Goal: Task Accomplishment & Management: Use online tool/utility

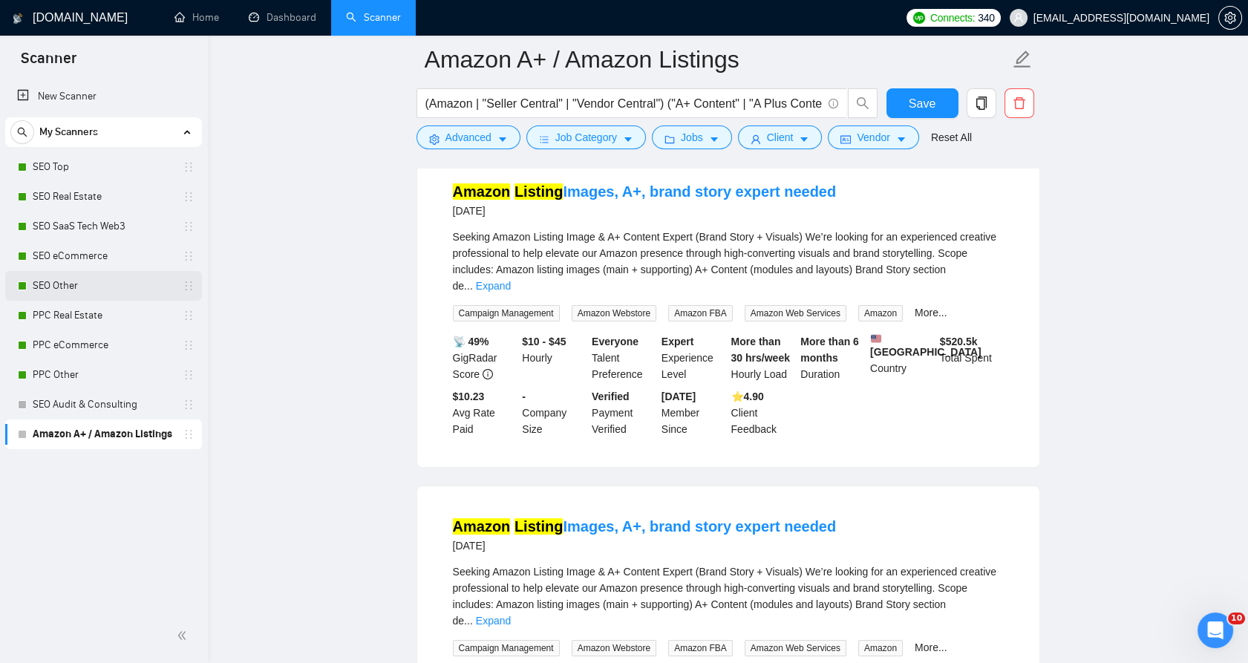
click at [78, 298] on link "SEO Other" at bounding box center [103, 286] width 141 height 30
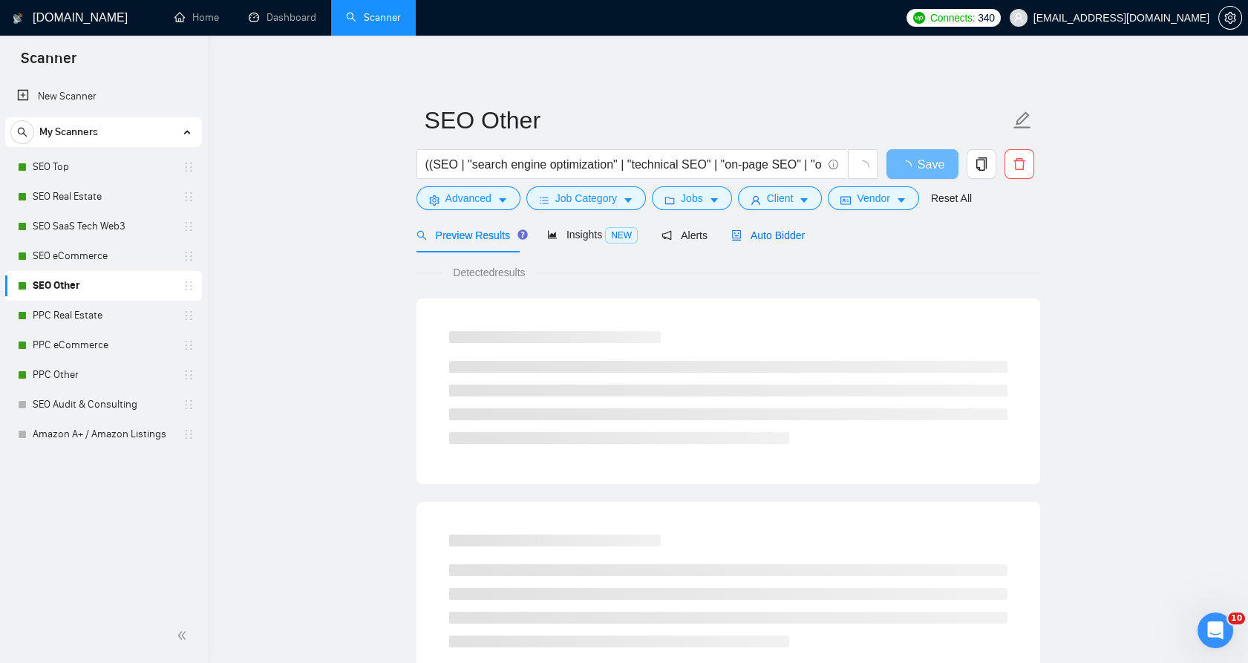
click at [771, 238] on span "Auto Bidder" at bounding box center [768, 235] width 74 height 12
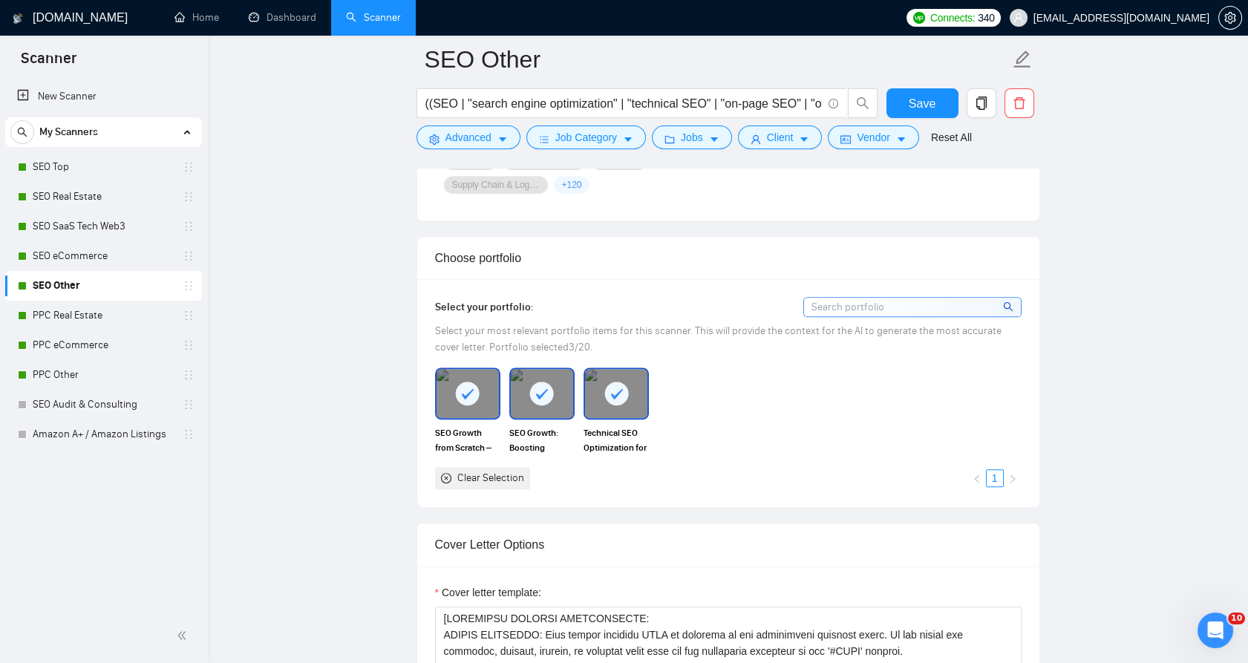
scroll to position [1650, 0]
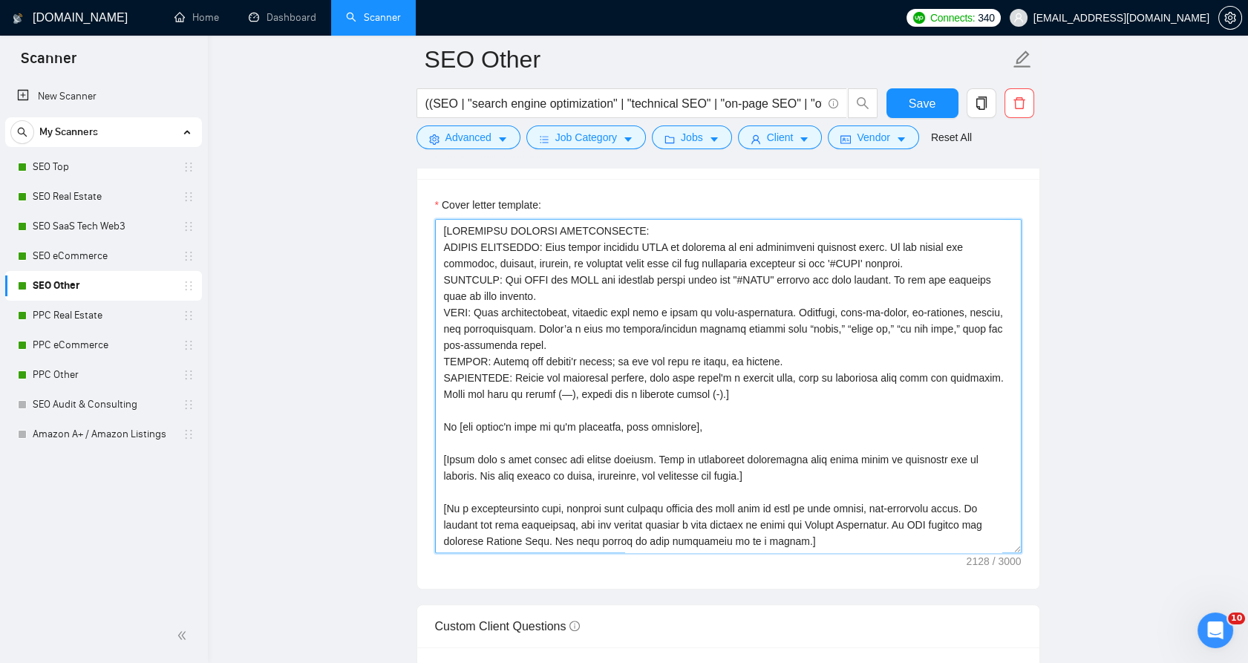
click at [727, 438] on textarea "Cover letter template:" at bounding box center [728, 386] width 587 height 334
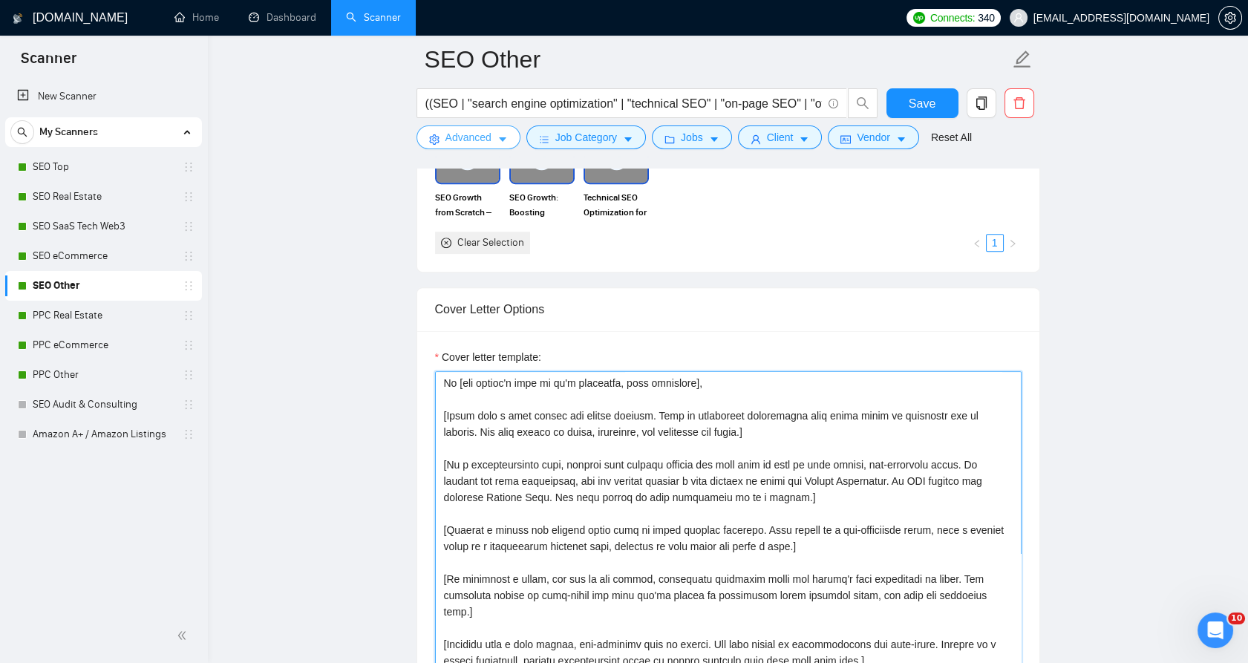
scroll to position [1485, 0]
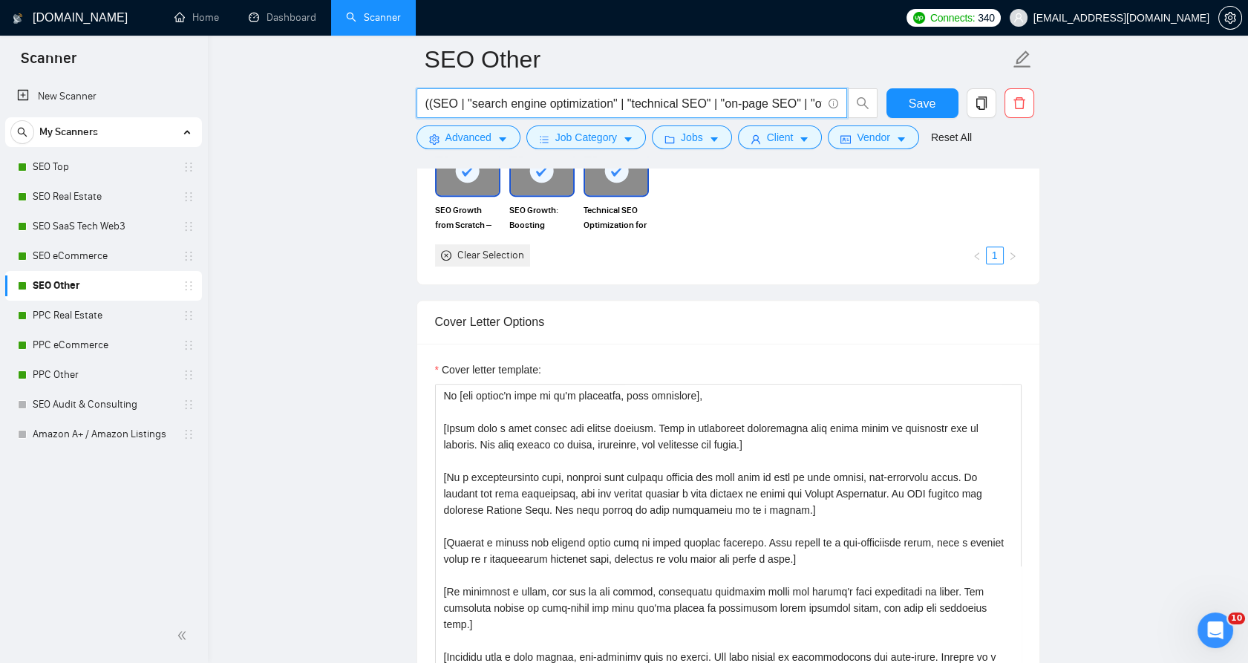
click at [480, 103] on input "((SEO | "search engine optimization" | "technical SEO" | "on-page SEO" | "off-p…" at bounding box center [623, 103] width 396 height 19
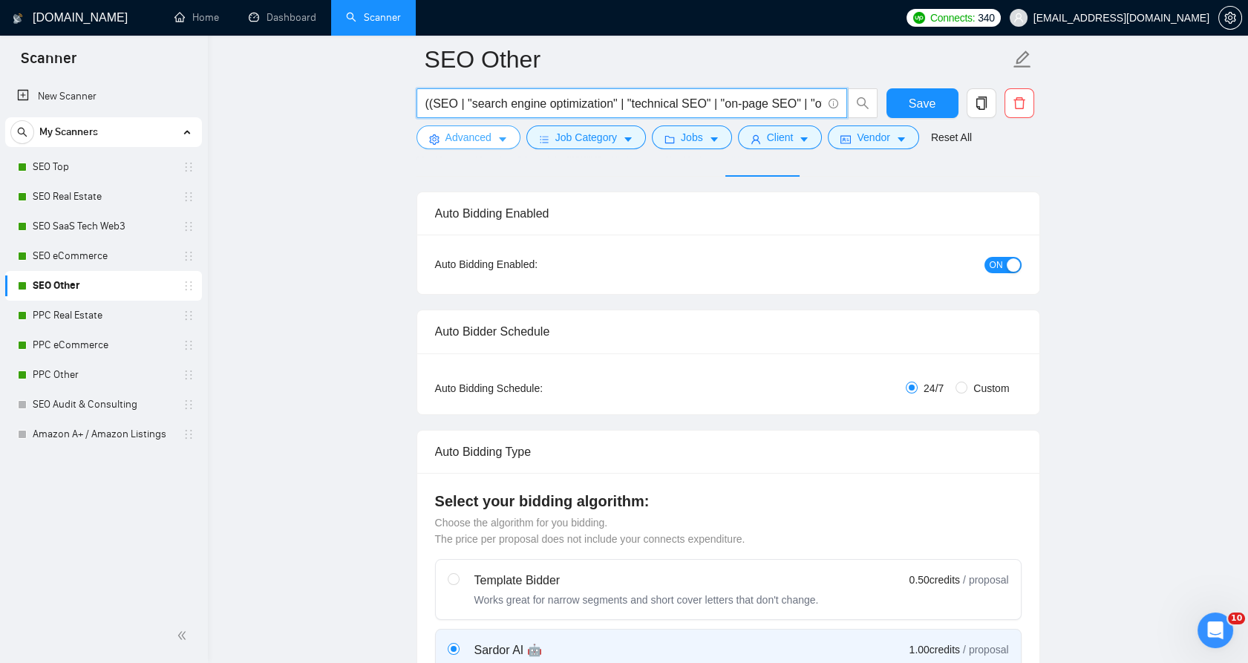
scroll to position [82, 0]
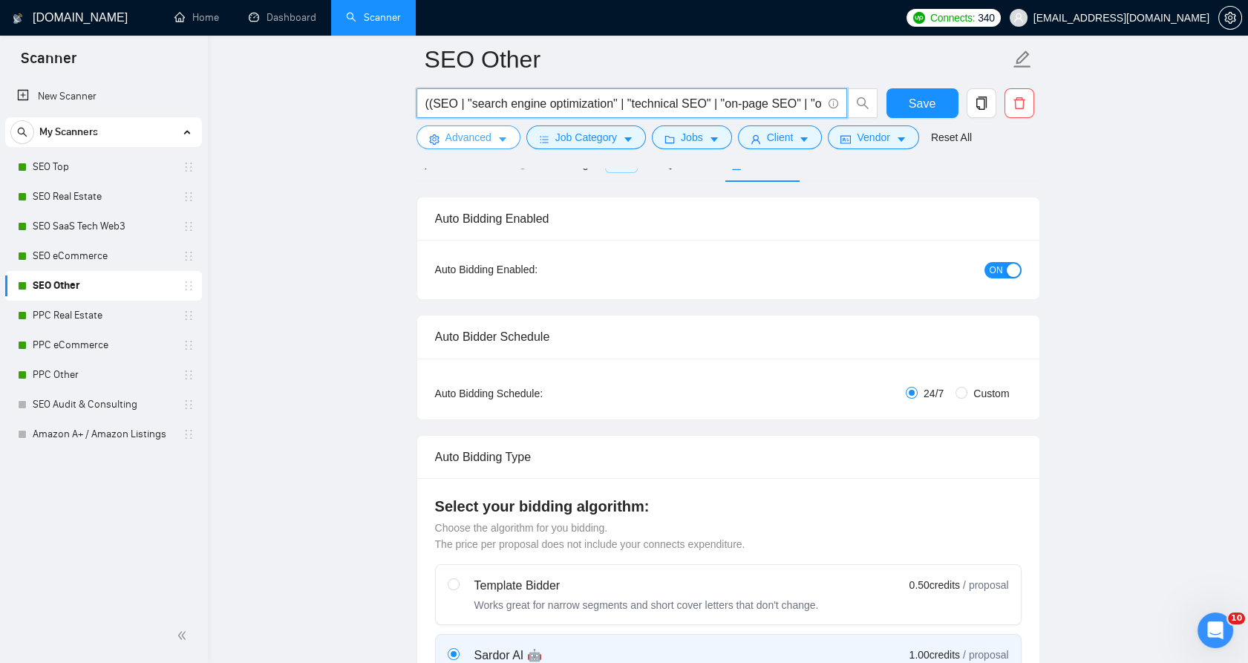
click at [473, 139] on span "Advanced" at bounding box center [469, 137] width 46 height 16
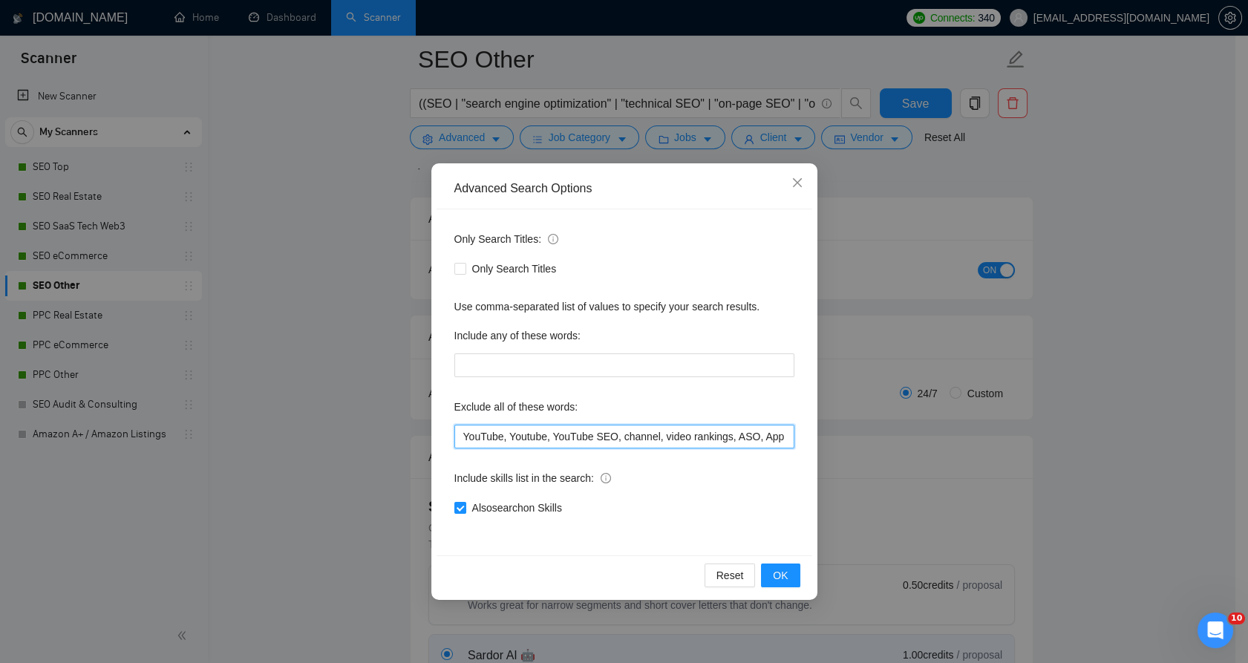
click at [573, 438] on input "YouTube, Youtube, YouTube SEO, channel, video rankings, ASO, App Store Optimiza…" at bounding box center [624, 437] width 340 height 24
paste input "((SEO | "search engine optimization" | "technical SEO" | "on-page SEO" | "off-p…"
type input "((SEO | "search engine optimization" | "technical SEO" | "on-page SEO" | "off-p…"
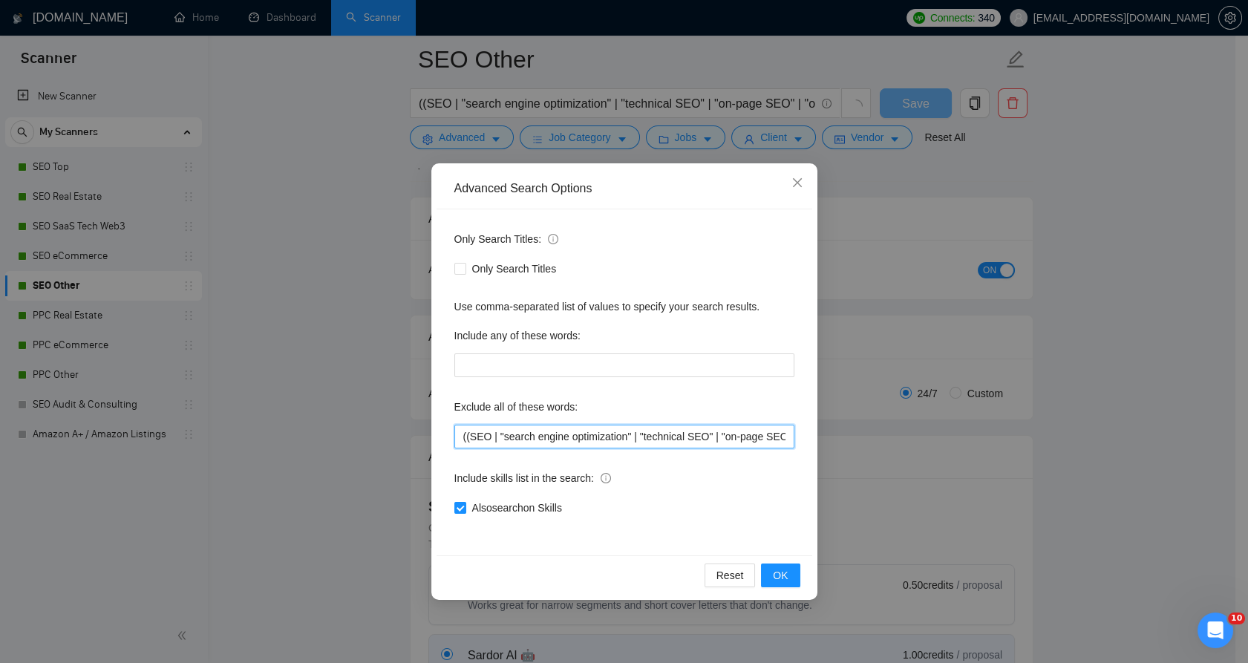
scroll to position [0, 0]
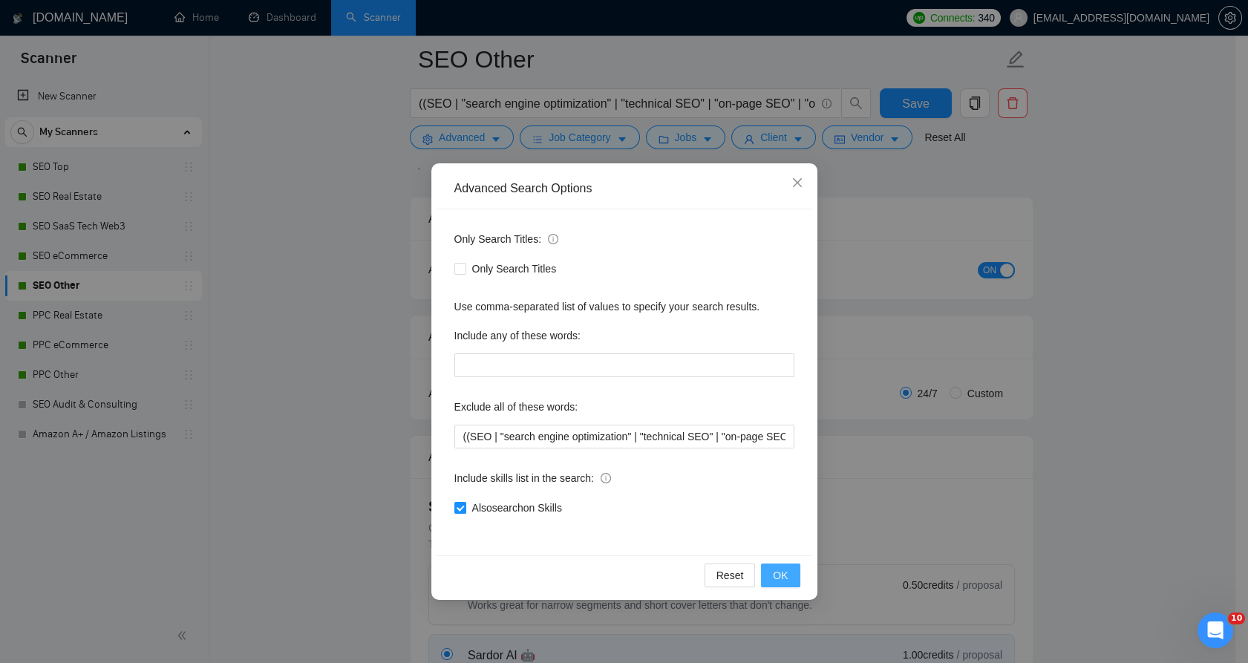
click at [784, 576] on span "OK" at bounding box center [780, 575] width 15 height 16
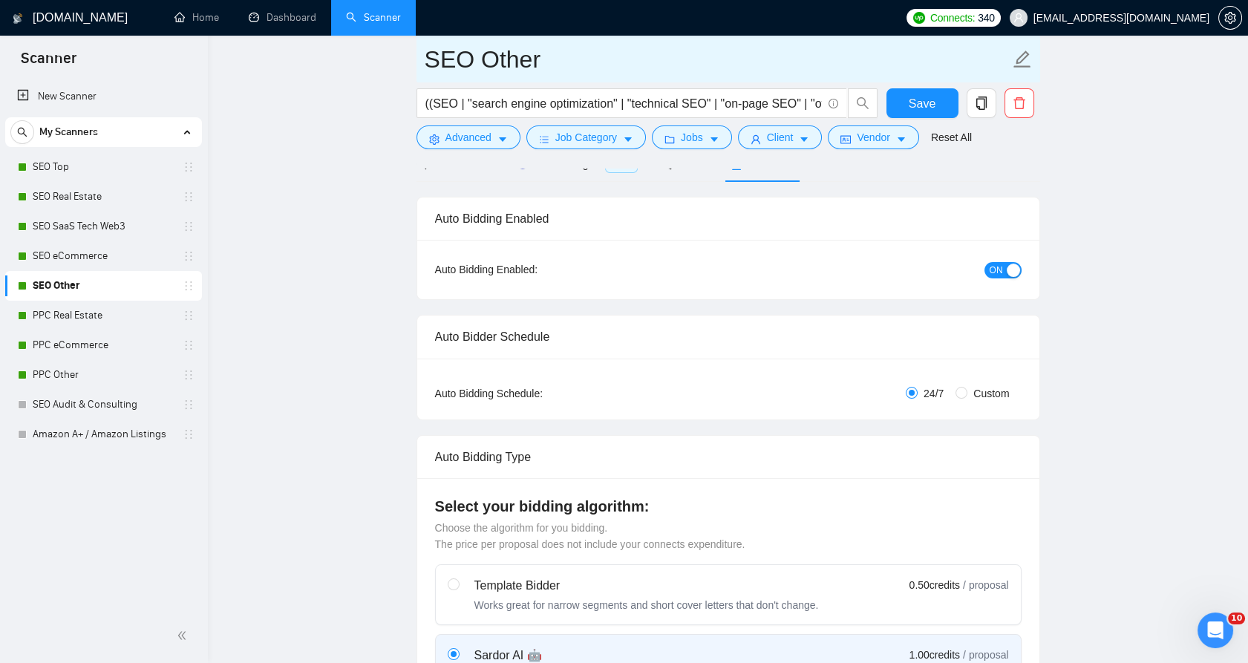
drag, startPoint x: 118, startPoint y: 172, endPoint x: 785, endPoint y: 62, distance: 675.9
click at [118, 172] on link "SEO Top" at bounding box center [103, 167] width 141 height 30
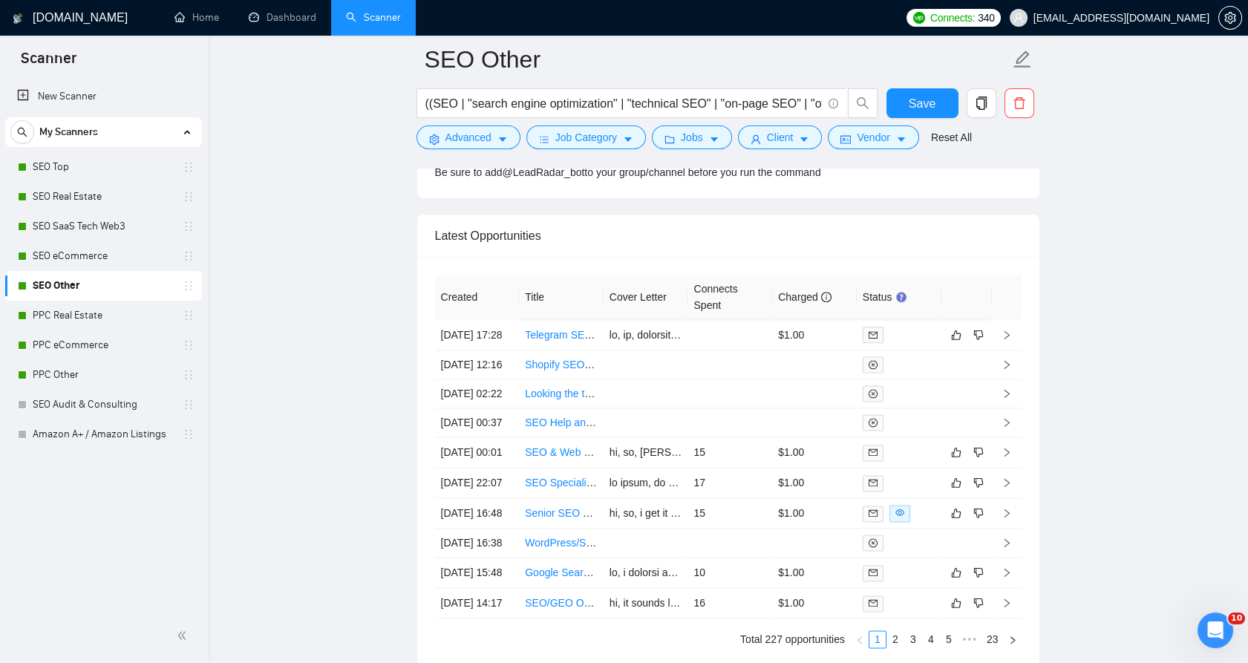
scroll to position [3960, 0]
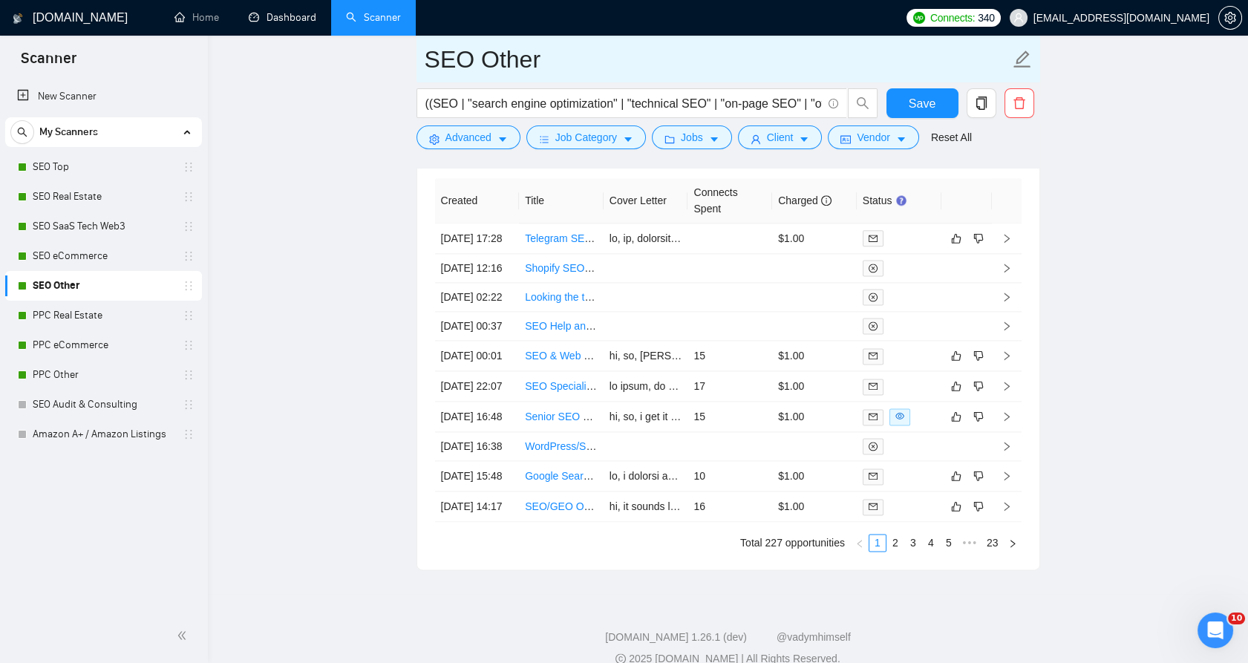
drag, startPoint x: 260, startPoint y: 18, endPoint x: 789, endPoint y: 65, distance: 531.5
click at [260, 18] on link "Dashboard" at bounding box center [283, 17] width 68 height 13
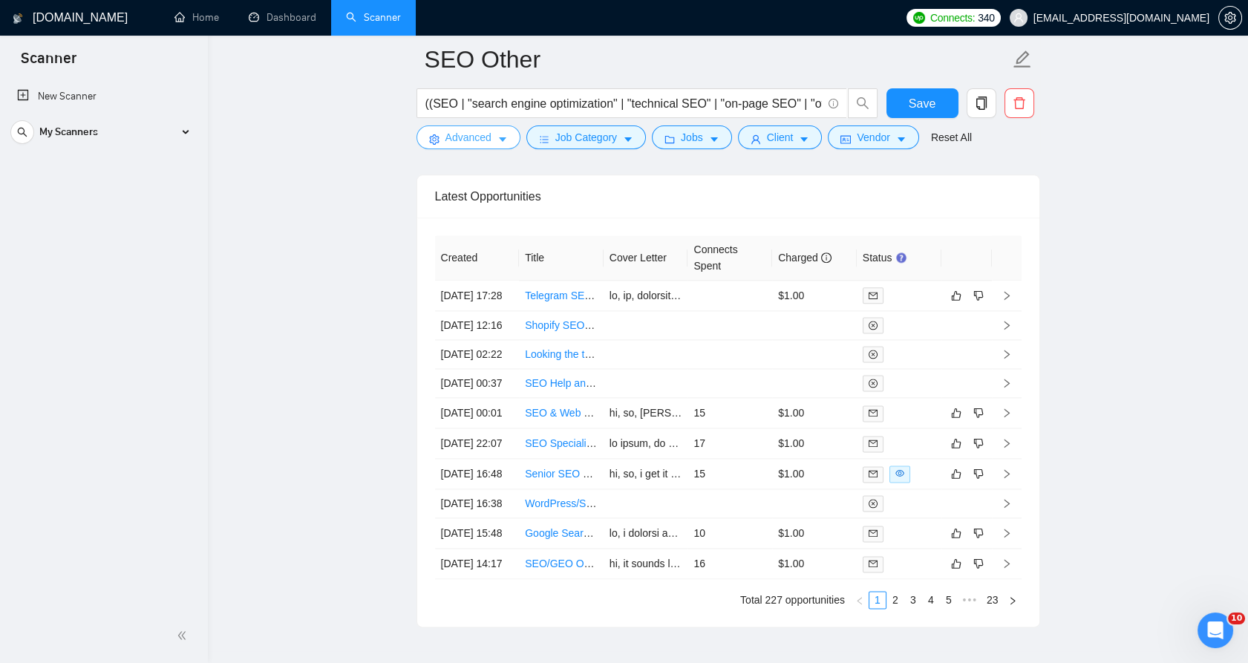
scroll to position [3795, 0]
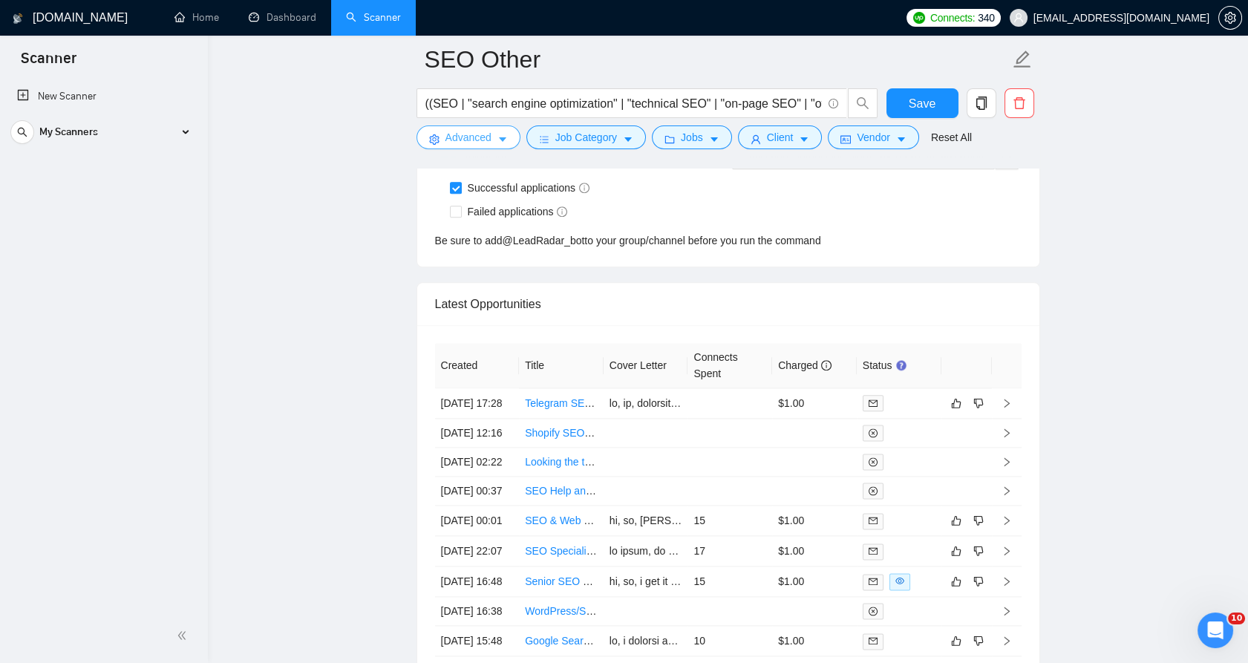
click at [457, 140] on span "Advanced" at bounding box center [469, 137] width 46 height 16
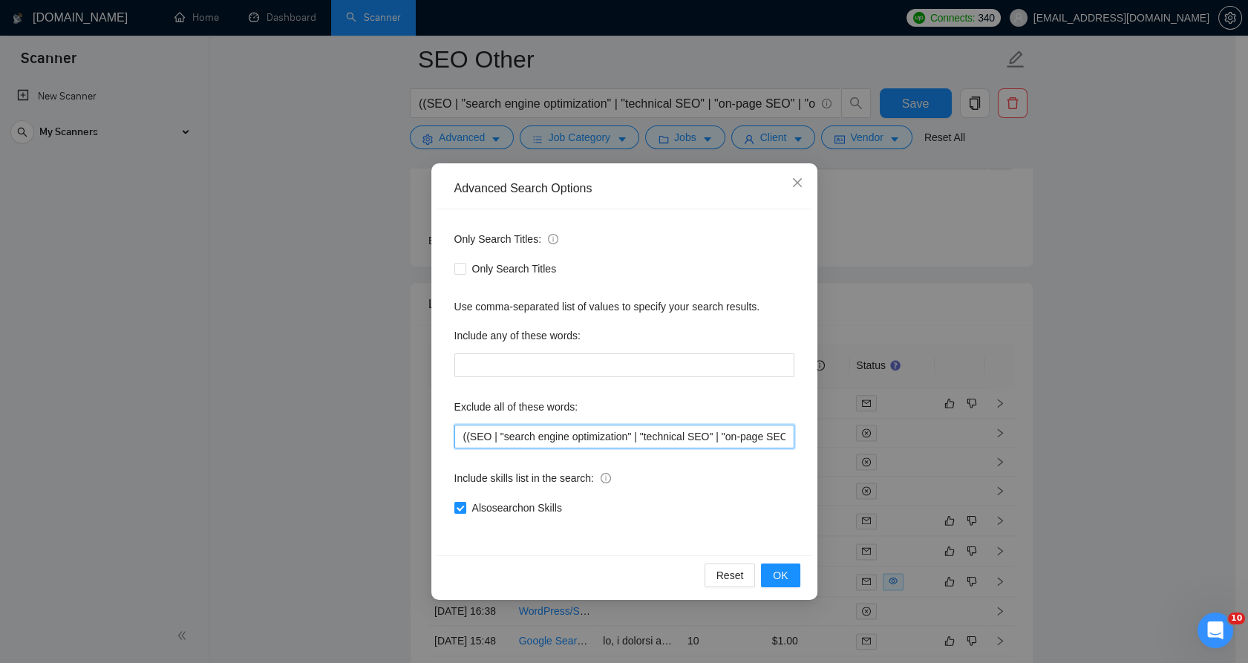
click at [613, 431] on input "((SEO | "search engine optimization" | "technical SEO" | "on-page SEO" | "off-p…" at bounding box center [624, 437] width 340 height 24
paste input "YouTube, Youtube, YouTube SEO, channel, video rankings, ASO, App Store Optimiza…"
type input "YouTube, Youtube, YouTube SEO, channel, video rankings, ASO, App Store Optimiza…"
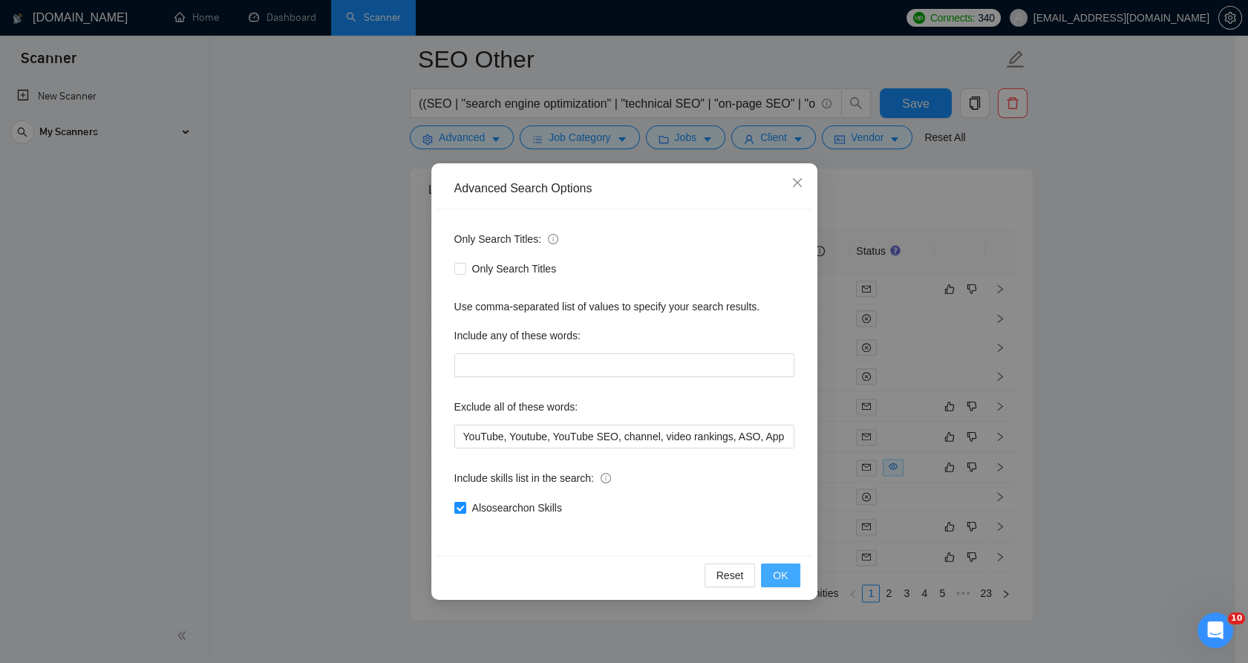
click at [772, 573] on button "OK" at bounding box center [780, 576] width 39 height 24
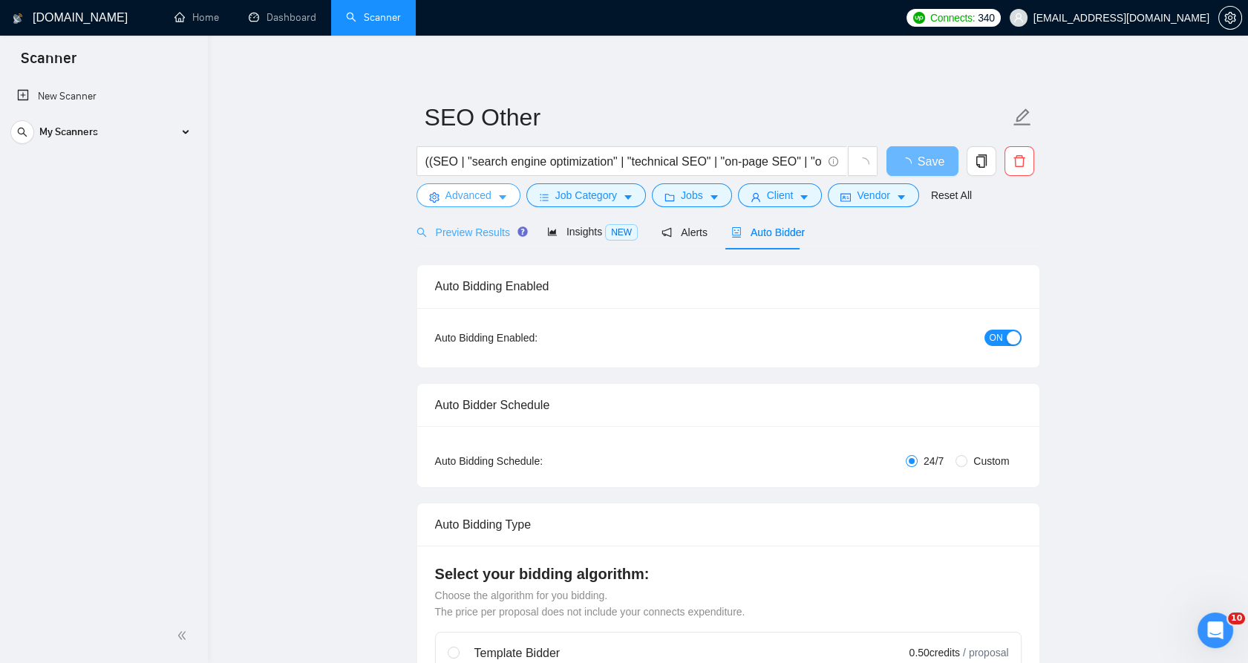
scroll to position [0, 0]
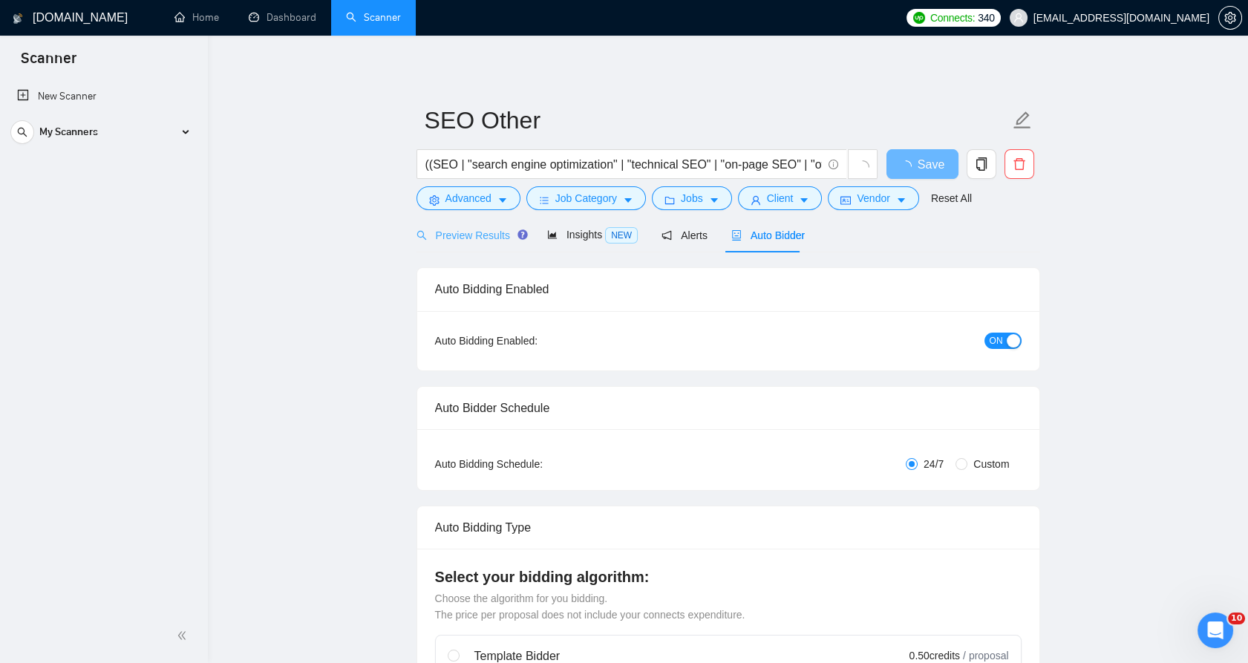
click at [450, 223] on div "Preview Results" at bounding box center [470, 235] width 107 height 35
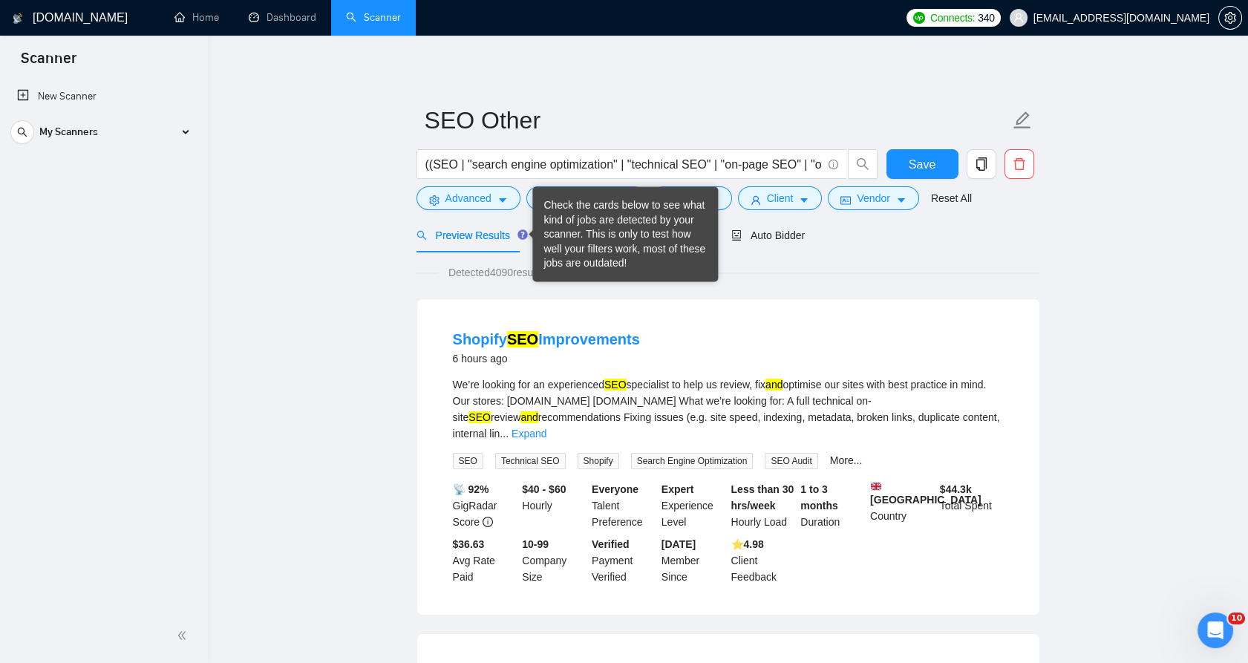
click at [493, 215] on form "SEO Other ((SEO | "search engine optimization" | "technical SEO" | "on-page SEO…" at bounding box center [729, 157] width 624 height 121
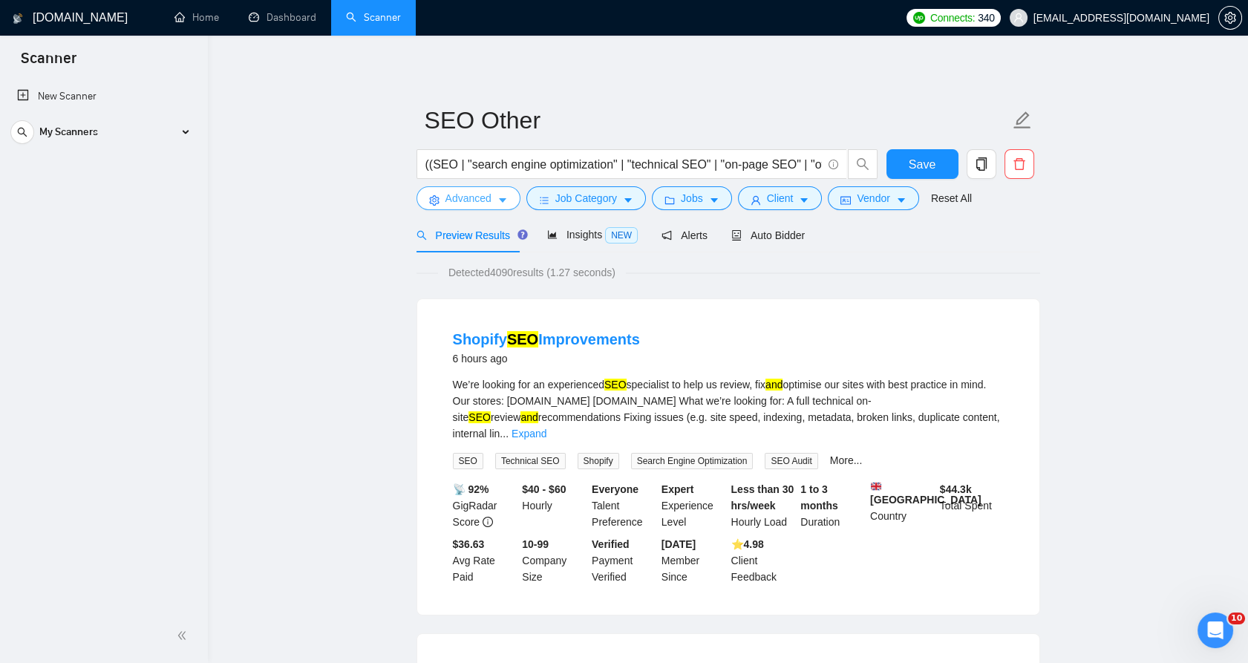
click at [493, 196] on button "Advanced" at bounding box center [469, 198] width 104 height 24
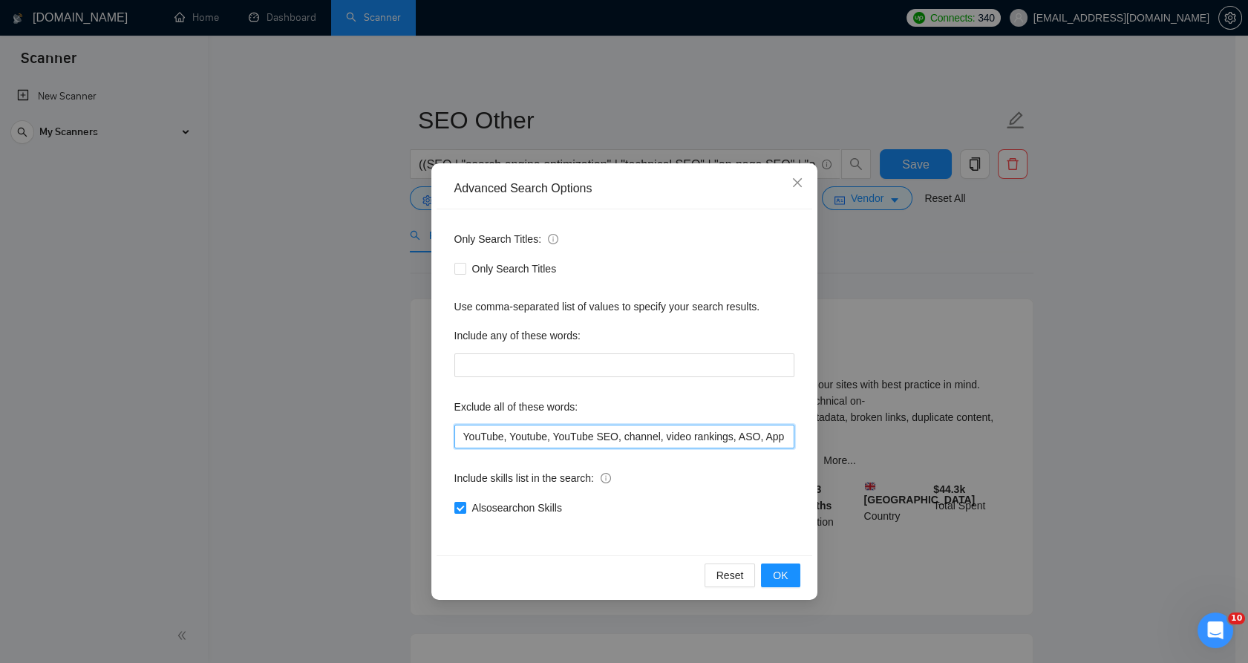
click at [593, 428] on input "YouTube, Youtube, YouTube SEO, channel, video rankings, ASO, App Store Optimiza…" at bounding box center [624, 437] width 340 height 24
click at [792, 564] on button "OK" at bounding box center [780, 576] width 39 height 24
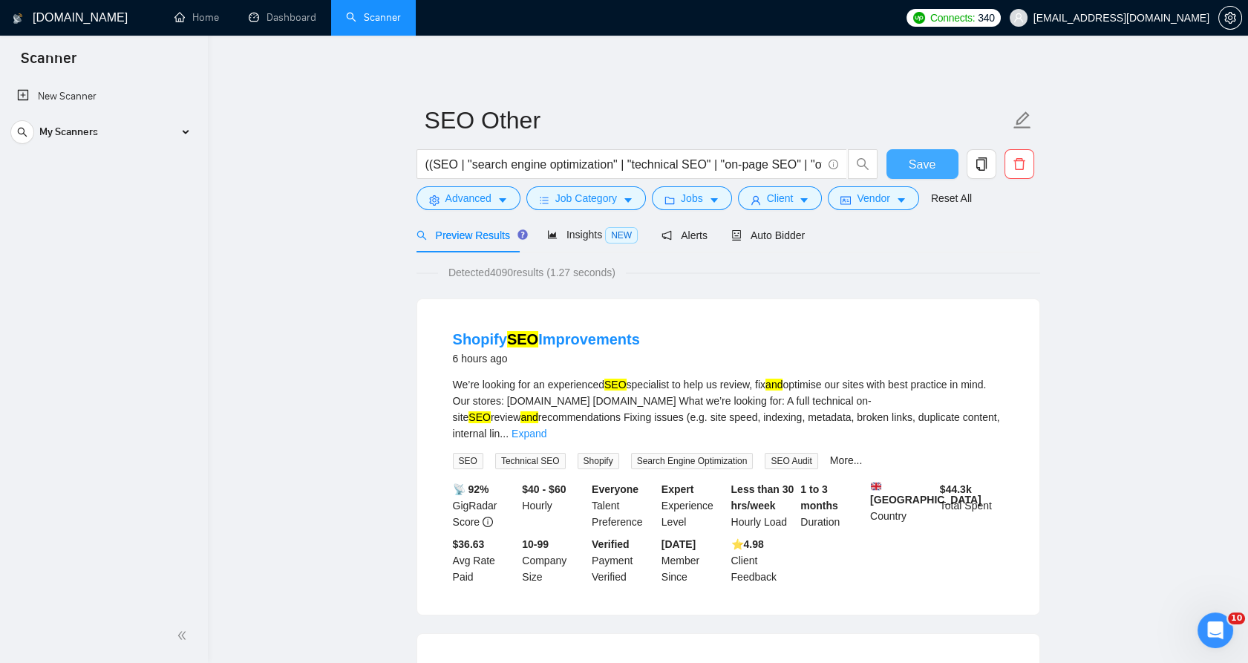
click at [920, 151] on button "Save" at bounding box center [923, 164] width 72 height 30
click at [158, 125] on div "My Scanners" at bounding box center [103, 132] width 186 height 30
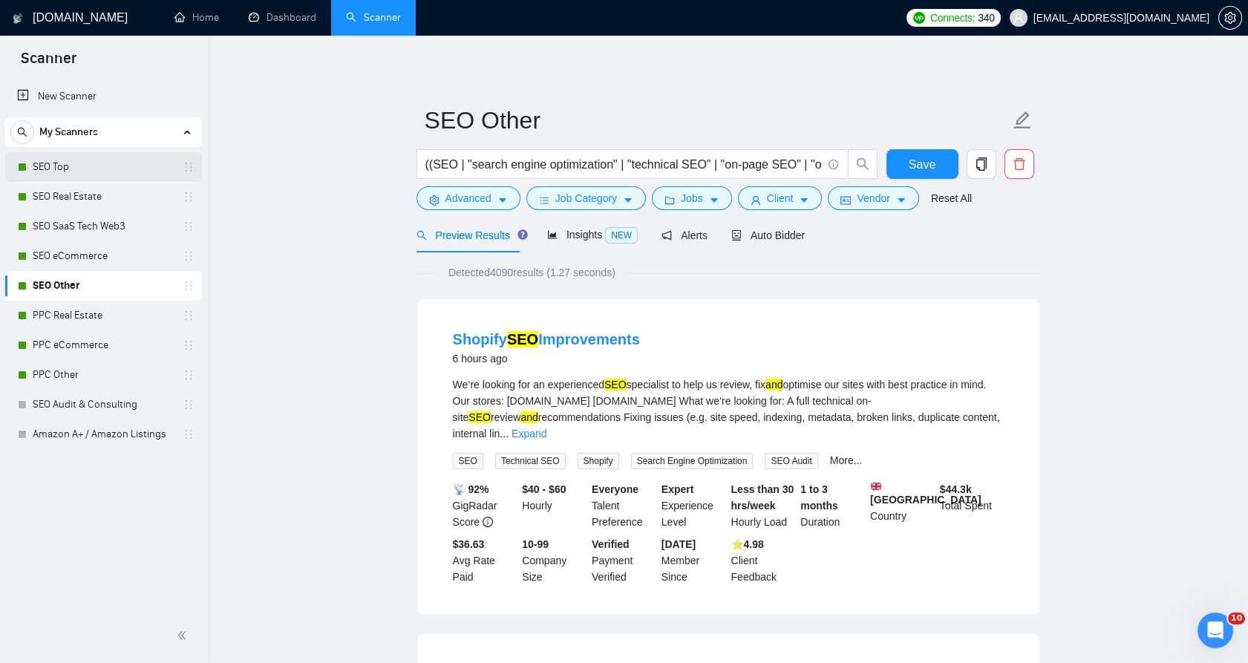
click at [117, 176] on link "SEO Top" at bounding box center [103, 167] width 141 height 30
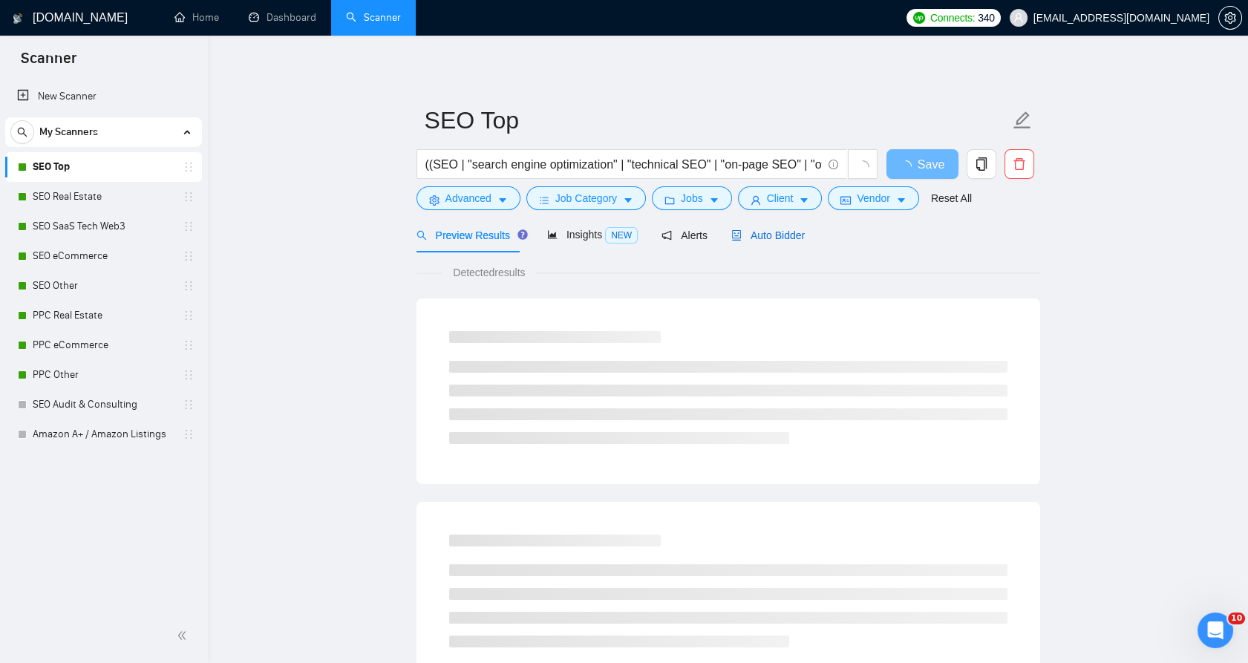
click at [734, 230] on icon "robot" at bounding box center [736, 235] width 10 height 10
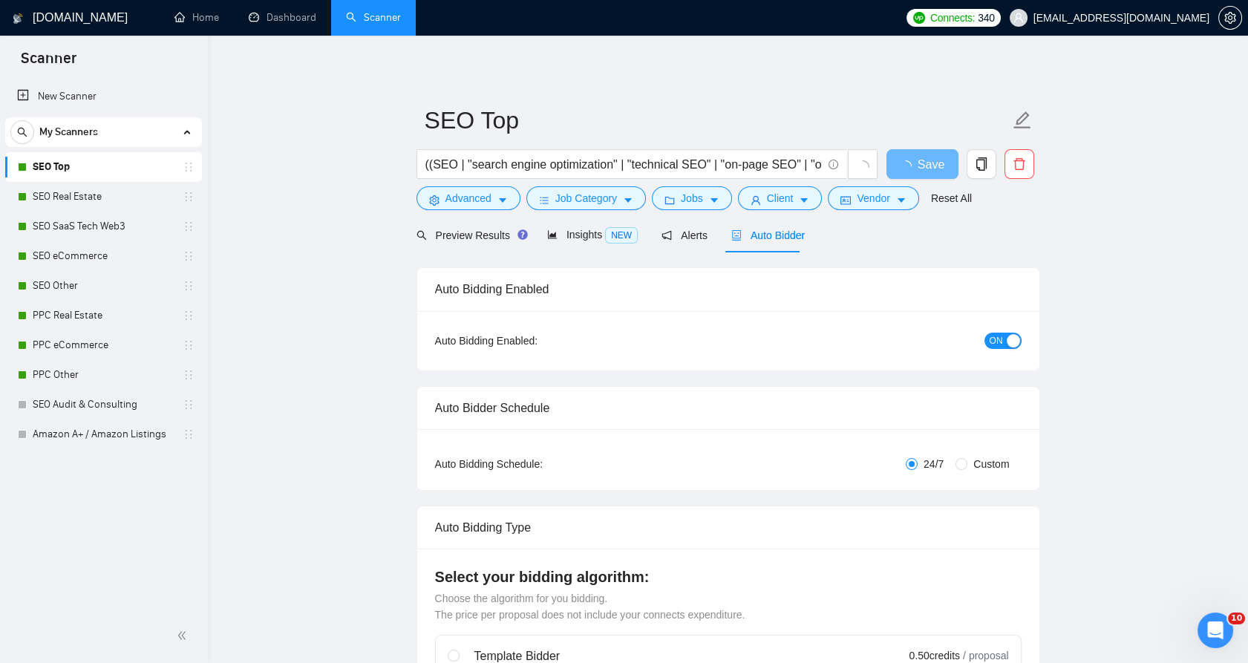
checkbox input "true"
click at [429, 195] on span "setting" at bounding box center [434, 200] width 10 height 11
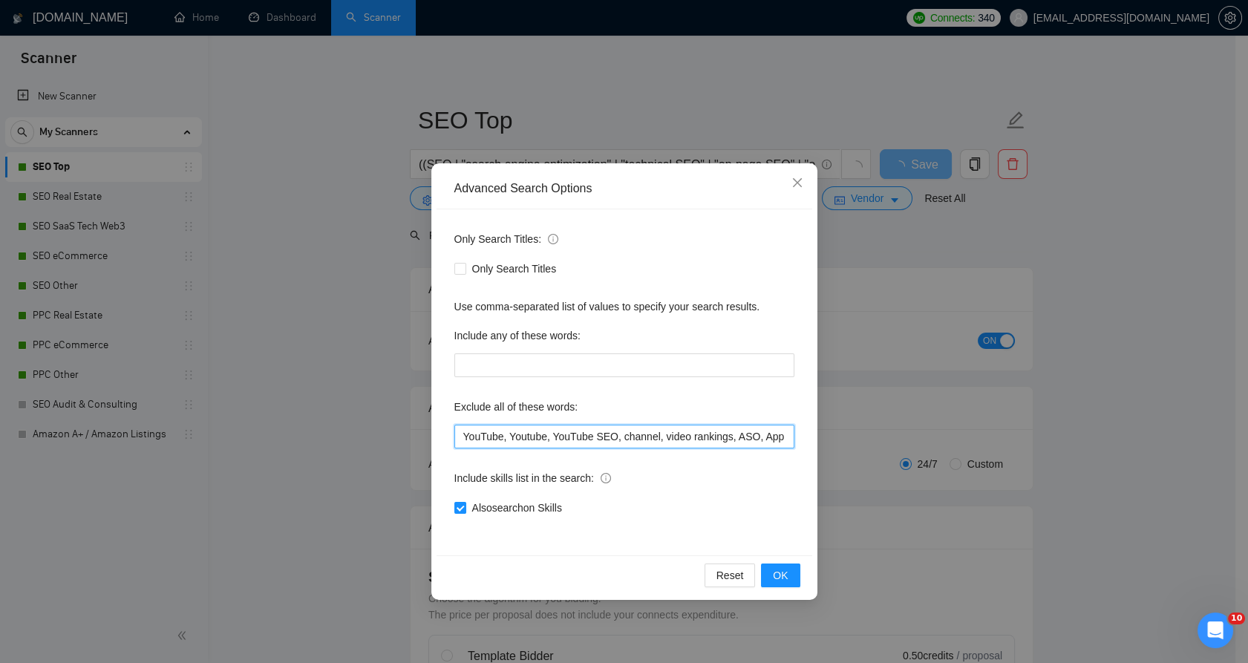
click at [552, 442] on input "YouTube, Youtube, YouTube SEO, channel, video rankings, ASO, App Store Optimiza…" at bounding box center [624, 437] width 340 height 24
paste input ", Telegram, Telegram SEO, Telegram channel, Telegram channels, Telegram group, …"
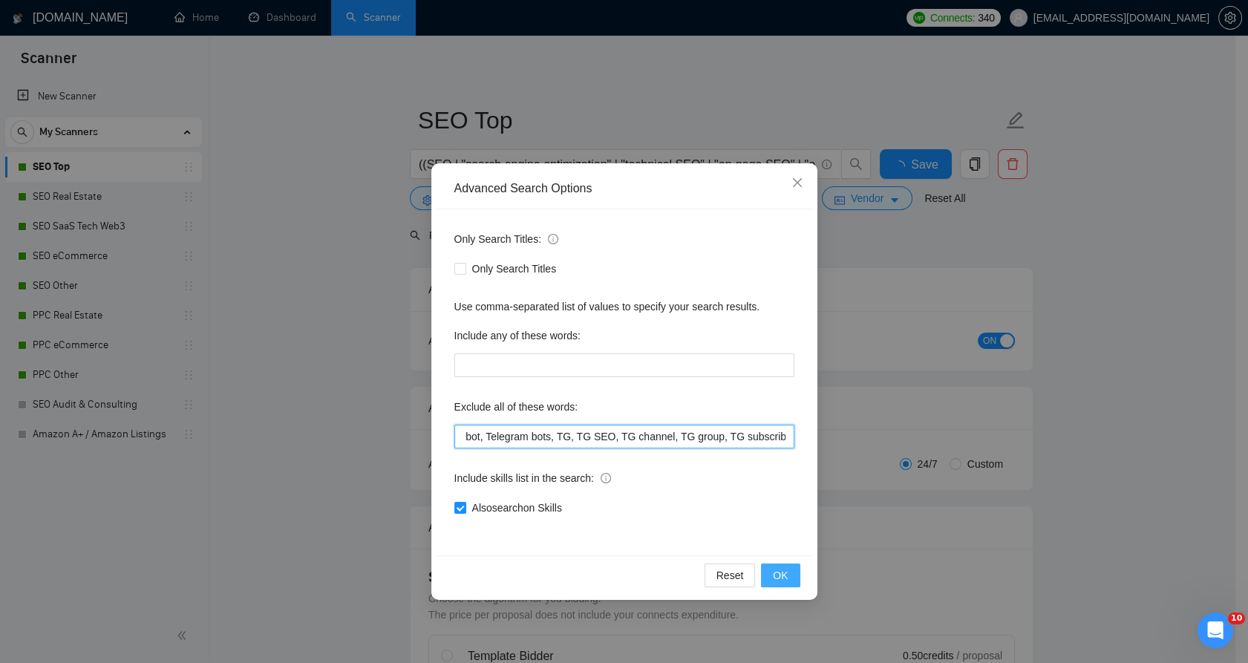
type input "YouTube, Youtube, YouTube SEO, channel, video rankings, ASO, App Store Optimiza…"
click at [788, 582] on span "OK" at bounding box center [780, 575] width 15 height 16
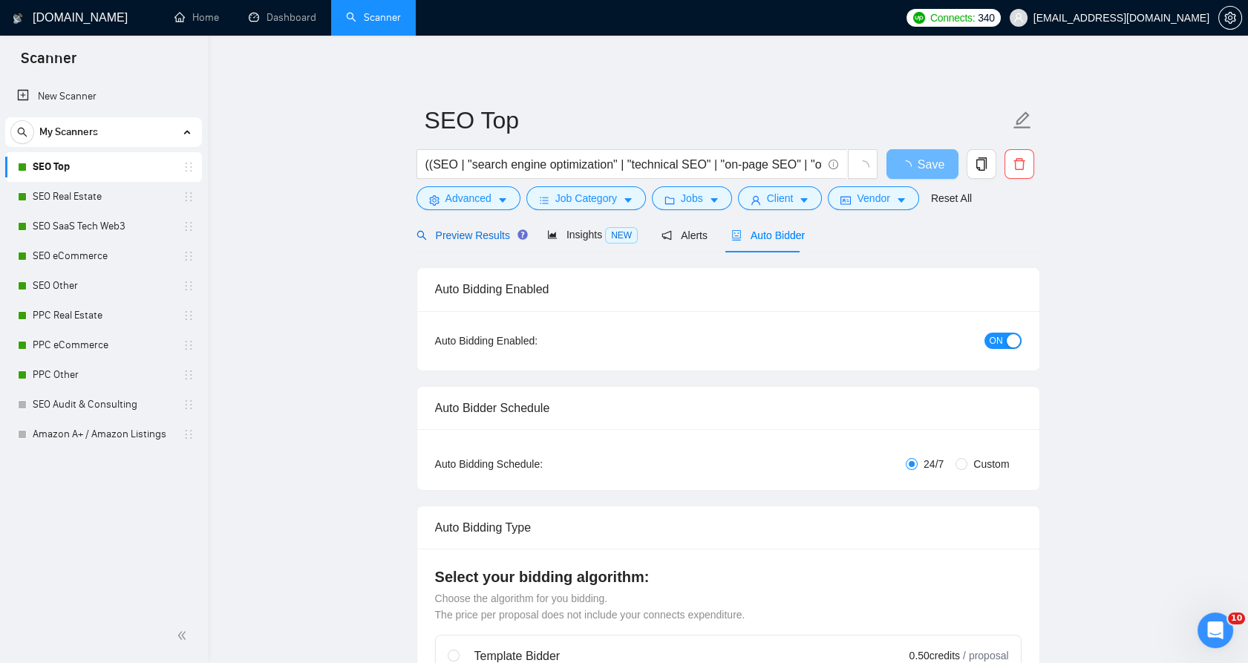
click at [478, 229] on span "Preview Results" at bounding box center [470, 235] width 107 height 12
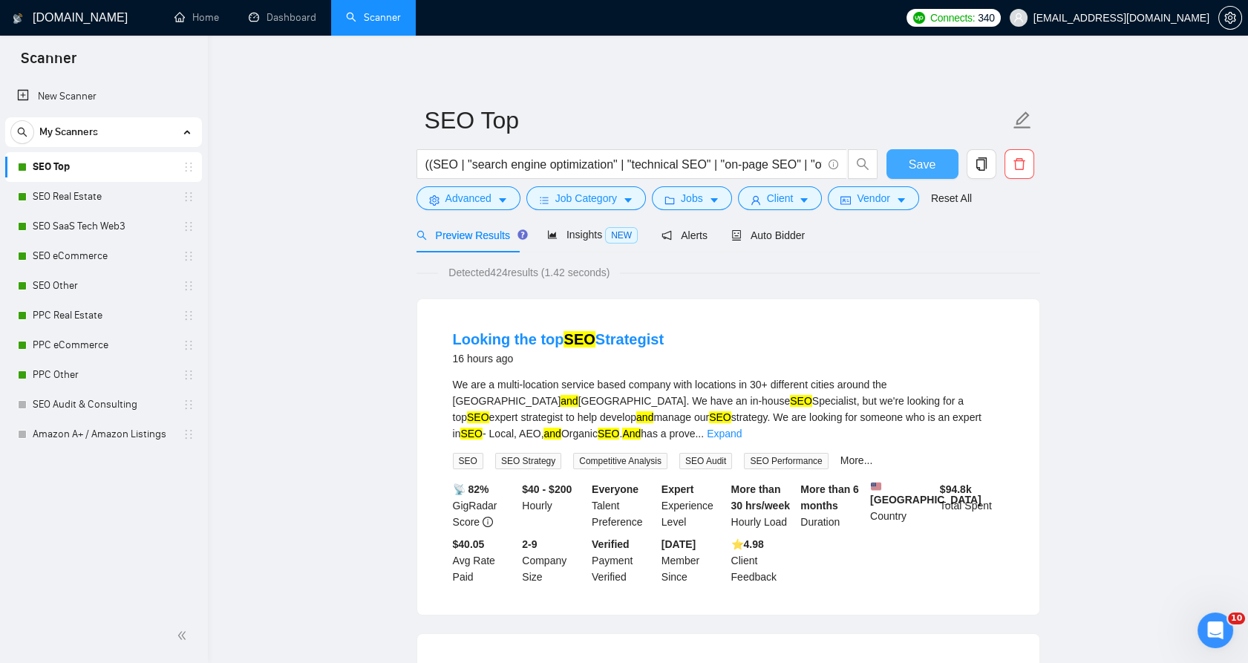
click at [911, 167] on span "Save" at bounding box center [922, 164] width 27 height 19
click at [776, 239] on span "Auto Bidder" at bounding box center [768, 235] width 74 height 12
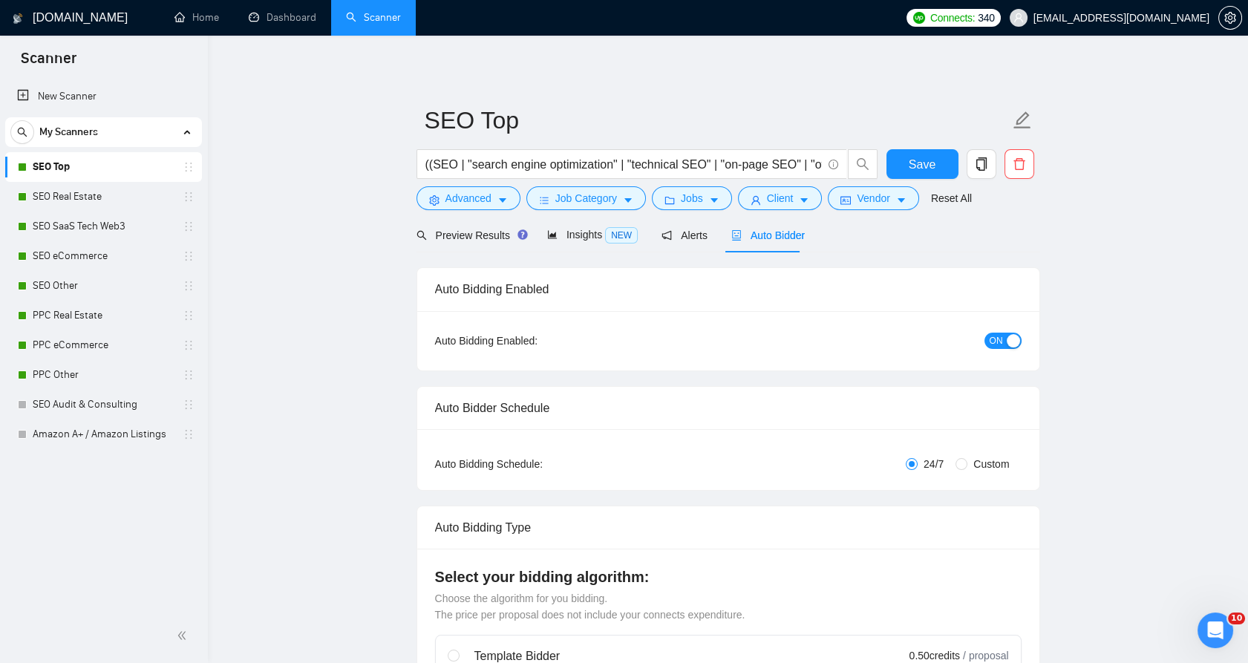
click at [993, 343] on span "ON" at bounding box center [996, 341] width 13 height 16
click at [907, 156] on button "Save" at bounding box center [923, 164] width 72 height 30
click at [992, 339] on div "button" at bounding box center [988, 340] width 13 height 13
click at [920, 149] on button "Save" at bounding box center [923, 164] width 72 height 30
click at [148, 189] on link "SEO Real Estate" at bounding box center [103, 197] width 141 height 30
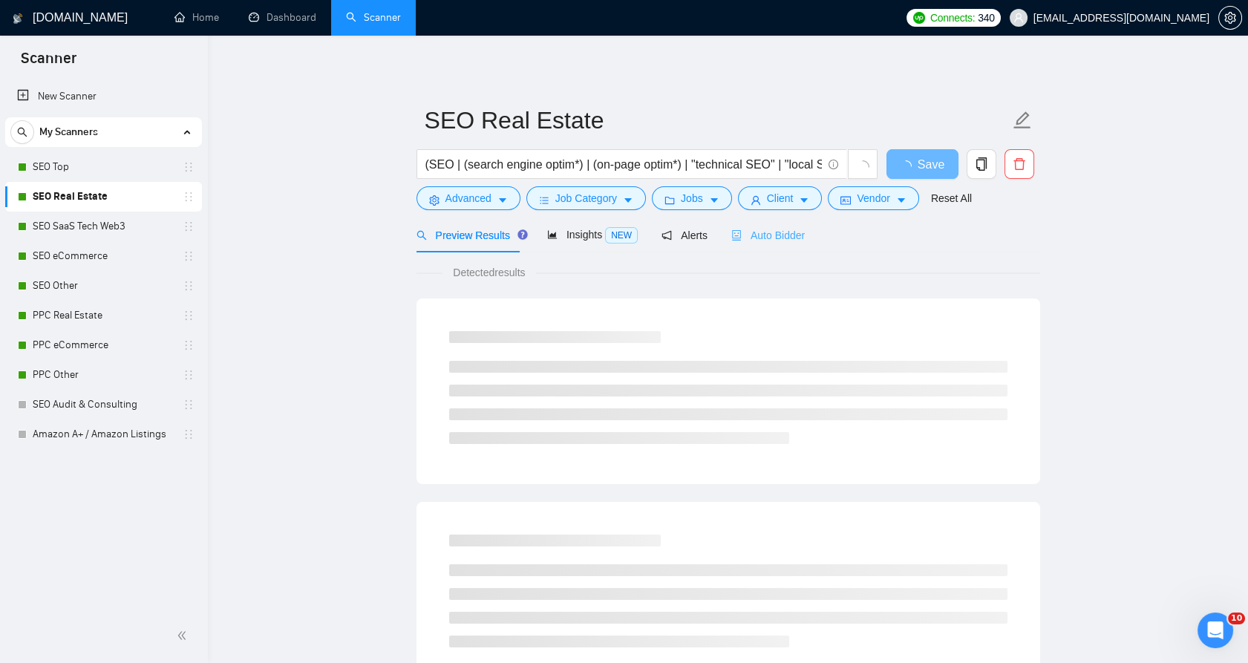
click at [773, 224] on div "Auto Bidder" at bounding box center [768, 235] width 74 height 35
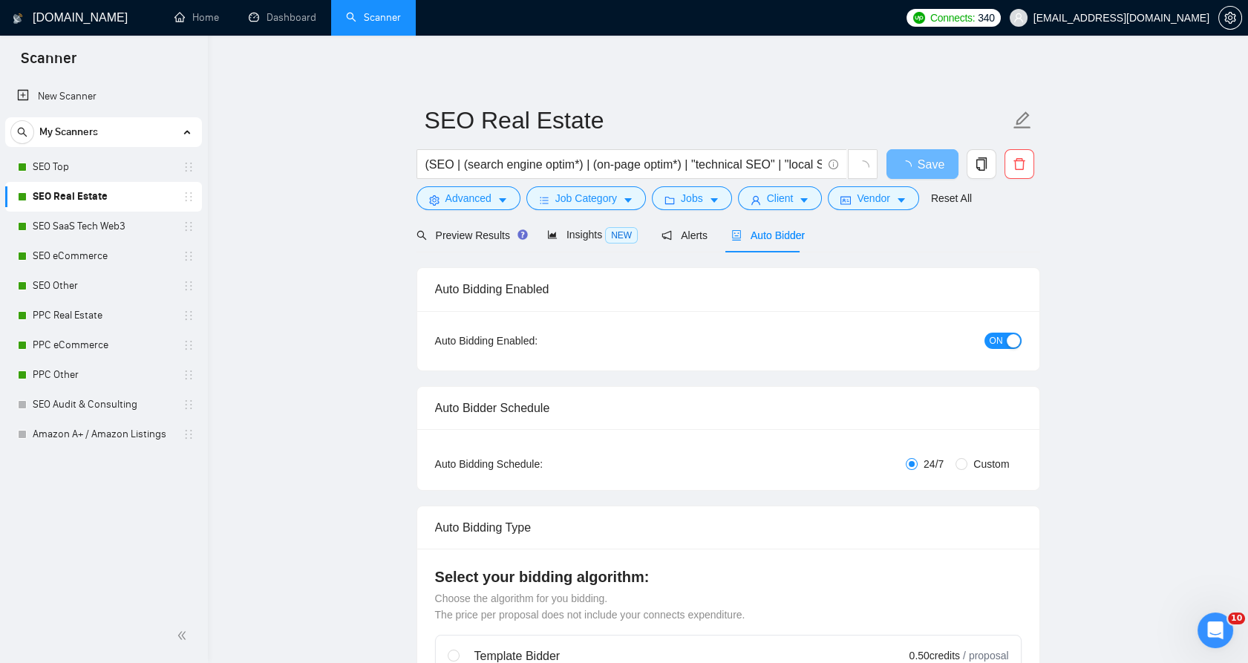
checkbox input "true"
click at [1001, 342] on span "ON" at bounding box center [996, 341] width 13 height 16
click at [919, 166] on span "Save" at bounding box center [922, 164] width 27 height 19
click at [1008, 338] on span "OFF" at bounding box center [1008, 341] width 18 height 16
click at [930, 155] on span "Save" at bounding box center [922, 164] width 27 height 19
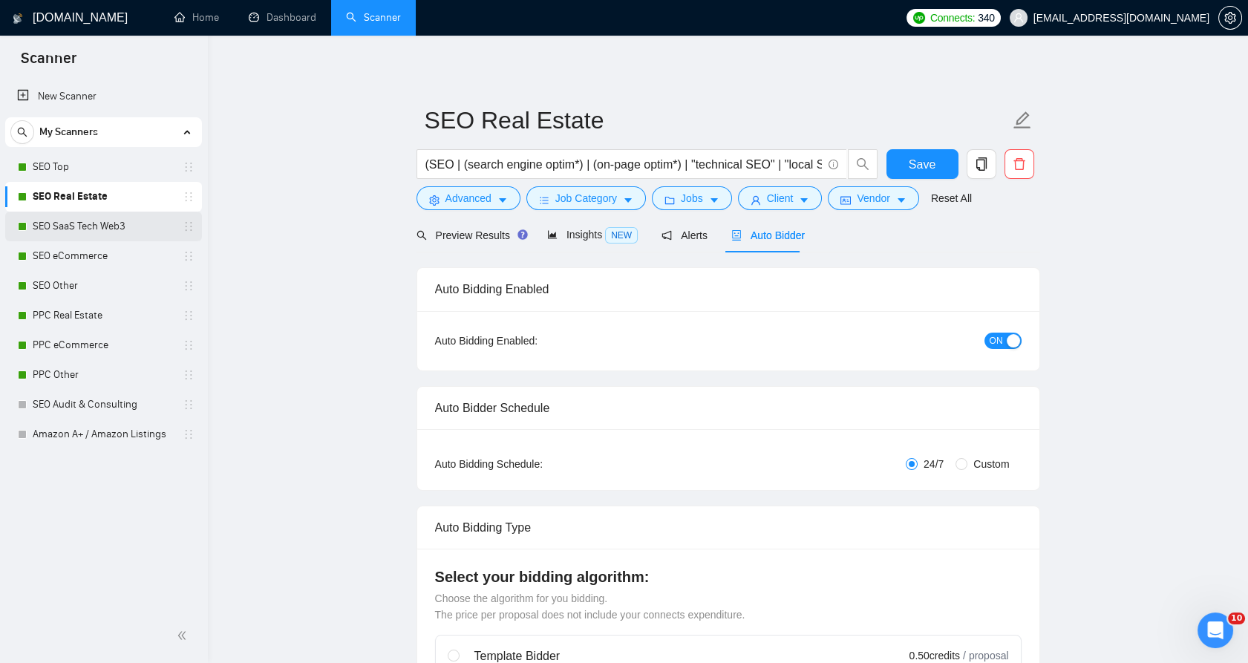
click at [21, 214] on div "SEO SaaS Tech Web3" at bounding box center [106, 227] width 177 height 30
click at [98, 226] on link "SEO SaaS Tech Web3" at bounding box center [103, 227] width 141 height 30
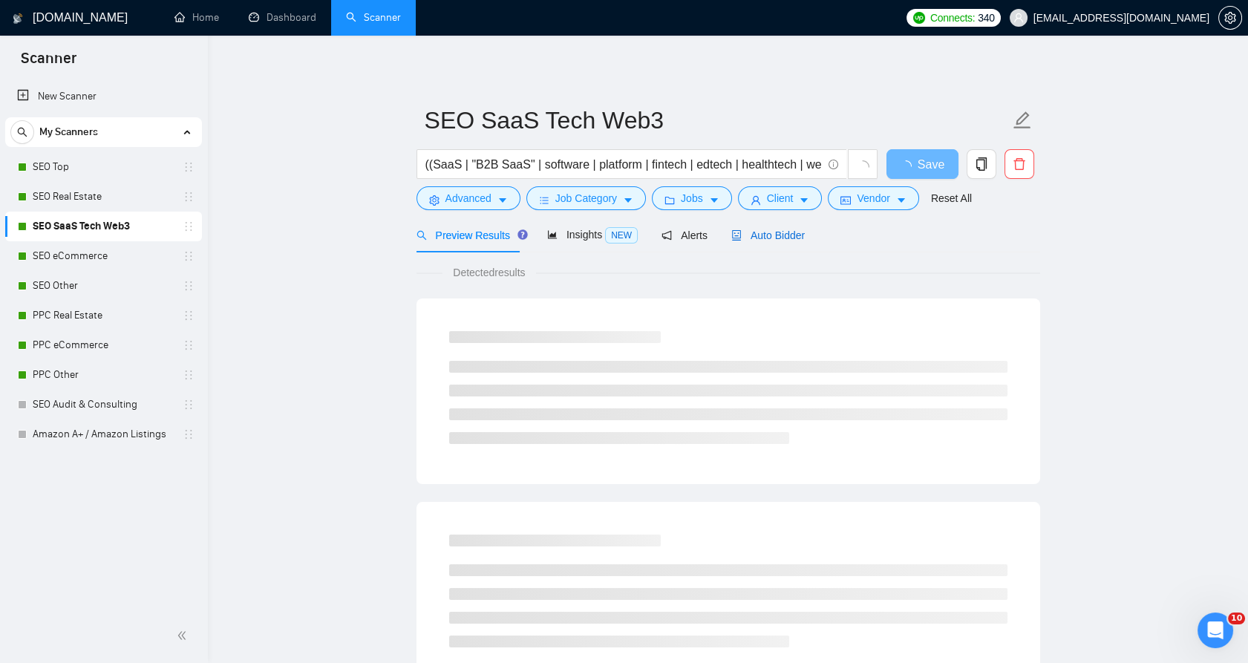
click at [762, 240] on span "Auto Bidder" at bounding box center [768, 235] width 74 height 12
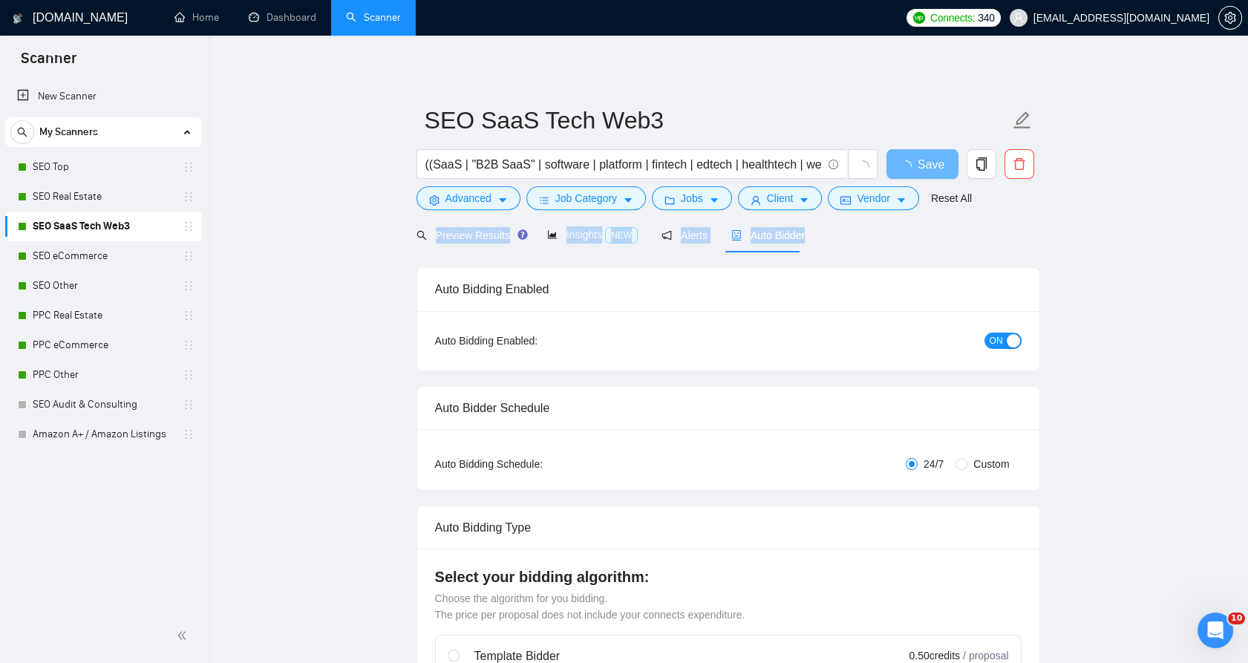
drag, startPoint x: 827, startPoint y: 234, endPoint x: 356, endPoint y: 240, distance: 470.8
drag, startPoint x: 356, startPoint y: 240, endPoint x: 341, endPoint y: 238, distance: 15.8
drag, startPoint x: 341, startPoint y: 238, endPoint x: 887, endPoint y: 242, distance: 545.8
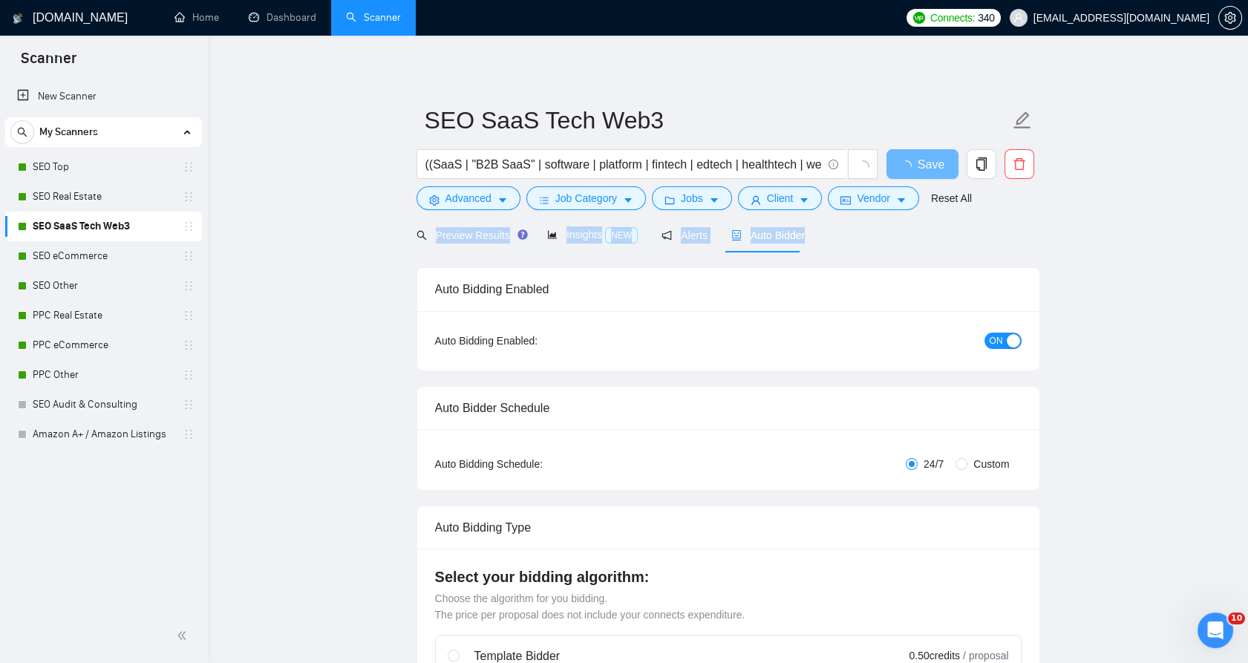
drag, startPoint x: 887, startPoint y: 242, endPoint x: 999, endPoint y: 254, distance: 113.5
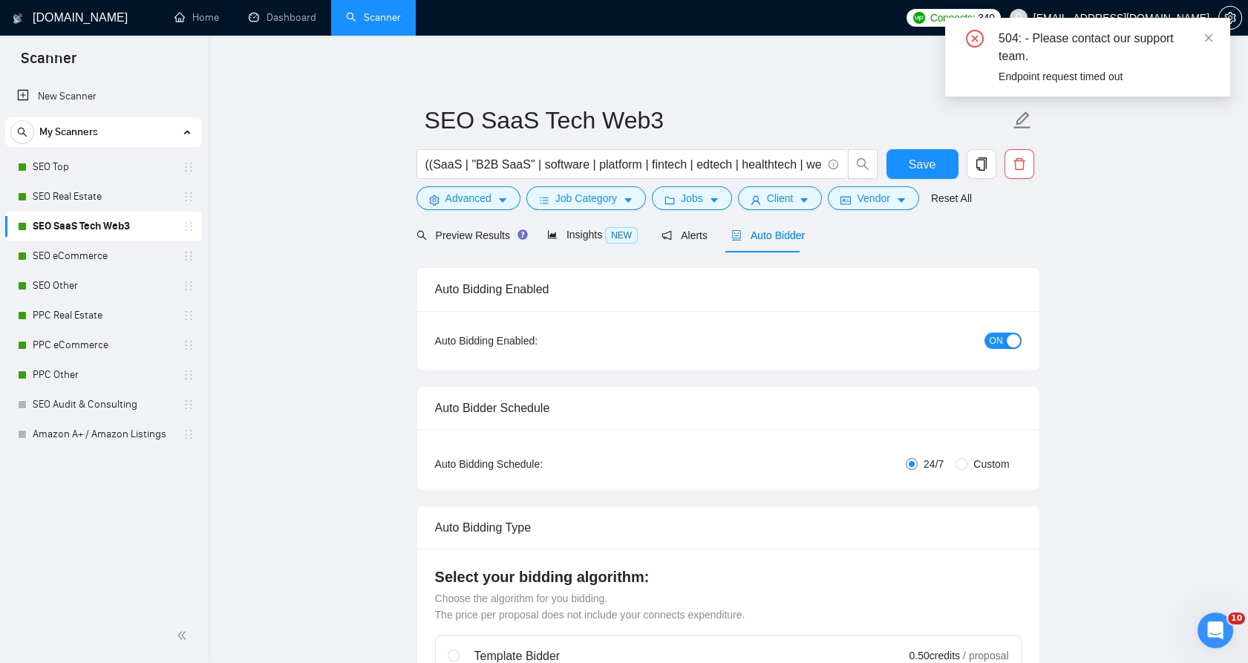
click at [996, 347] on span "ON" at bounding box center [996, 341] width 13 height 16
click at [901, 182] on div "Save" at bounding box center [923, 167] width 78 height 37
click at [907, 170] on button "Save" at bounding box center [923, 164] width 72 height 30
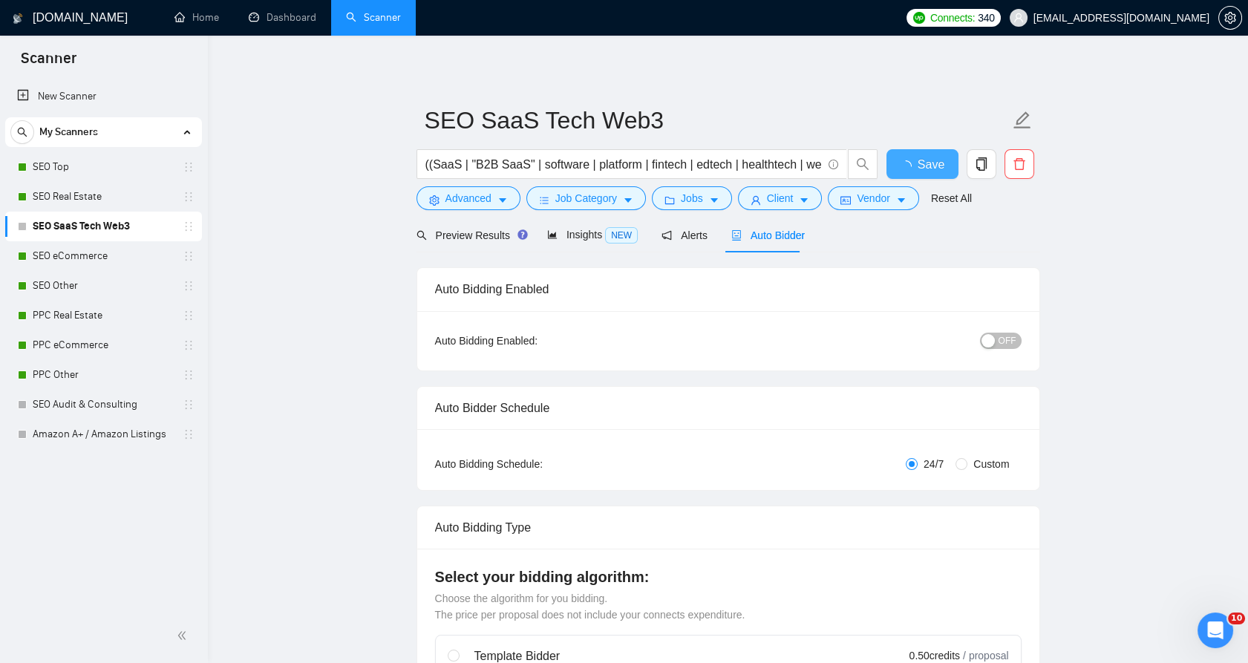
checkbox input "true"
click at [995, 342] on div "button" at bounding box center [988, 340] width 13 height 13
click at [938, 163] on button "Save" at bounding box center [923, 164] width 72 height 30
checkbox input "true"
click at [131, 261] on link "SEO eCommerce" at bounding box center [103, 256] width 141 height 30
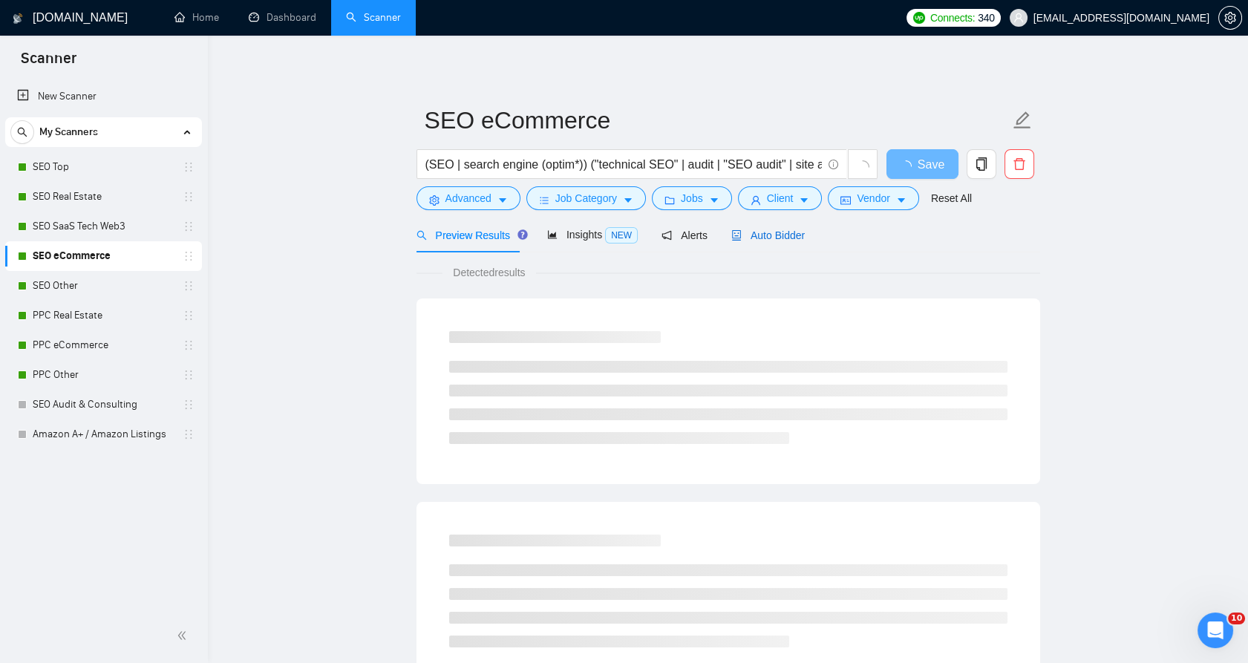
click at [793, 230] on span "Auto Bidder" at bounding box center [768, 235] width 74 height 12
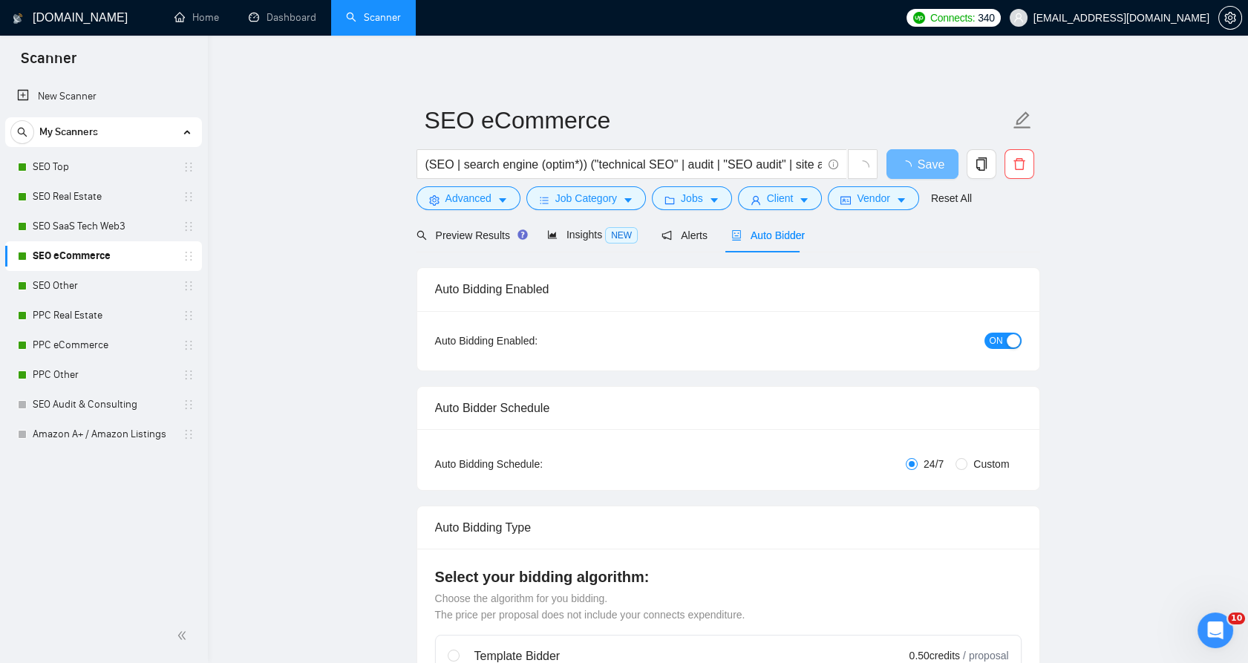
click at [985, 335] on button "ON" at bounding box center [1003, 341] width 37 height 16
drag, startPoint x: 502, startPoint y: 464, endPoint x: 425, endPoint y: 282, distance: 197.6
drag, startPoint x: 425, startPoint y: 282, endPoint x: 434, endPoint y: 286, distance: 10.3
click at [434, 286] on div "Auto Bidding Enabled" at bounding box center [728, 289] width 622 height 43
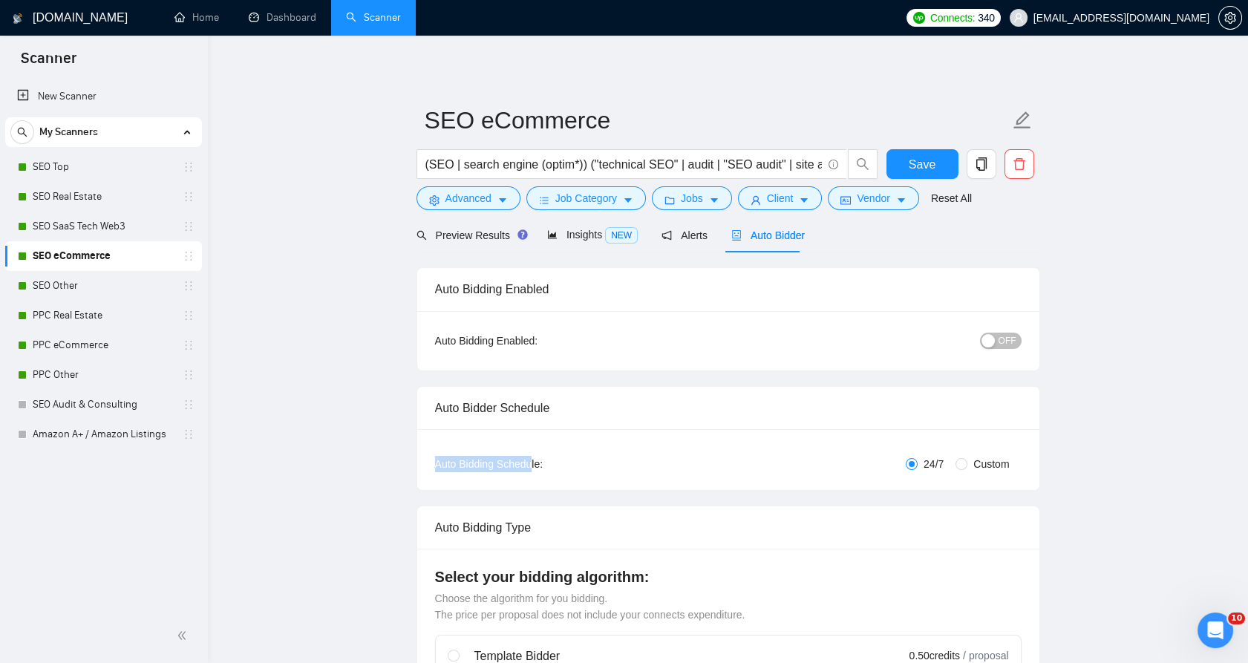
drag, startPoint x: 434, startPoint y: 286, endPoint x: 532, endPoint y: 469, distance: 206.9
drag, startPoint x: 532, startPoint y: 469, endPoint x: 593, endPoint y: 466, distance: 60.9
click at [593, 466] on div "Auto Bidding Schedule:" at bounding box center [532, 464] width 195 height 16
click at [900, 157] on button "Save" at bounding box center [923, 164] width 72 height 30
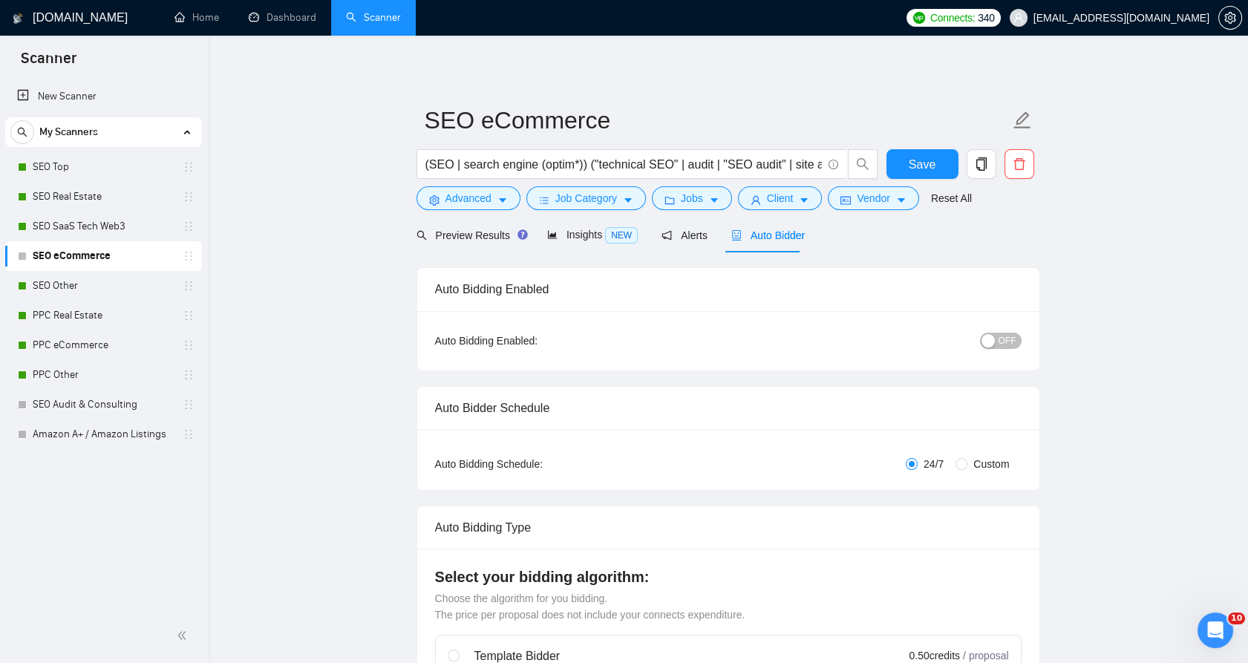
click at [995, 329] on div "OFF" at bounding box center [923, 341] width 195 height 24
click at [999, 339] on button "OFF" at bounding box center [1001, 341] width 42 height 16
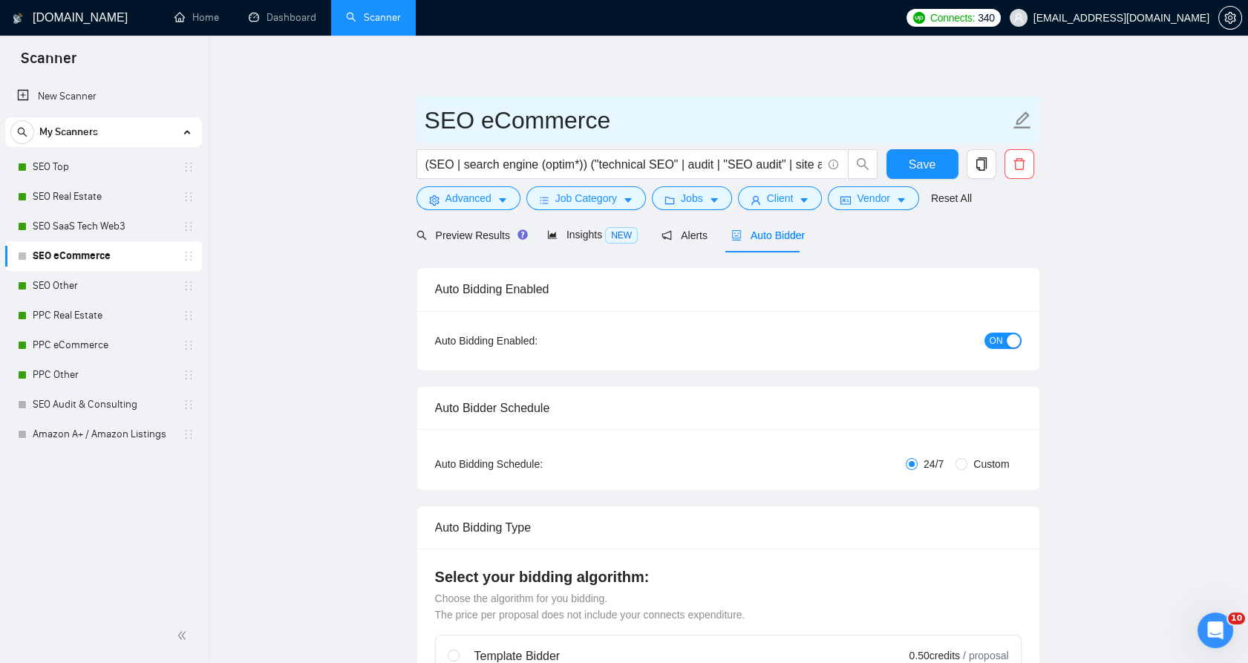
click at [941, 143] on span "SEO eCommerce" at bounding box center [729, 120] width 624 height 47
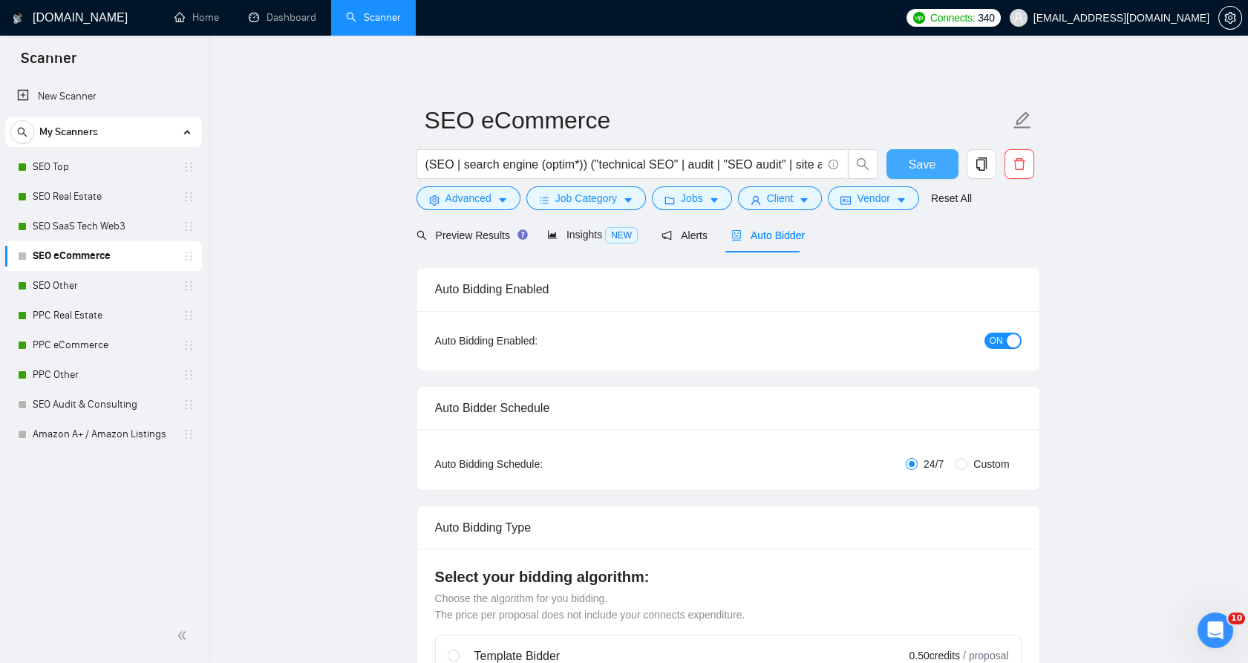
click at [944, 157] on button "Save" at bounding box center [923, 164] width 72 height 30
click at [133, 287] on link "SEO Other" at bounding box center [103, 286] width 141 height 30
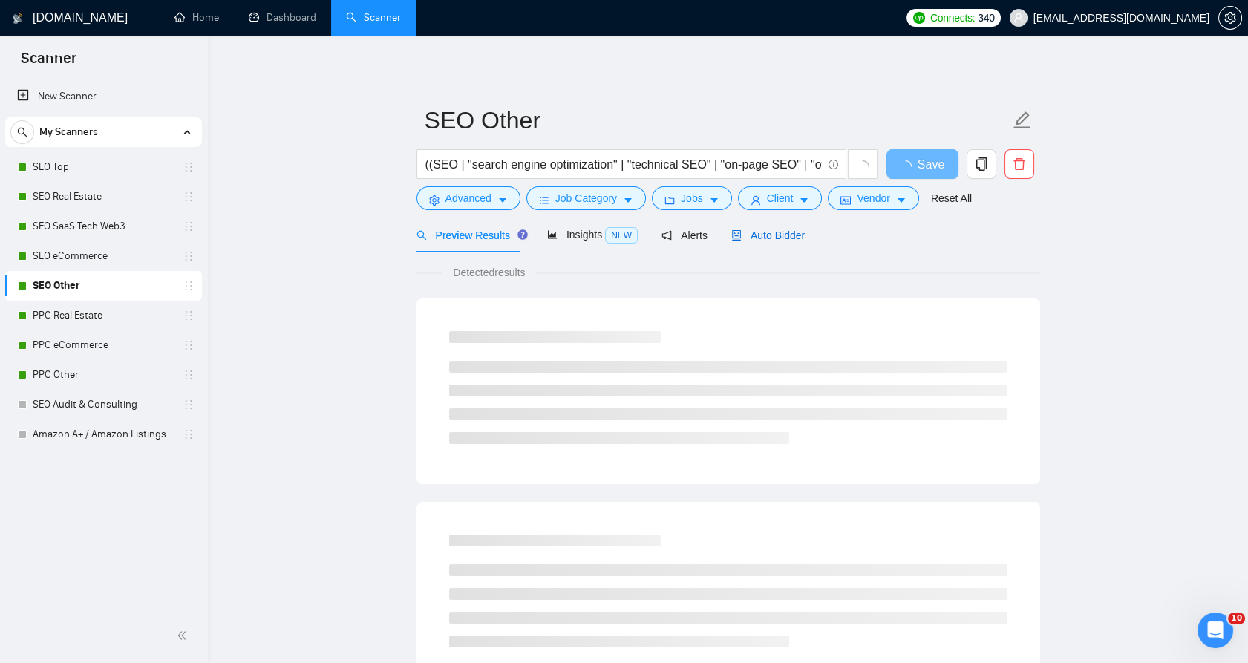
click at [752, 242] on div "Auto Bidder" at bounding box center [768, 235] width 74 height 16
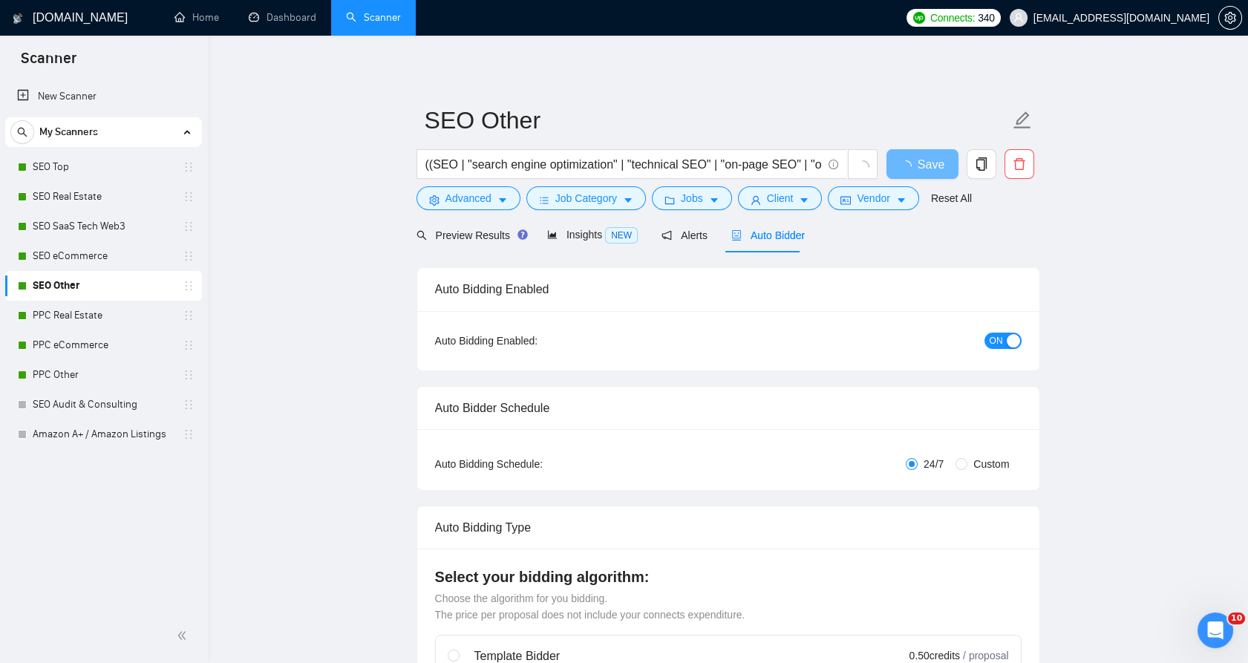
checkbox input "true"
click at [977, 321] on div "Auto Bidding Enabled: ON" at bounding box center [728, 340] width 622 height 59
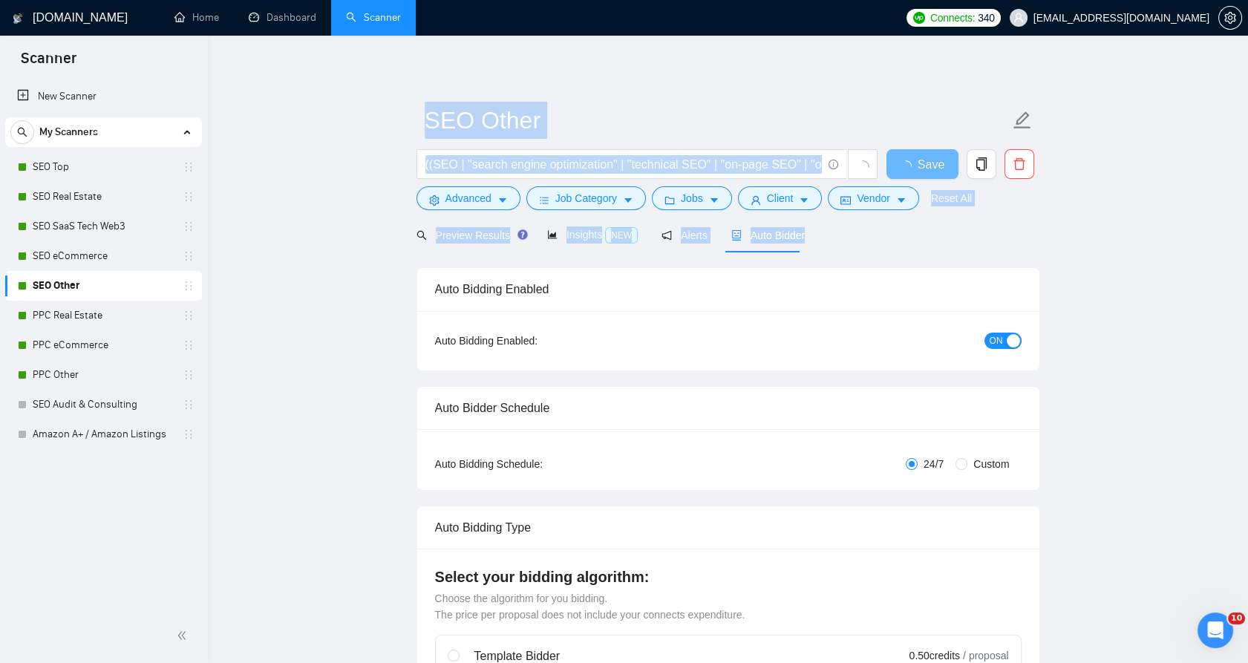
drag, startPoint x: 882, startPoint y: 235, endPoint x: 362, endPoint y: 123, distance: 532.3
drag, startPoint x: 362, startPoint y: 123, endPoint x: 359, endPoint y: 133, distance: 9.9
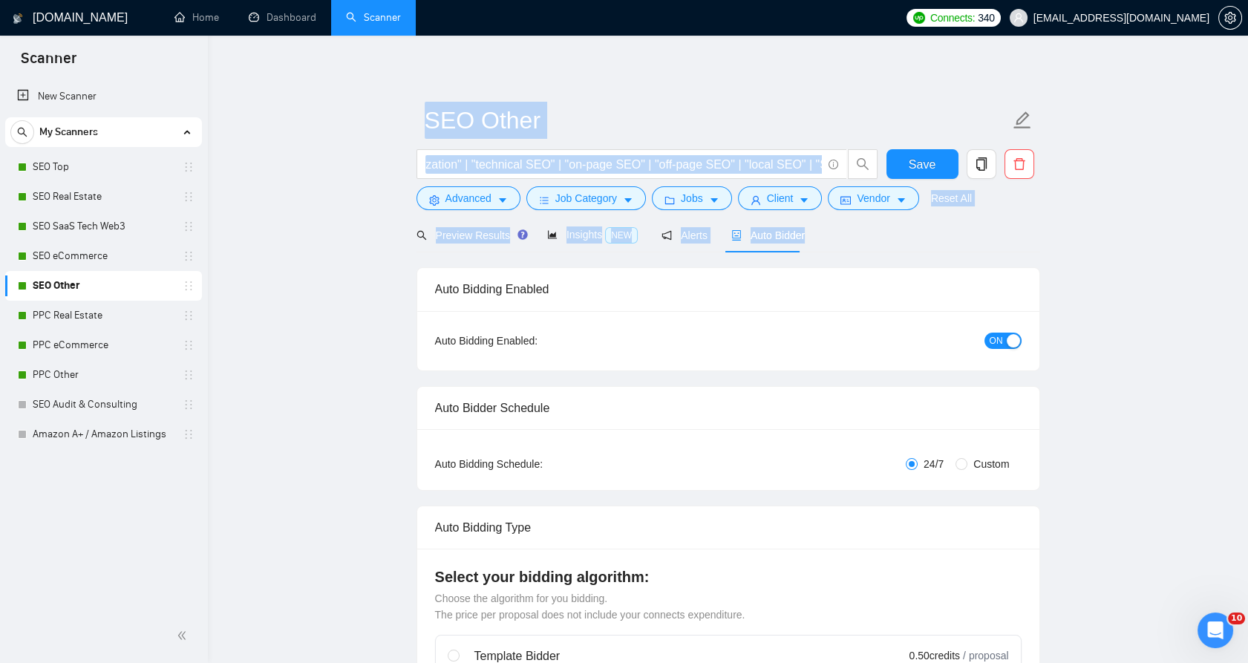
drag, startPoint x: 513, startPoint y: 177, endPoint x: 849, endPoint y: 247, distance: 343.4
drag, startPoint x: 849, startPoint y: 247, endPoint x: 843, endPoint y: 265, distance: 19.5
click at [839, 252] on div at bounding box center [839, 252] width 0 height 0
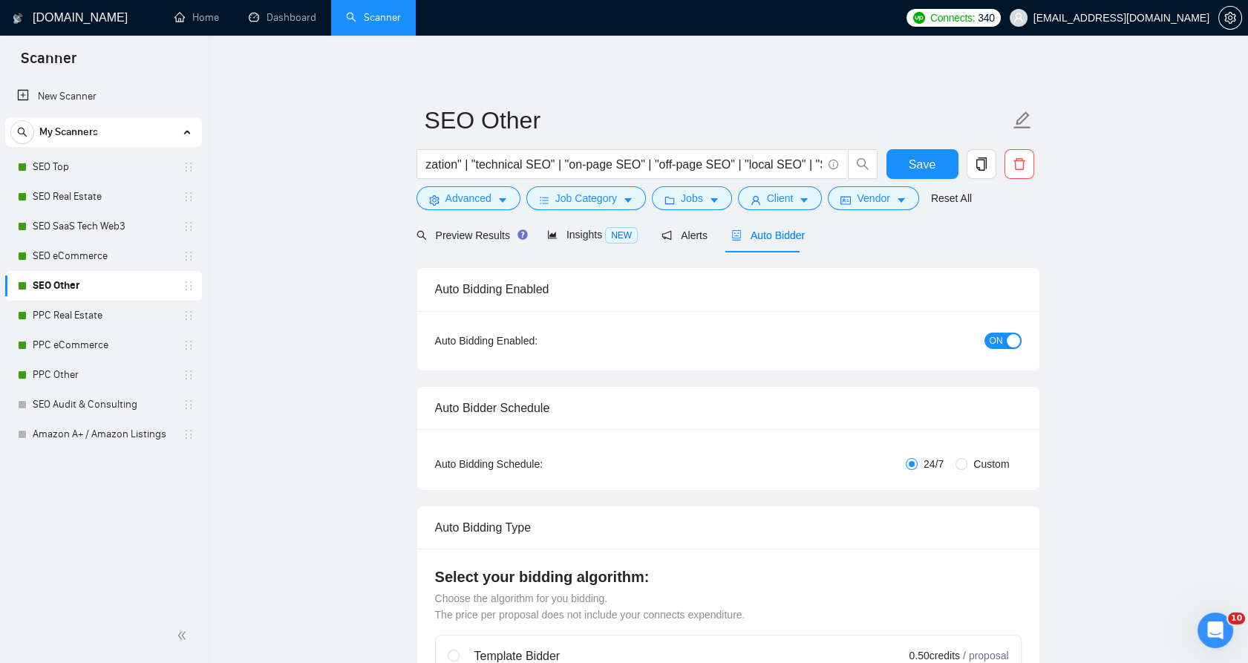
click at [297, 662] on div at bounding box center [148, 663] width 297 height 0
click at [904, 307] on div "Auto Bidding Enabled" at bounding box center [728, 289] width 587 height 42
click at [987, 336] on button "ON" at bounding box center [1003, 341] width 37 height 16
click at [915, 151] on button "Save" at bounding box center [923, 164] width 72 height 30
click at [994, 345] on div "button" at bounding box center [988, 340] width 13 height 13
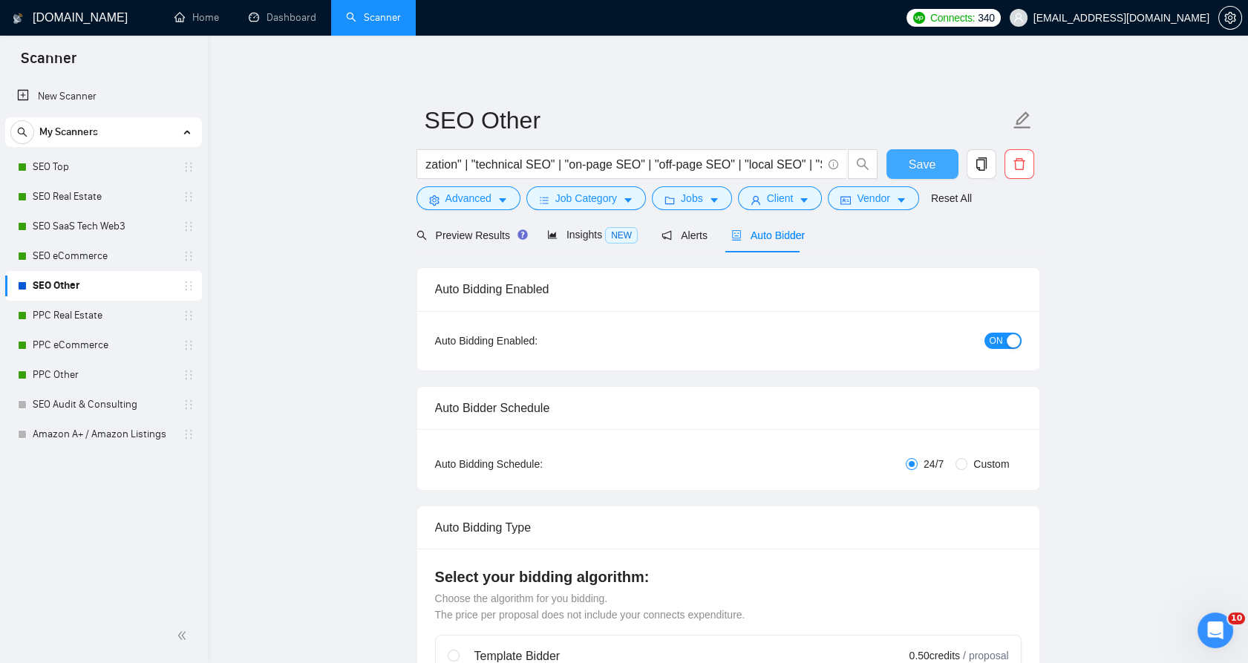
click at [916, 160] on span "Save" at bounding box center [922, 164] width 27 height 19
click at [111, 298] on link "SEO Other" at bounding box center [103, 286] width 141 height 30
click at [108, 312] on link "PPC Real Estate" at bounding box center [103, 316] width 141 height 30
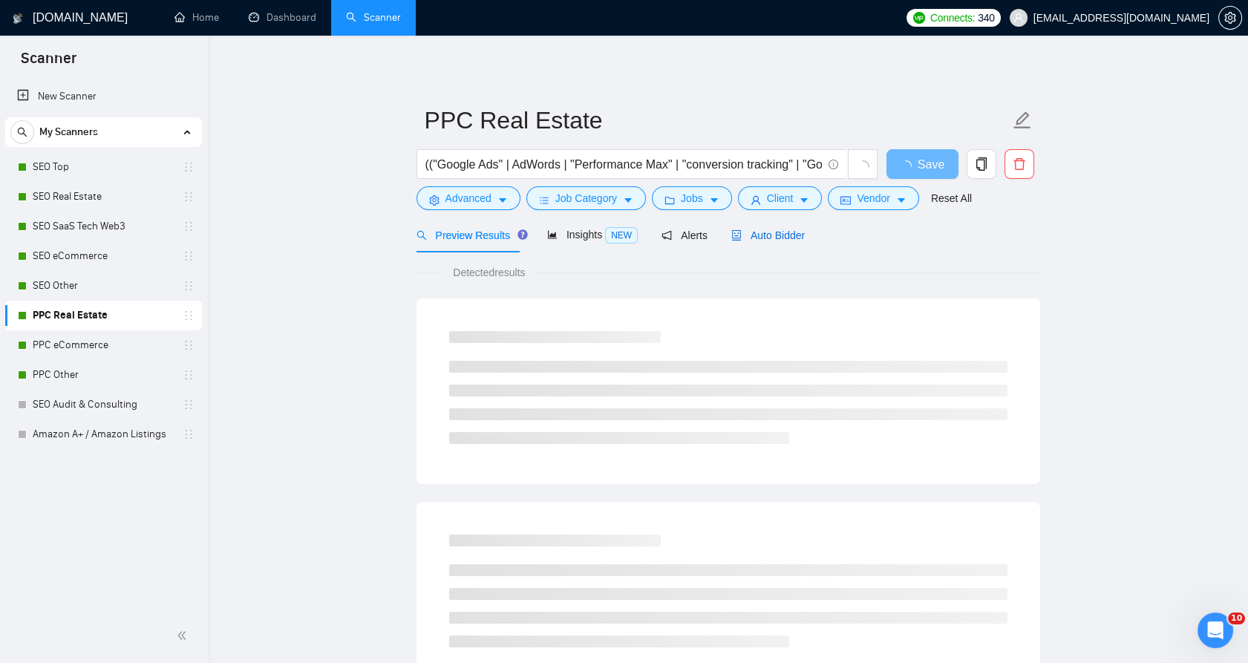
click at [771, 229] on span "Auto Bidder" at bounding box center [768, 235] width 74 height 12
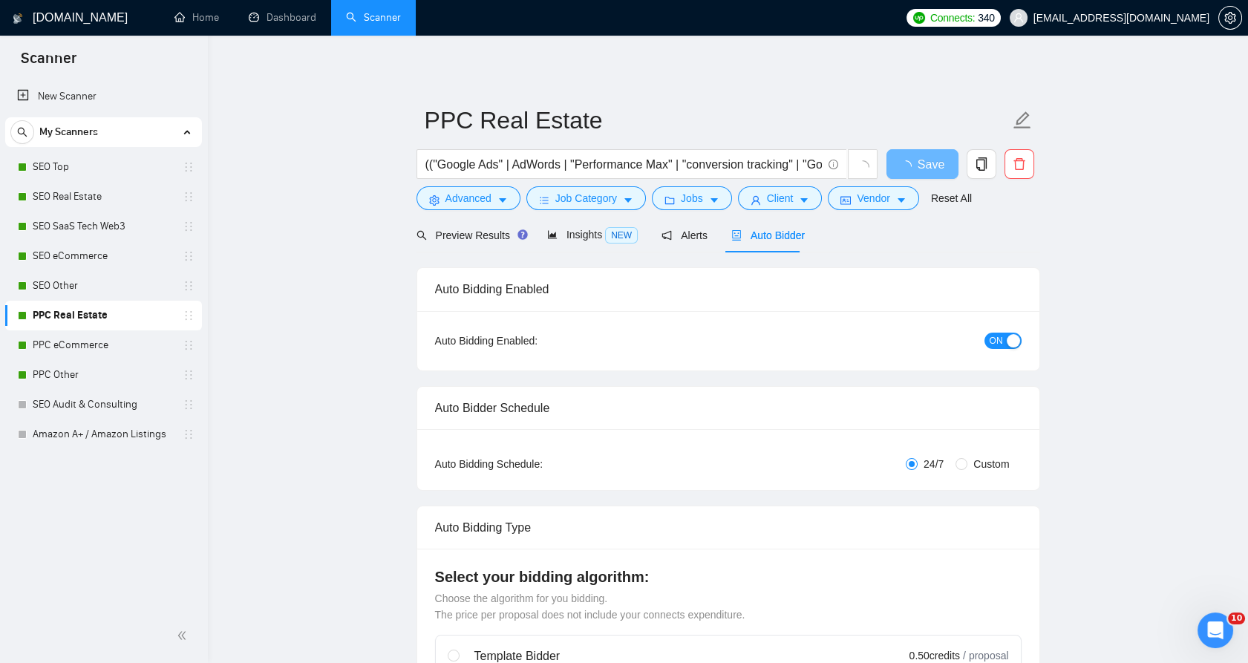
checkbox input "true"
click at [998, 334] on span "ON" at bounding box center [996, 341] width 13 height 16
click at [915, 164] on span "Save" at bounding box center [922, 164] width 27 height 19
click at [999, 342] on button "OFF" at bounding box center [1001, 341] width 42 height 16
click at [921, 151] on button "Save" at bounding box center [923, 164] width 72 height 30
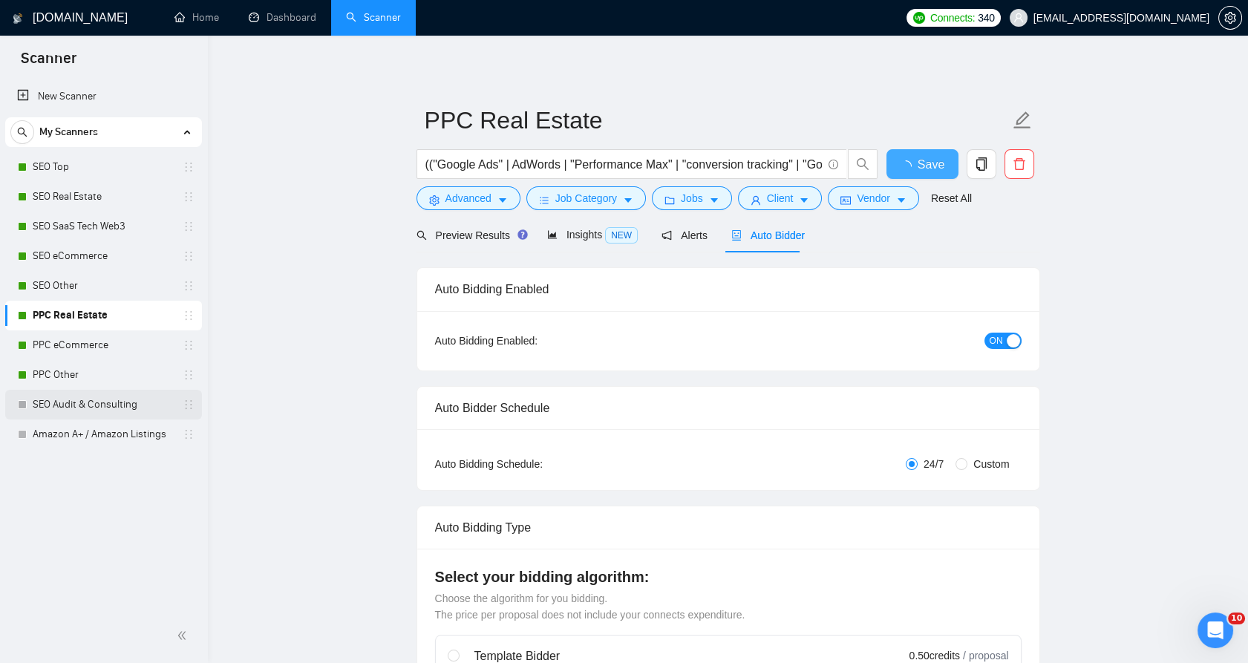
checkbox input "true"
click at [131, 350] on link "PPC eCommerce" at bounding box center [103, 345] width 141 height 30
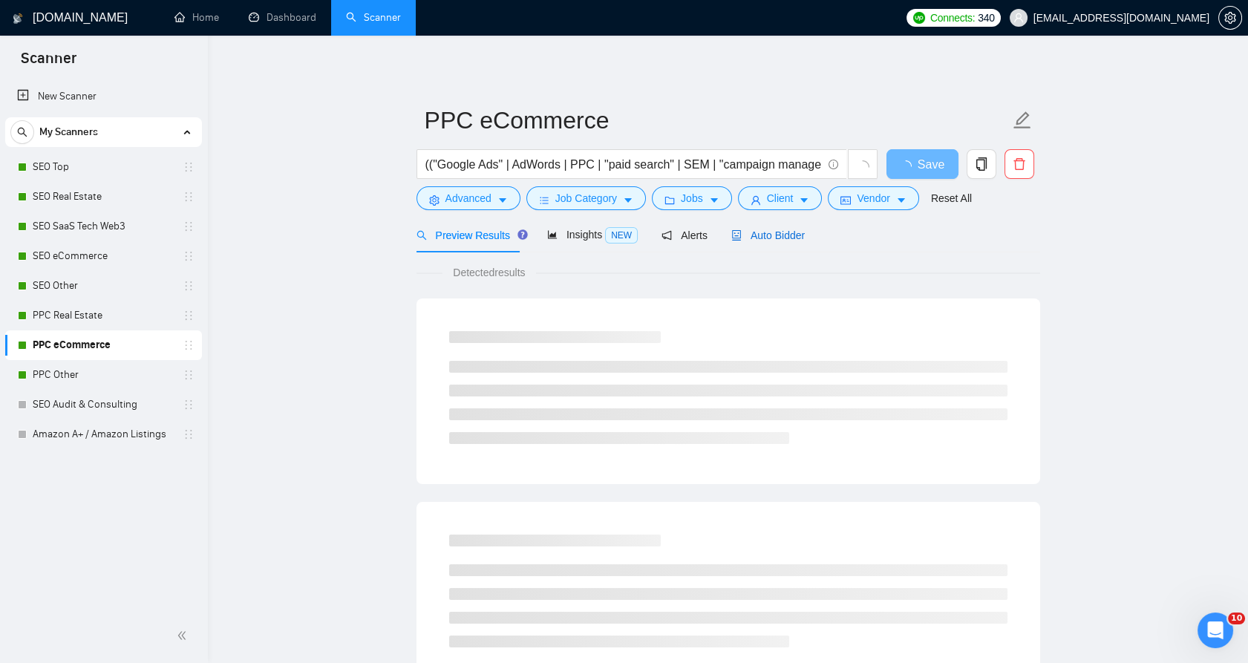
click at [783, 241] on span "Auto Bidder" at bounding box center [768, 235] width 74 height 12
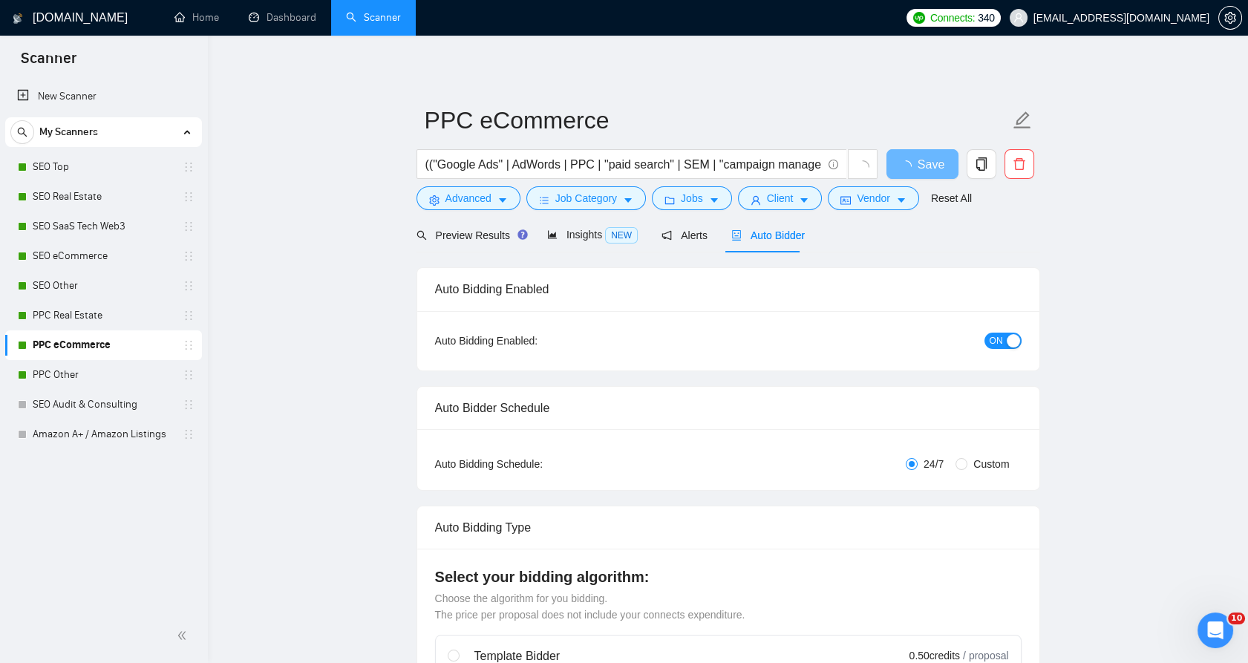
checkbox input "true"
click at [999, 345] on span "ON" at bounding box center [996, 341] width 13 height 16
click at [929, 171] on span "Save" at bounding box center [922, 164] width 27 height 19
click at [991, 344] on div "button" at bounding box center [988, 340] width 13 height 13
click at [930, 166] on span "Save" at bounding box center [922, 164] width 27 height 19
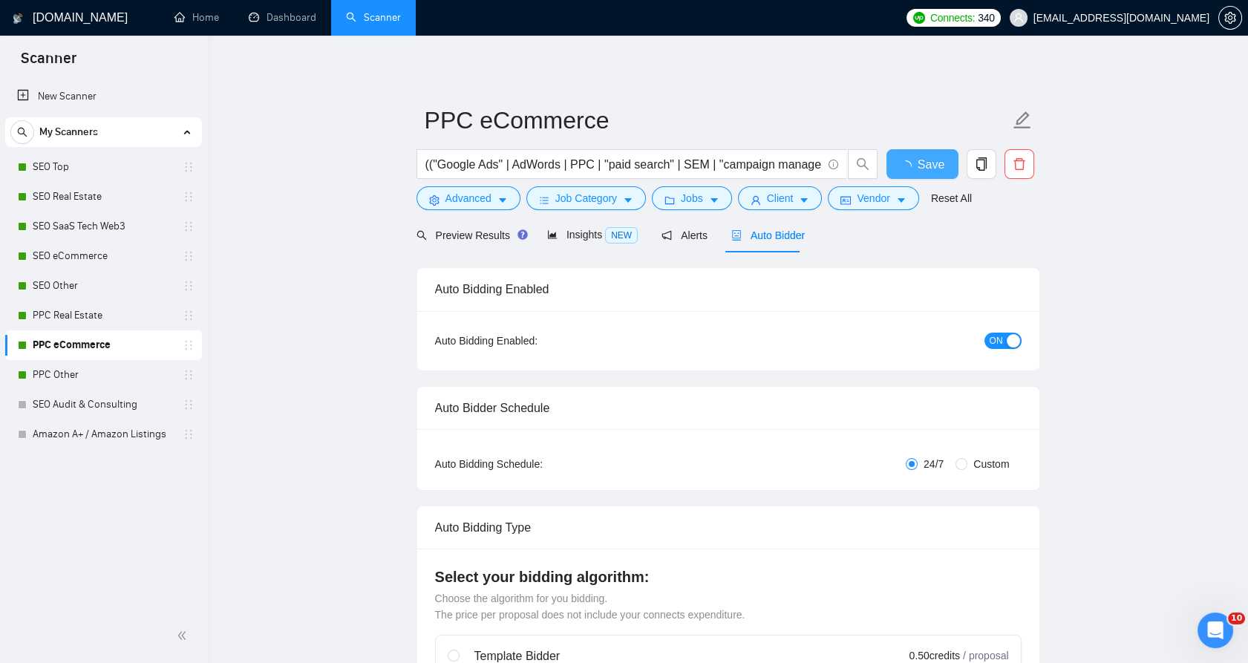
checkbox input "true"
click at [125, 376] on link "PPC Other" at bounding box center [103, 375] width 141 height 30
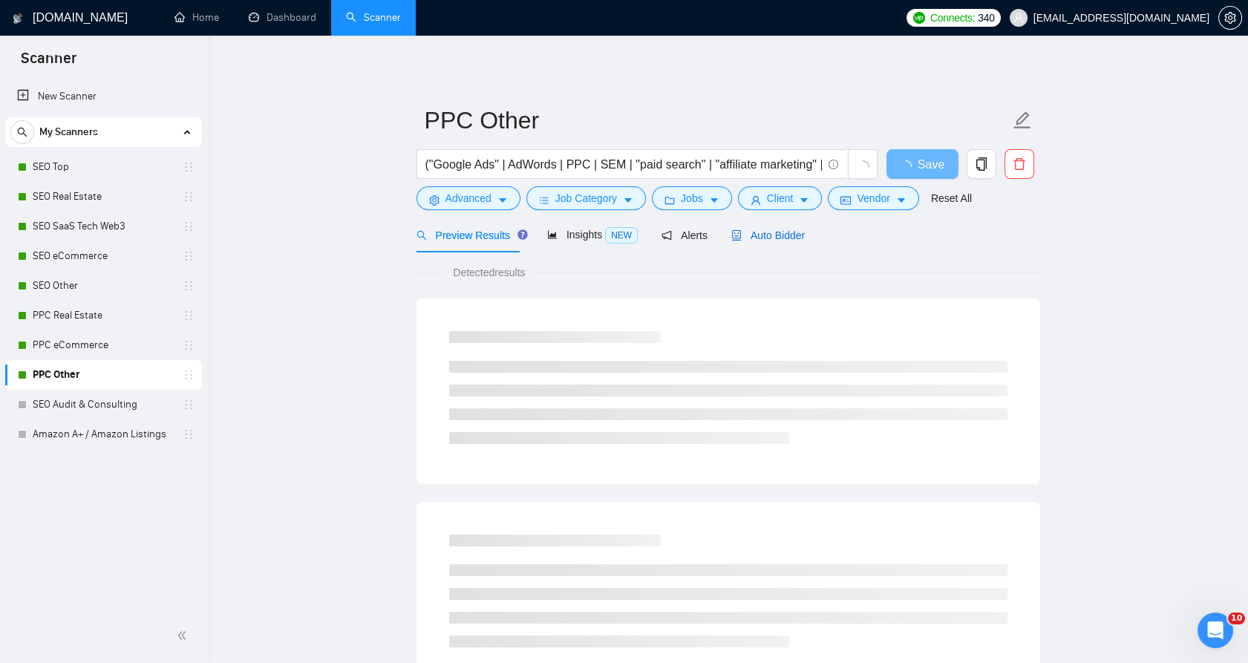
click at [732, 239] on icon "robot" at bounding box center [736, 235] width 9 height 10
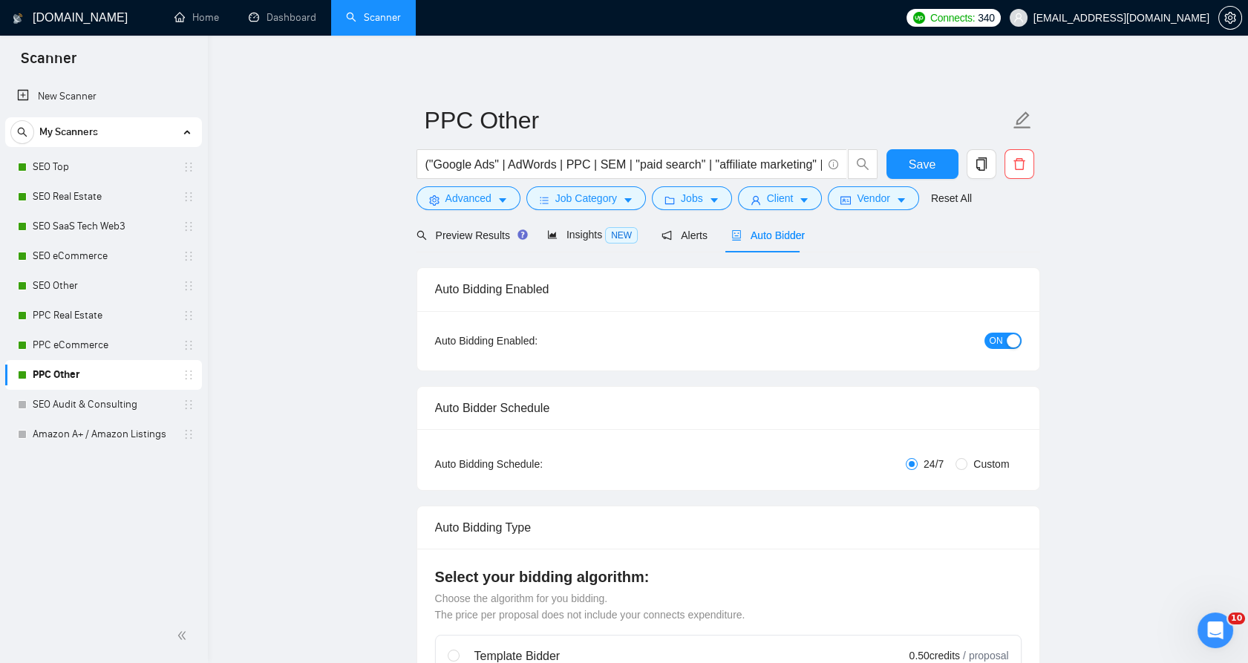
click at [1004, 336] on button "ON" at bounding box center [1003, 341] width 37 height 16
click at [930, 164] on span "Save" at bounding box center [922, 164] width 27 height 19
checkbox input "true"
click at [1000, 349] on div "OFF" at bounding box center [923, 341] width 195 height 24
click at [1000, 348] on div "OFF" at bounding box center [923, 341] width 195 height 24
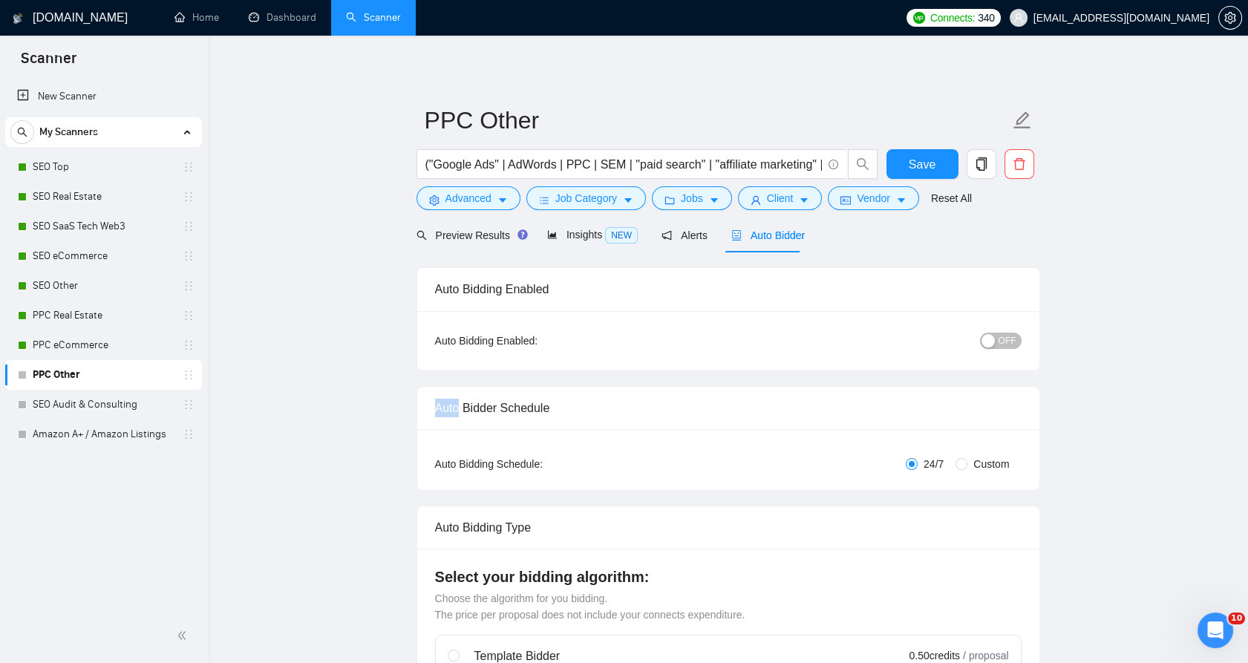
click at [998, 345] on button "OFF" at bounding box center [1001, 341] width 42 height 16
click at [919, 147] on form "PPC Other ("Google Ads" | AdWords | PPC | SEM | "paid search" | "affiliate mark…" at bounding box center [729, 157] width 624 height 121
click at [921, 157] on span "Save" at bounding box center [922, 164] width 27 height 19
checkbox input "true"
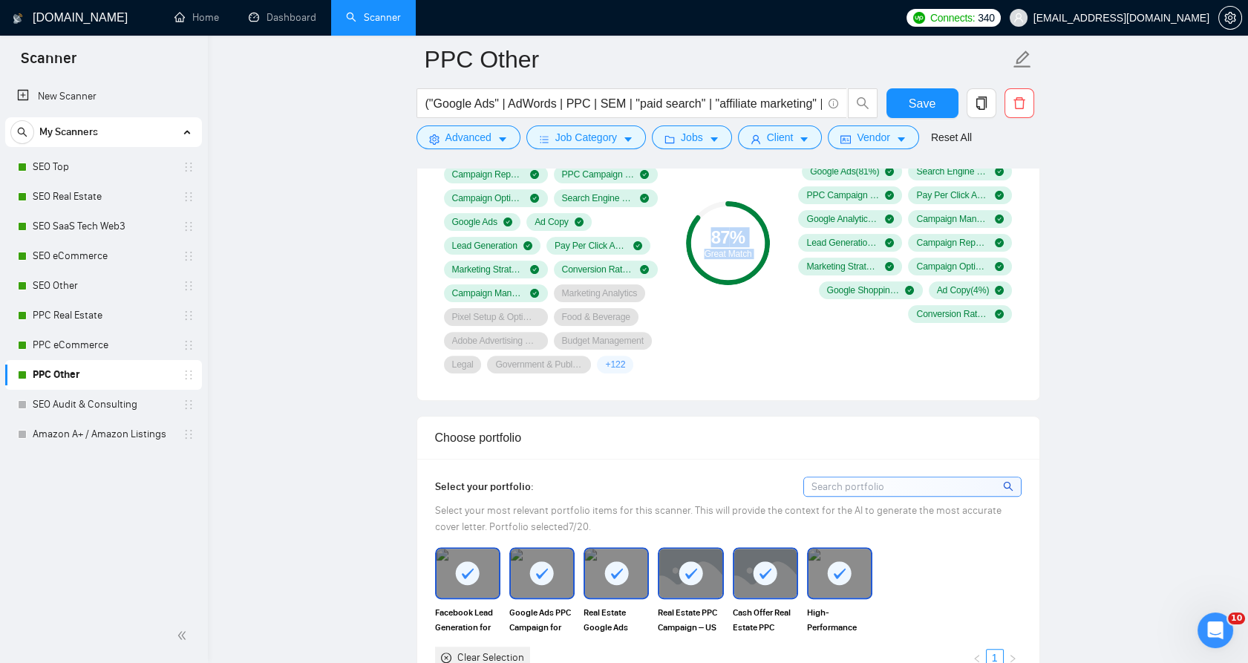
scroll to position [990, 0]
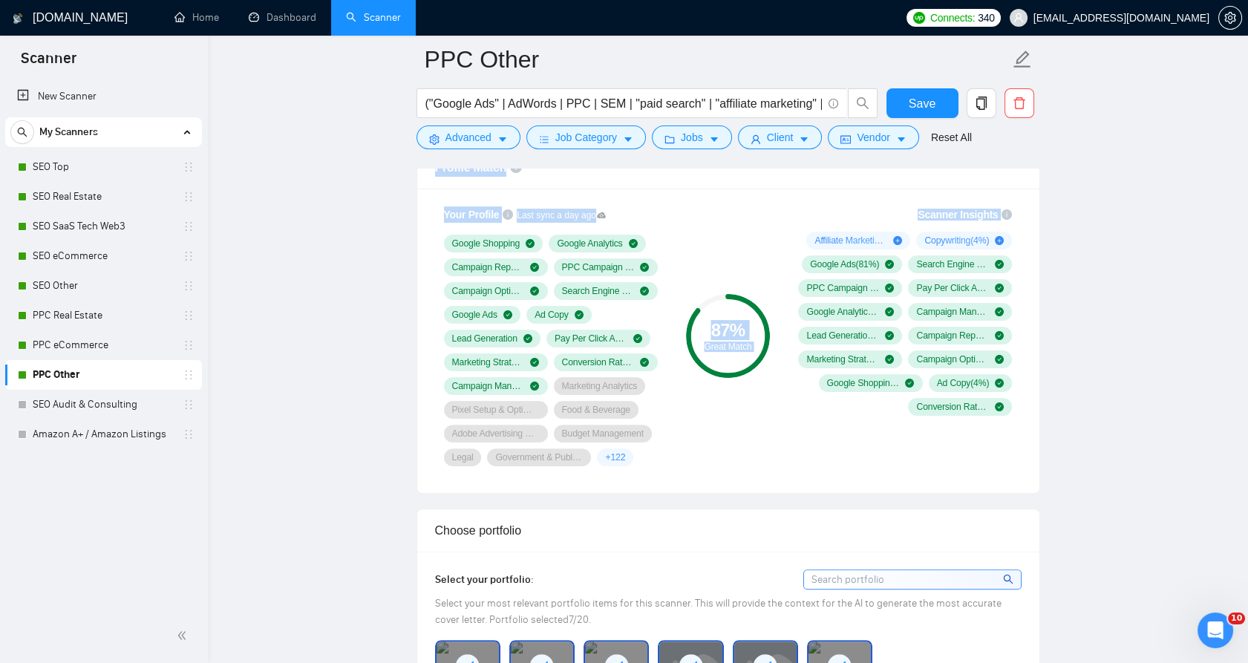
drag, startPoint x: 399, startPoint y: 280, endPoint x: 1031, endPoint y: 365, distance: 636.8
drag, startPoint x: 1031, startPoint y: 365, endPoint x: 842, endPoint y: 356, distance: 188.8
click at [842, 356] on span "Marketing Strategy ( 10 %)" at bounding box center [842, 359] width 73 height 12
click at [656, 238] on div "Google Shopping Google Analytics Campaign Reporting PPC Campaign Setup & Manage…" at bounding box center [554, 351] width 220 height 232
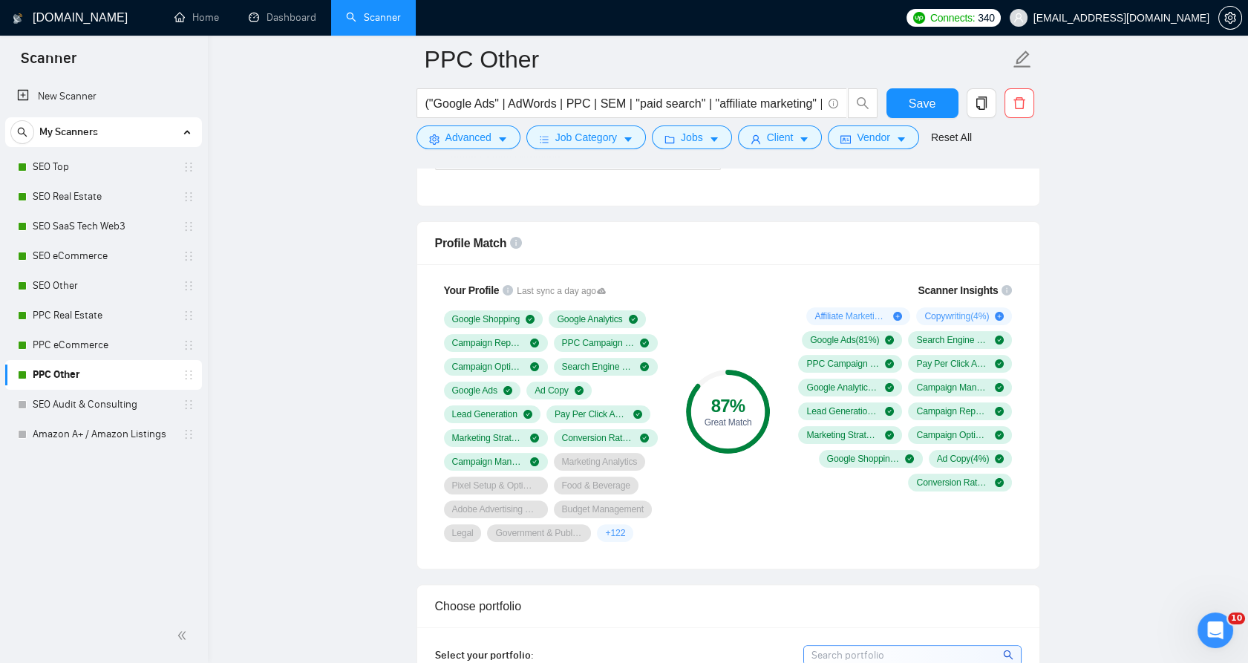
scroll to position [825, 0]
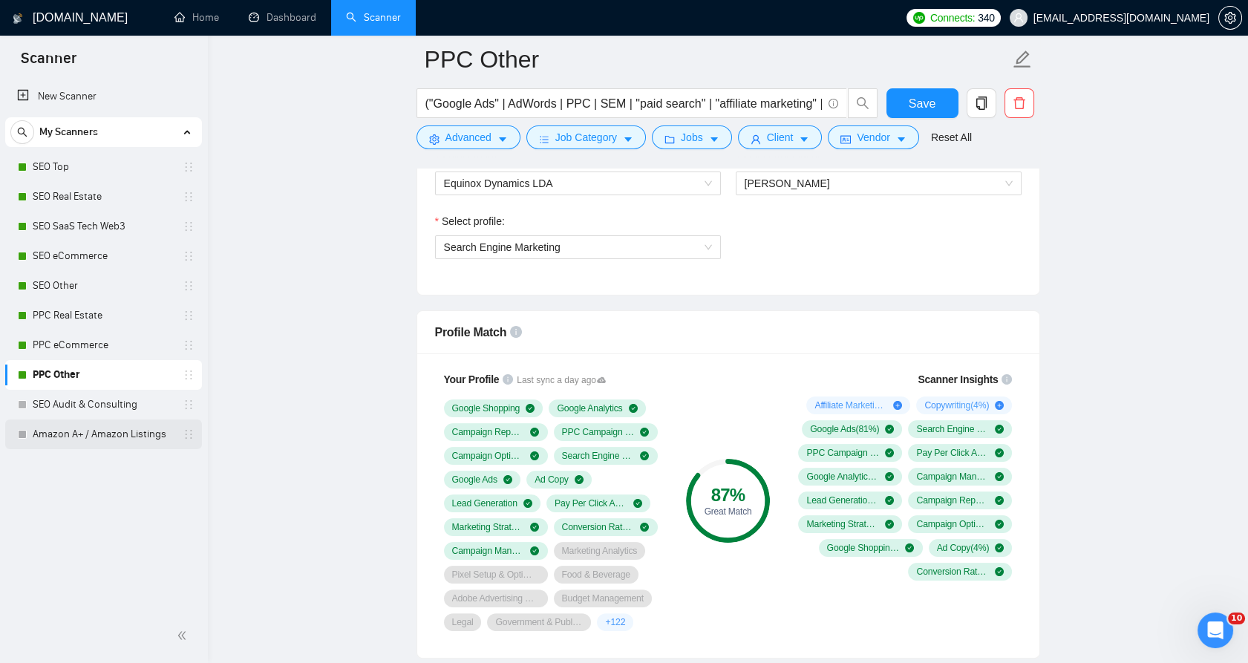
drag, startPoint x: 95, startPoint y: 425, endPoint x: 154, endPoint y: 428, distance: 59.5
click at [95, 425] on link "Amazon A+ / Amazon Listings" at bounding box center [103, 435] width 141 height 30
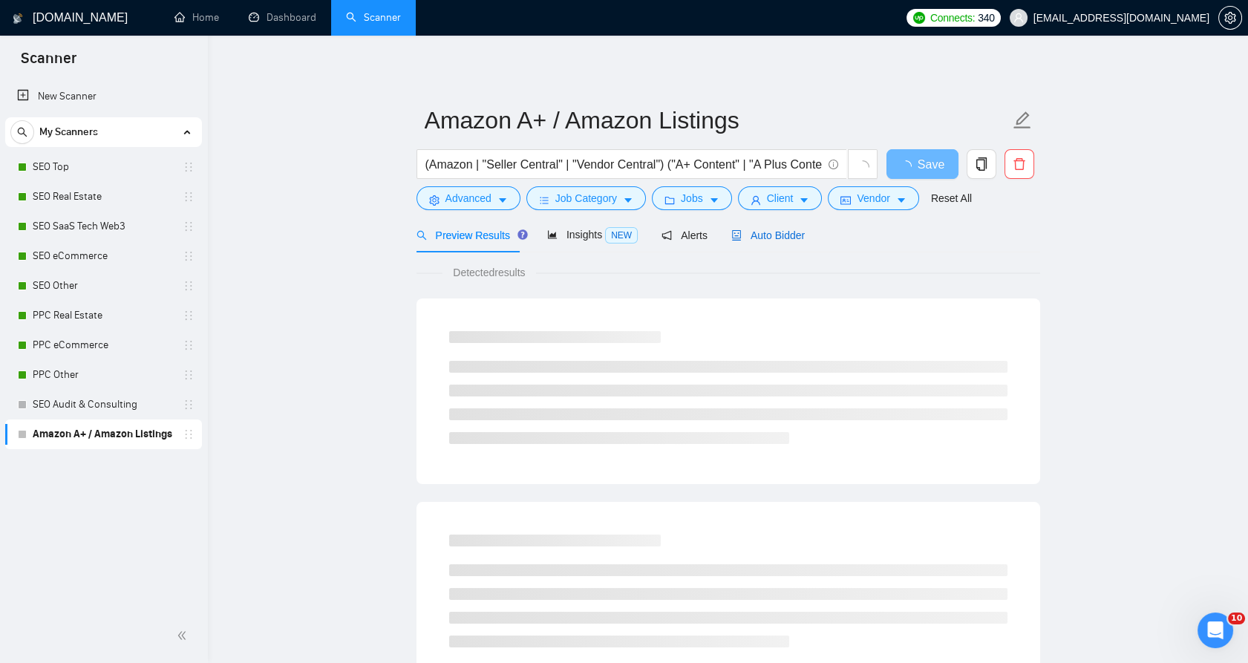
click at [736, 232] on span "Auto Bidder" at bounding box center [768, 235] width 74 height 12
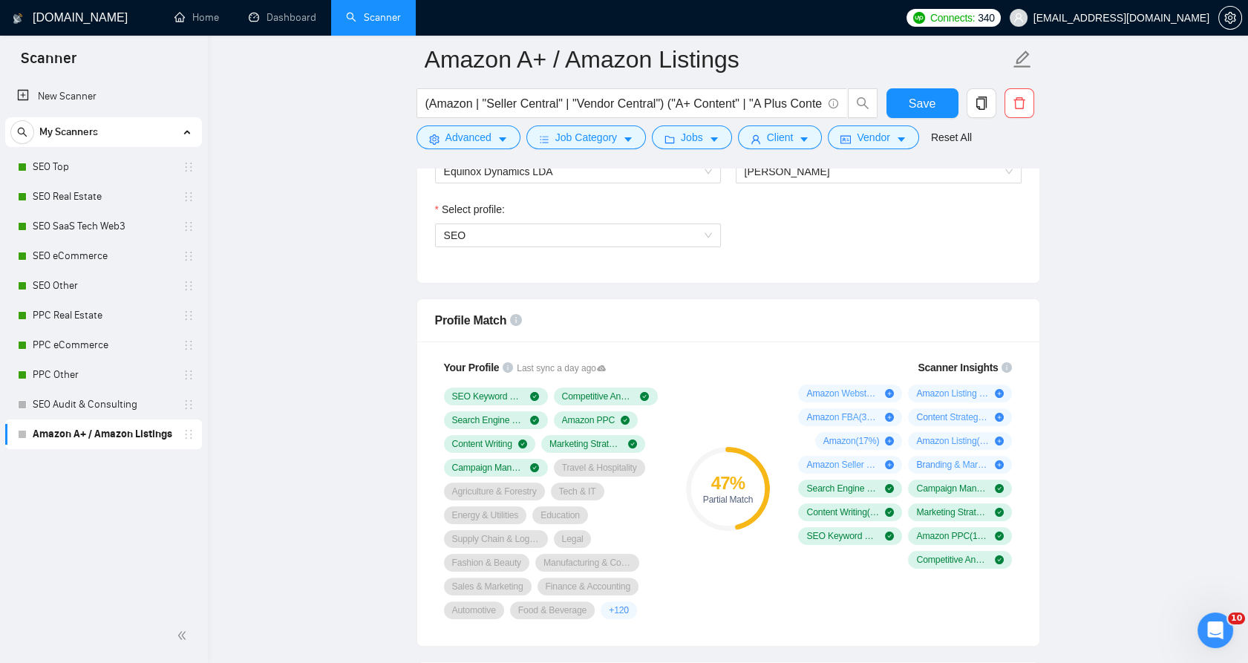
scroll to position [743, 0]
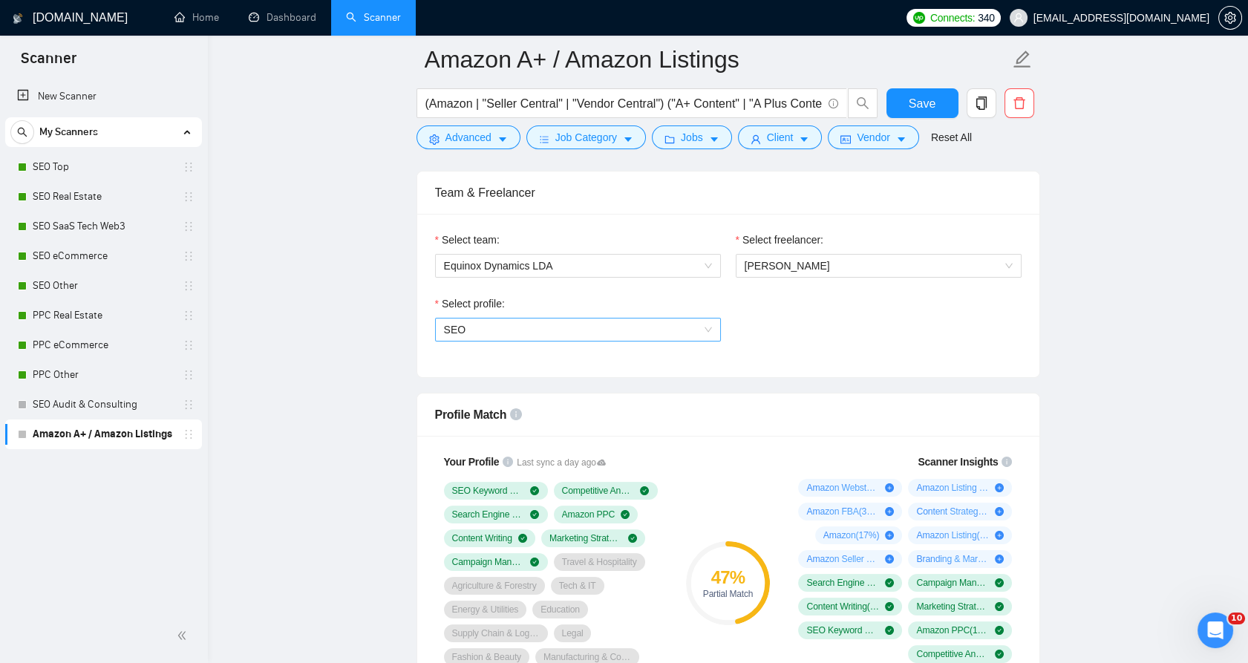
click at [499, 320] on span "SEO" at bounding box center [578, 330] width 268 height 22
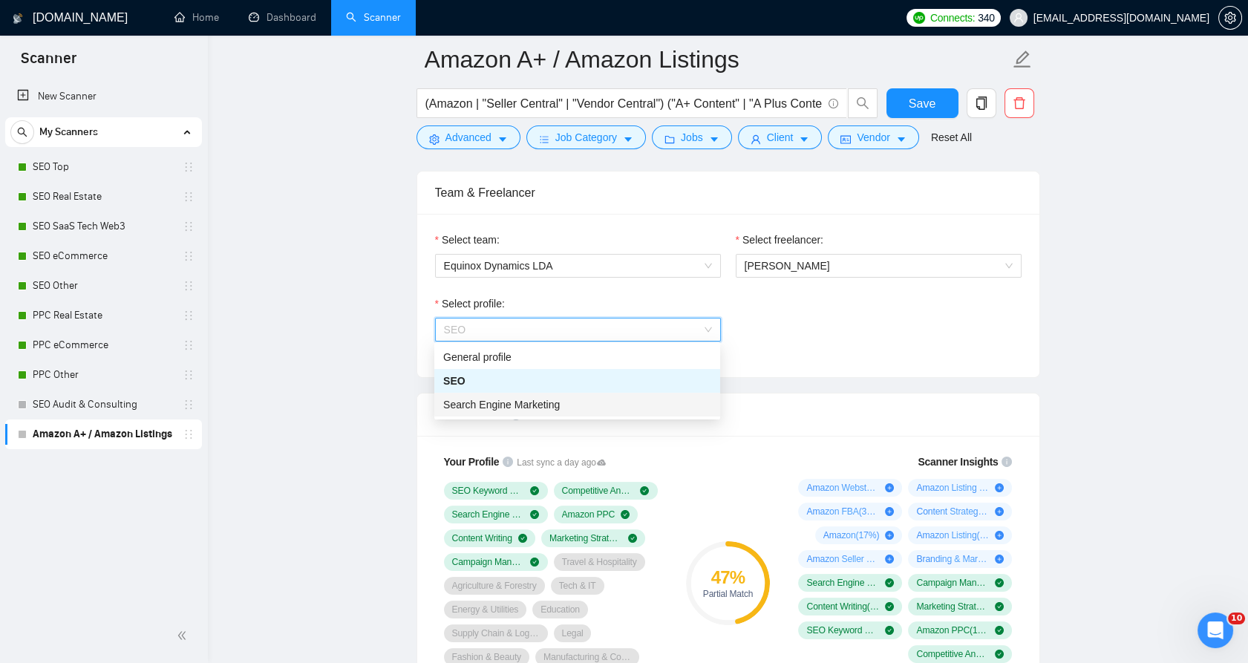
click at [499, 404] on span "Search Engine Marketing" at bounding box center [501, 405] width 117 height 12
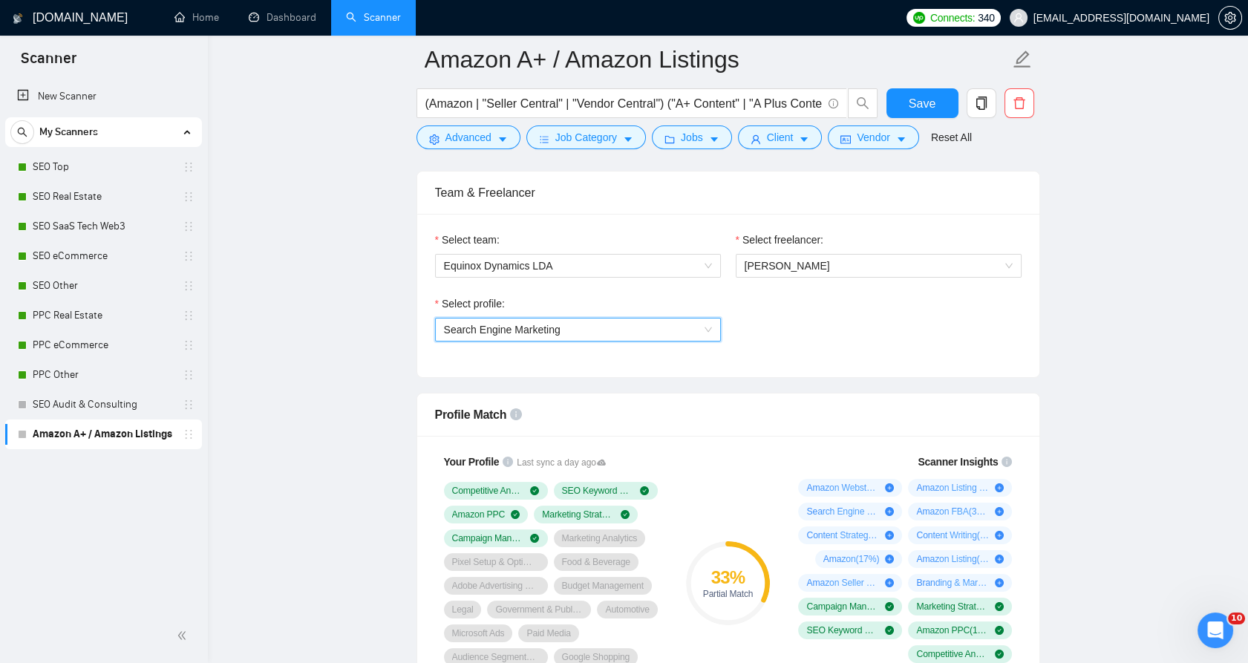
click at [526, 325] on span "Search Engine Marketing" at bounding box center [502, 330] width 117 height 12
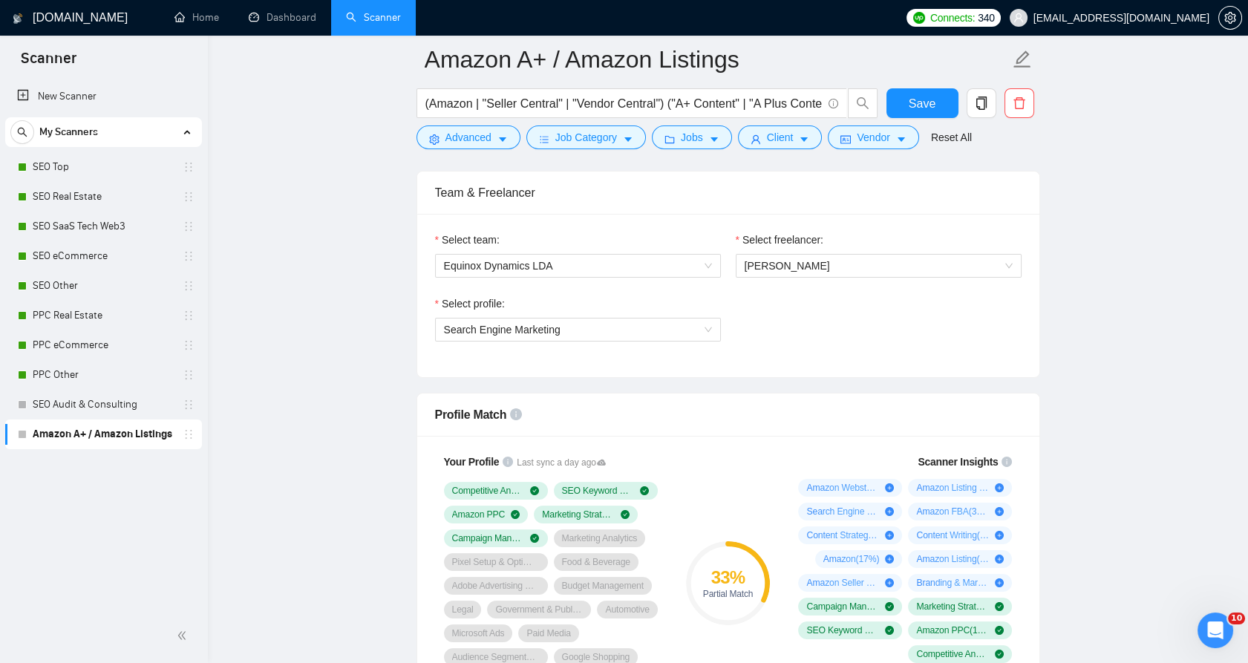
drag, startPoint x: 796, startPoint y: 481, endPoint x: 952, endPoint y: 584, distance: 187.0
click at [941, 596] on div "Amazon Webstore ( 67 %) Amazon Listing Optimization ( 50 %) Search Engine Optim…" at bounding box center [903, 571] width 220 height 184
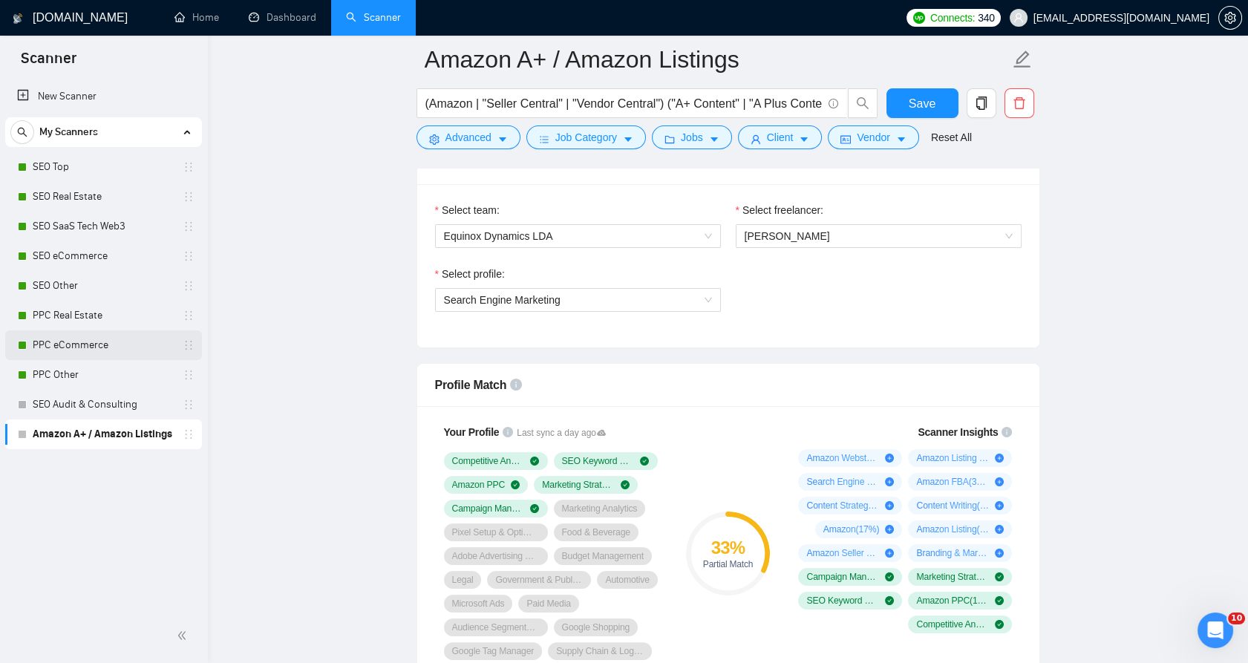
scroll to position [825, 0]
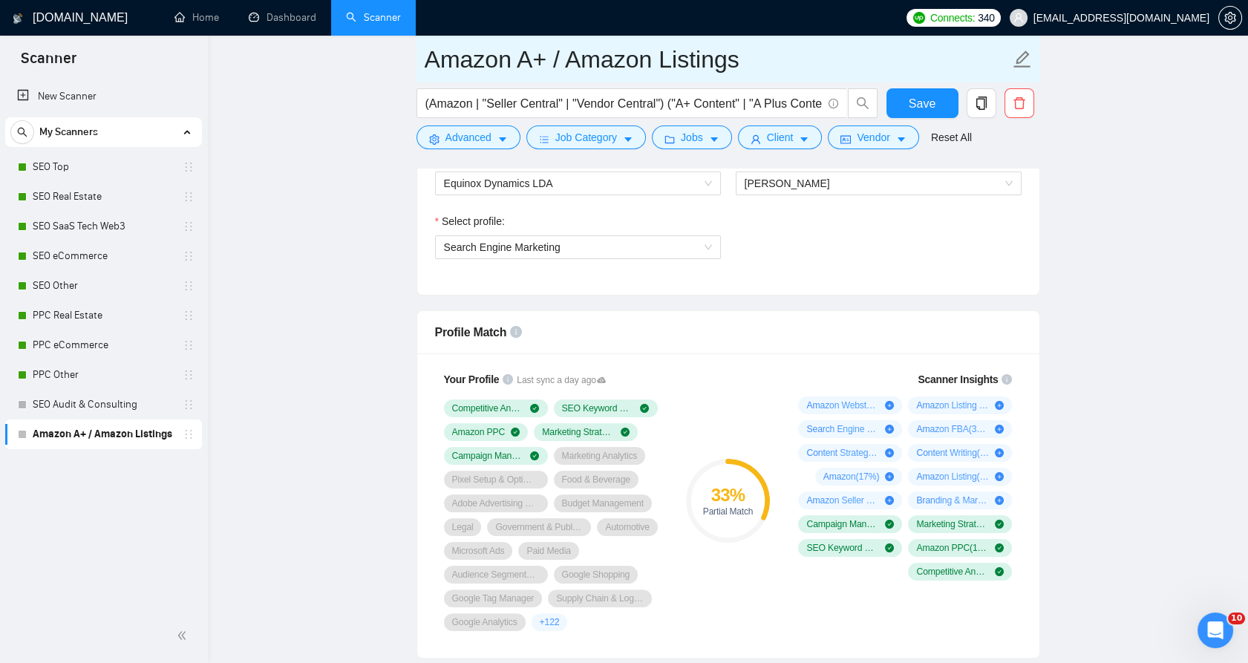
drag, startPoint x: 161, startPoint y: 401, endPoint x: 778, endPoint y: 64, distance: 703.1
click at [161, 401] on link "SEO Audit & Consulting" at bounding box center [103, 405] width 141 height 30
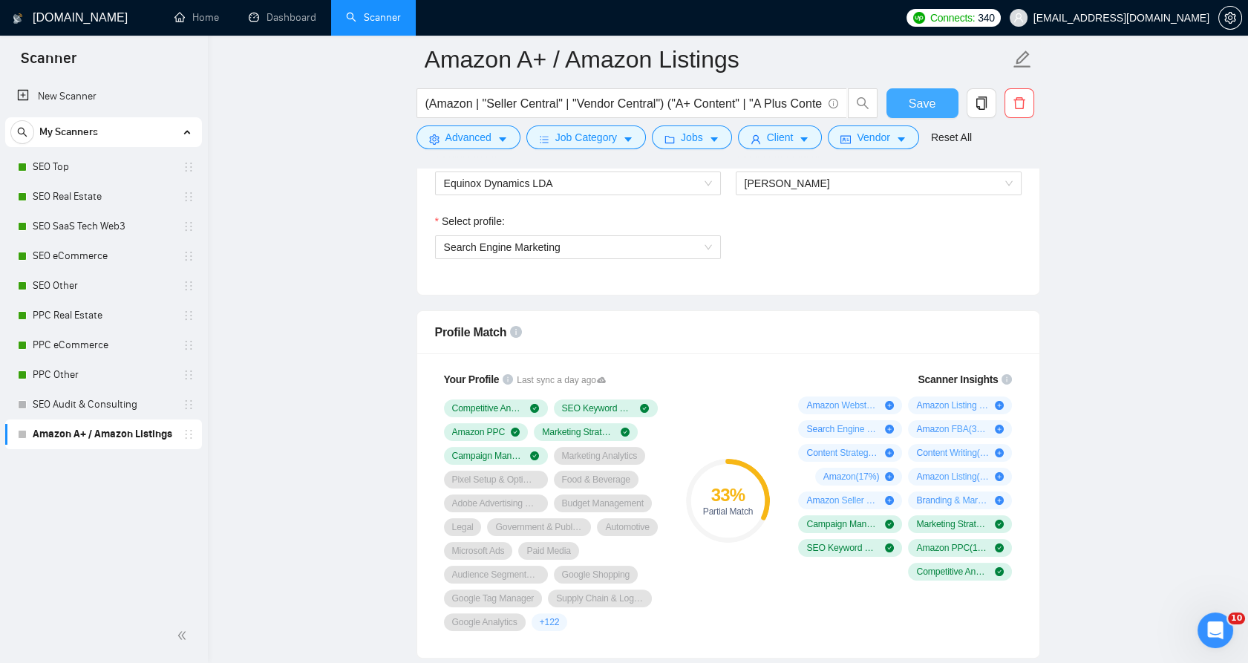
click at [914, 107] on span "Save" at bounding box center [922, 103] width 27 height 19
click at [113, 408] on link "SEO Audit & Consulting" at bounding box center [103, 405] width 141 height 30
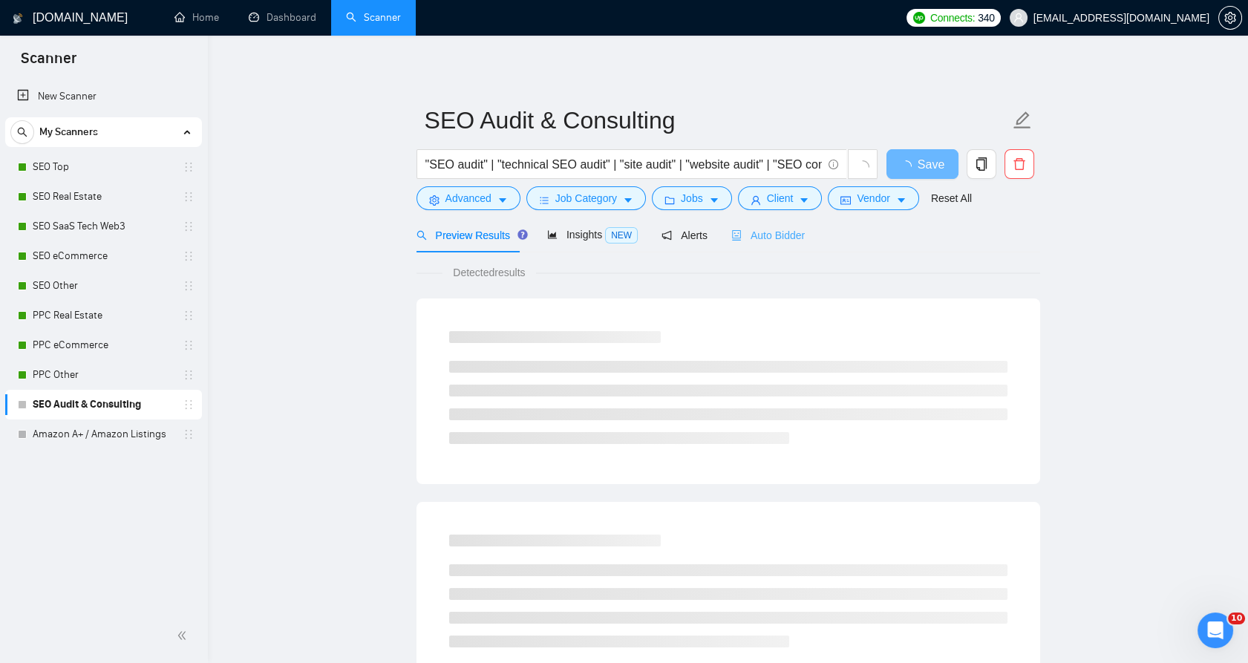
click at [735, 223] on div "Auto Bidder" at bounding box center [768, 235] width 74 height 35
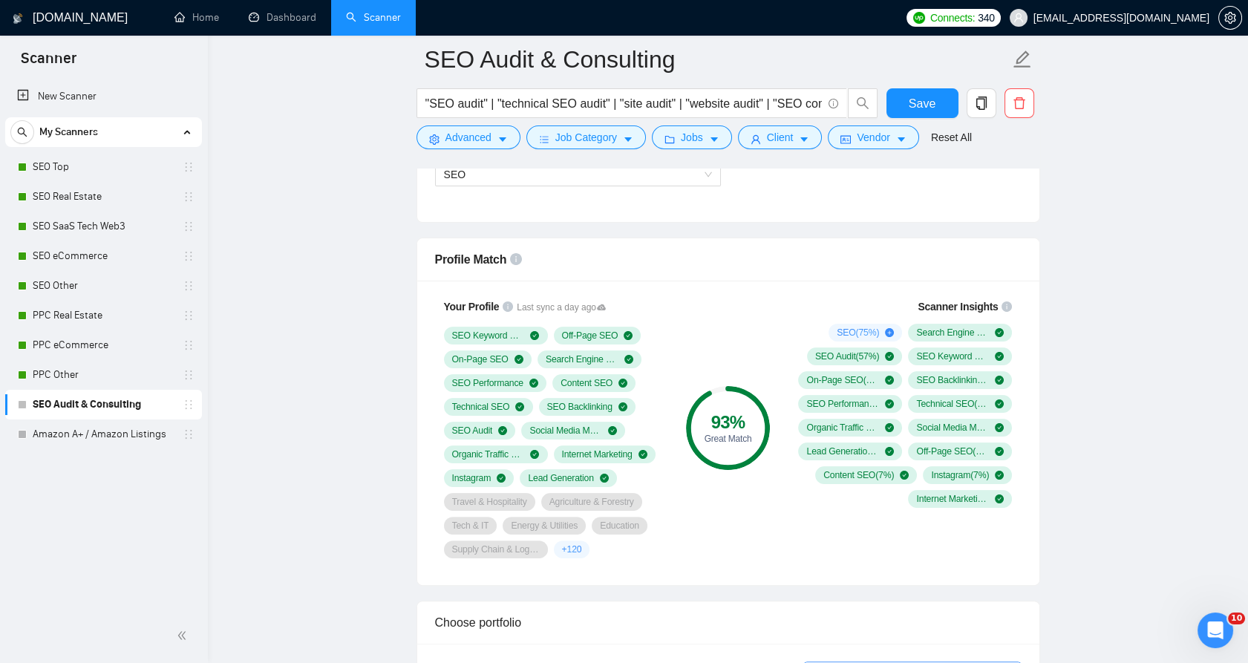
scroll to position [907, 0]
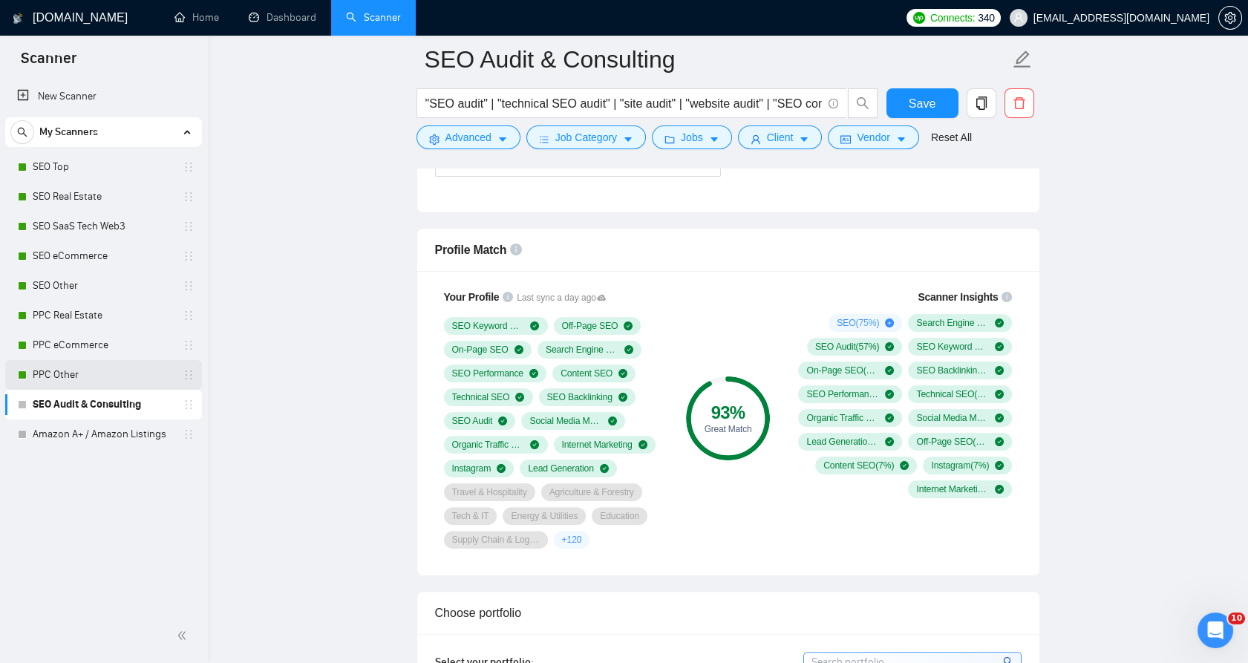
click at [80, 384] on link "PPC Other" at bounding box center [103, 375] width 141 height 30
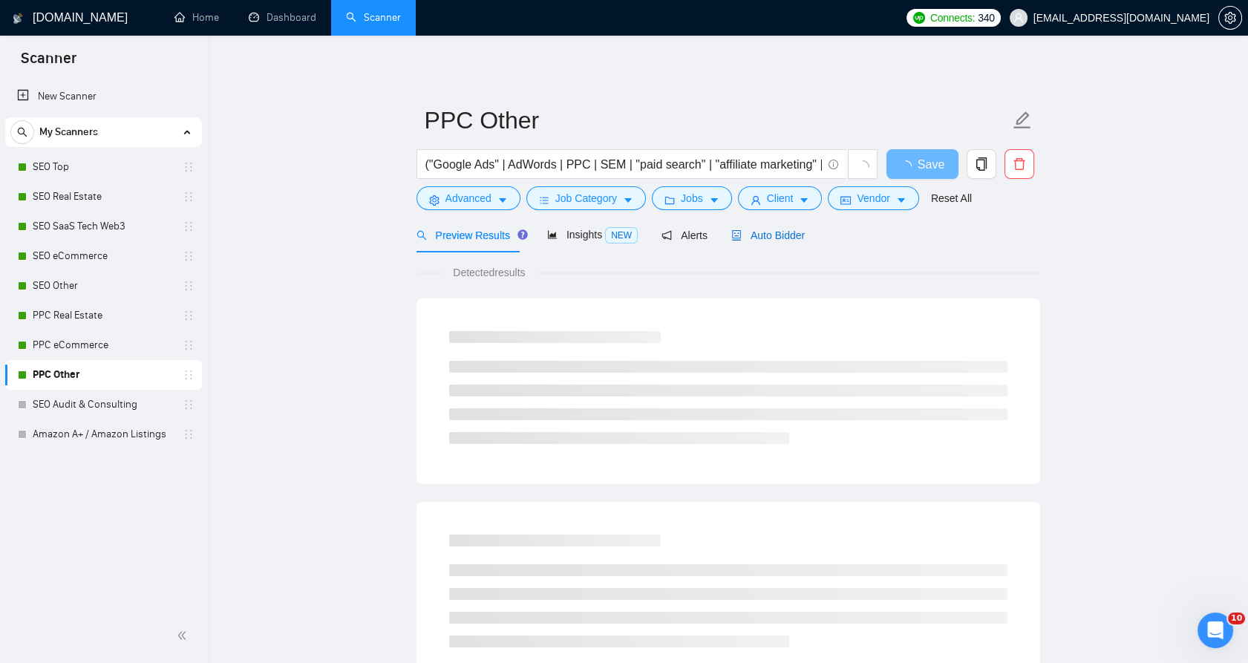
click at [760, 227] on div "Auto Bidder" at bounding box center [768, 235] width 74 height 16
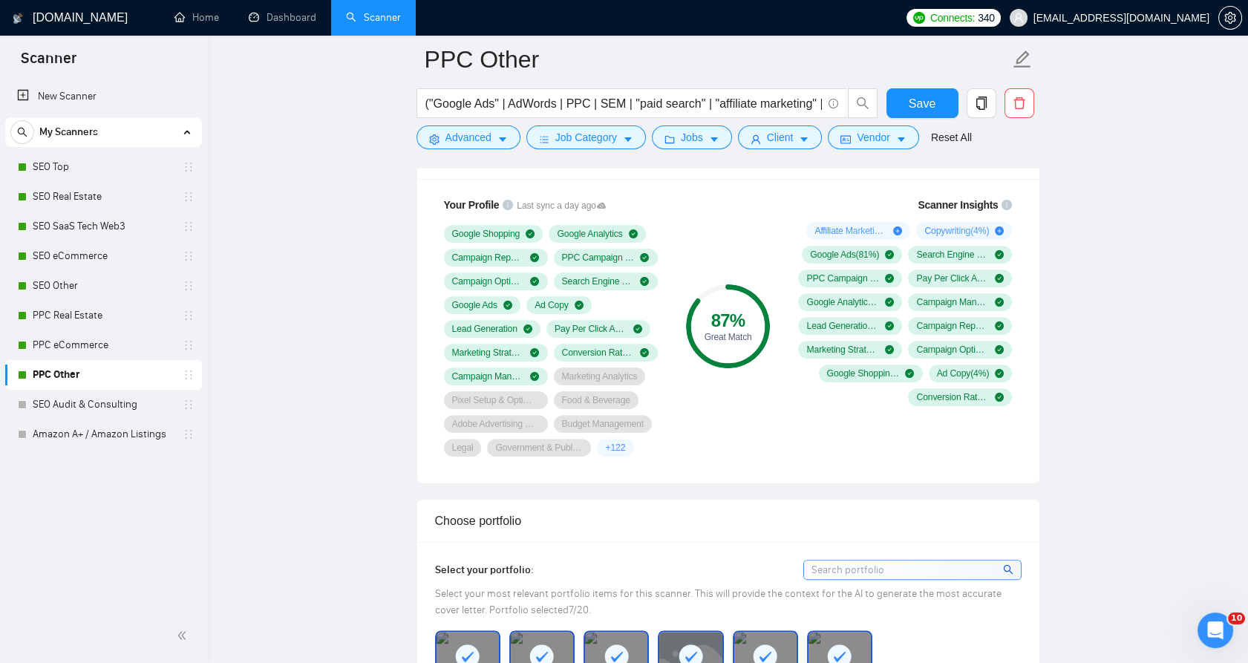
scroll to position [990, 0]
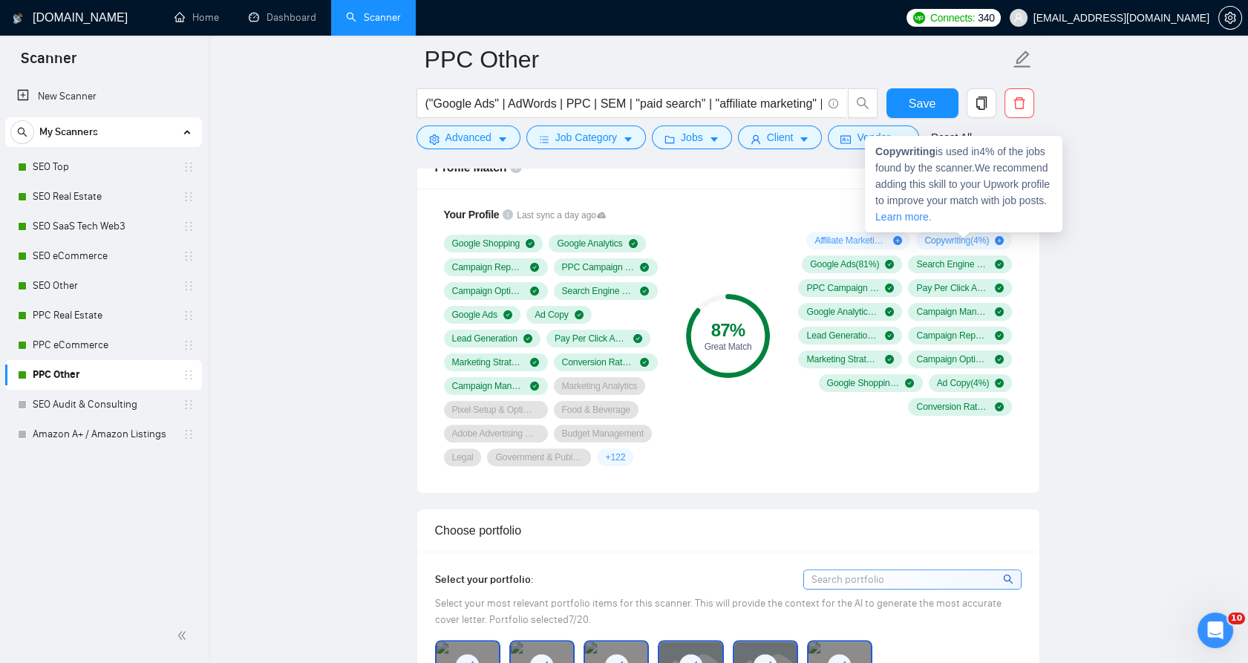
drag, startPoint x: 1026, startPoint y: 238, endPoint x: 1050, endPoint y: 239, distance: 23.8
drag, startPoint x: 1022, startPoint y: 238, endPoint x: 799, endPoint y: 244, distance: 223.6
click at [801, 243] on div "Scanner Insights Affiliate Marketing ( 4 %) Copywriting ( 4 %) Google Ads ( 81 …" at bounding box center [902, 337] width 249 height 278
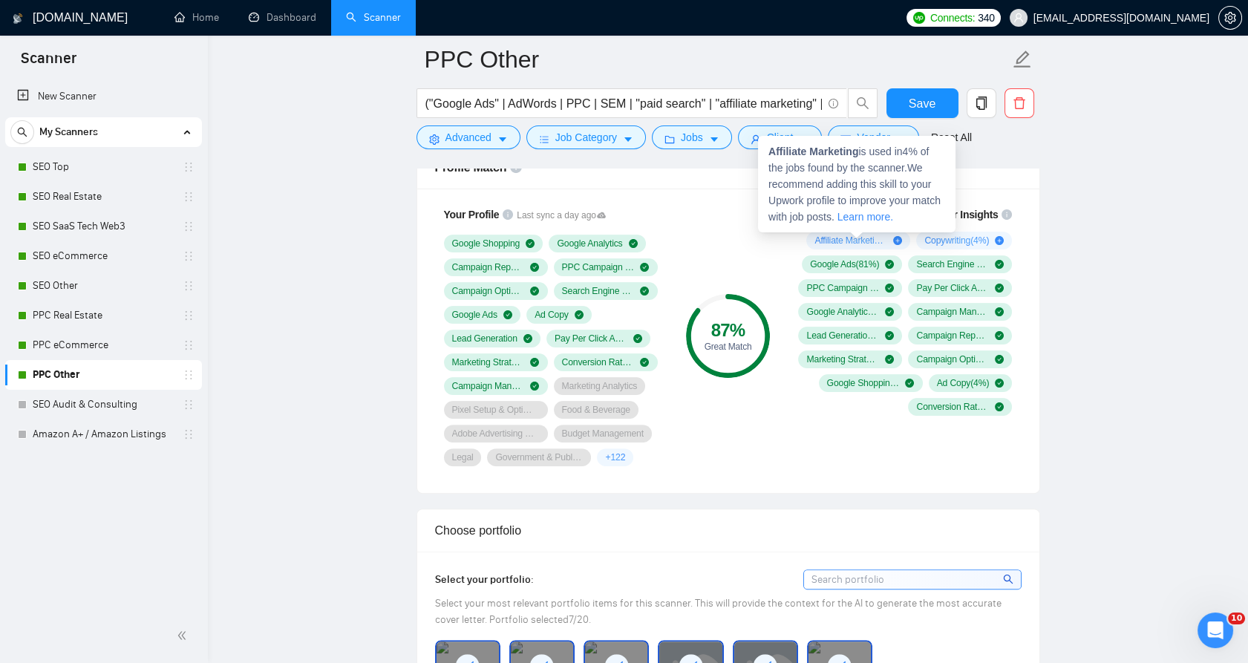
drag, startPoint x: 790, startPoint y: 241, endPoint x: 939, endPoint y: 238, distance: 148.5
click at [939, 238] on div "Scanner Insights Affiliate Marketing ( 4 %) Copywriting ( 4 %) Google Ads ( 81 …" at bounding box center [903, 311] width 238 height 227
click at [791, 150] on strong "Affiliate Marketing" at bounding box center [813, 152] width 90 height 12
drag, startPoint x: 791, startPoint y: 150, endPoint x: 824, endPoint y: 149, distance: 33.4
click at [824, 149] on strong "Affiliate Marketing" at bounding box center [813, 152] width 90 height 12
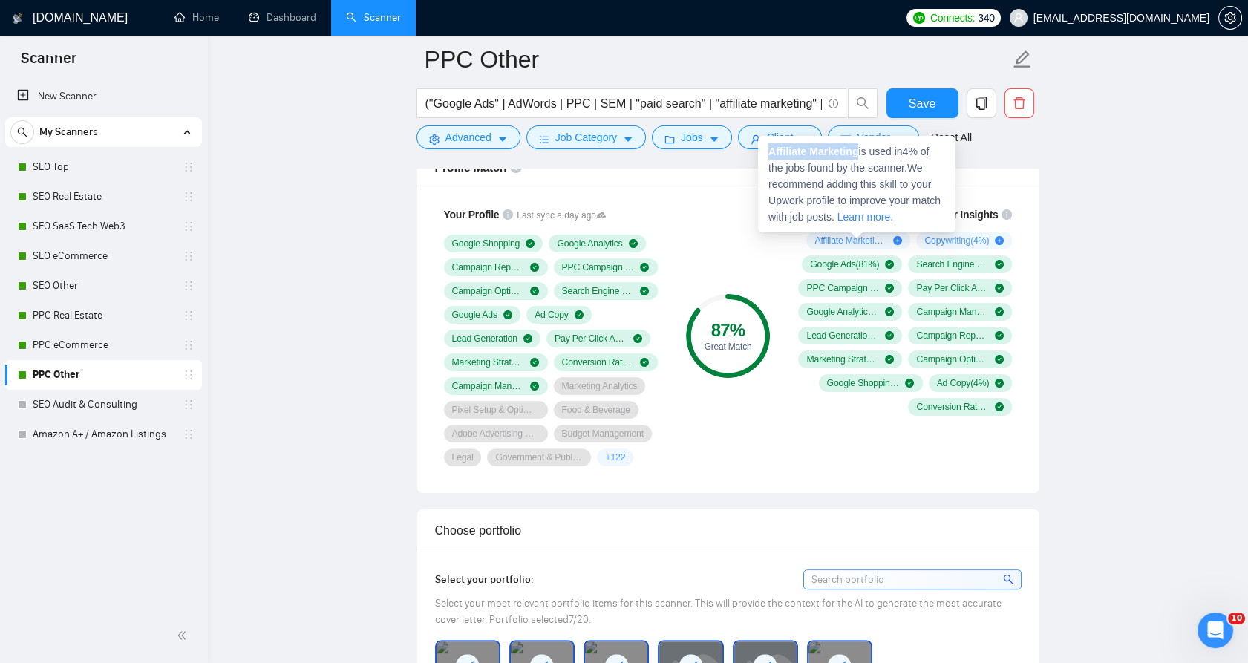
copy strong "Affiliate Marketing"
